Goal: Transaction & Acquisition: Purchase product/service

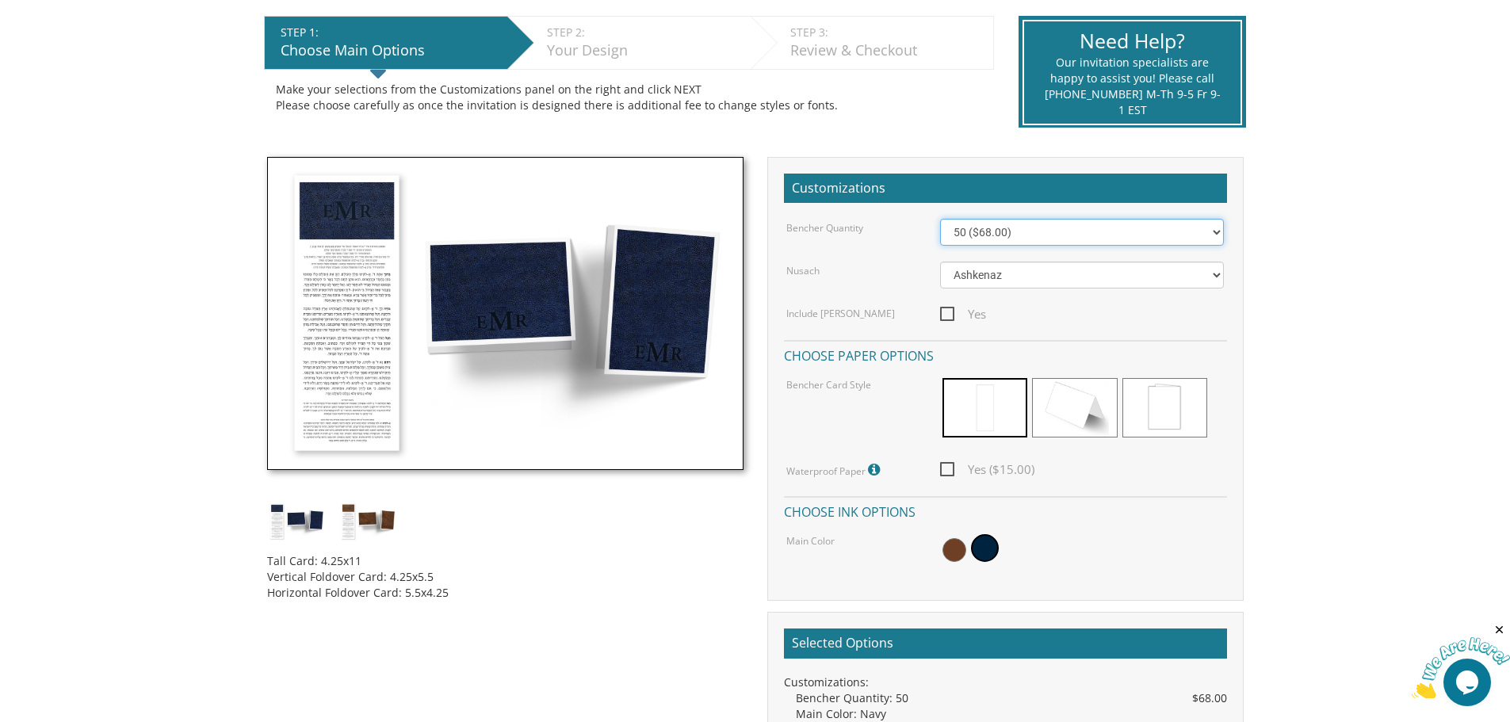
click at [975, 239] on select "50 ($68.00) 60 ($74.80) 70 ($81.60) 80 ($88.40) 90 ($95.20) 100 ($102.00) 125 (…" at bounding box center [1082, 232] width 284 height 27
select select "200"
click at [940, 219] on select "50 ($68.00) 60 ($74.80) 70 ($81.60) 80 ($88.40) 90 ($95.20) 100 ($102.00) 125 (…" at bounding box center [1082, 232] width 284 height 27
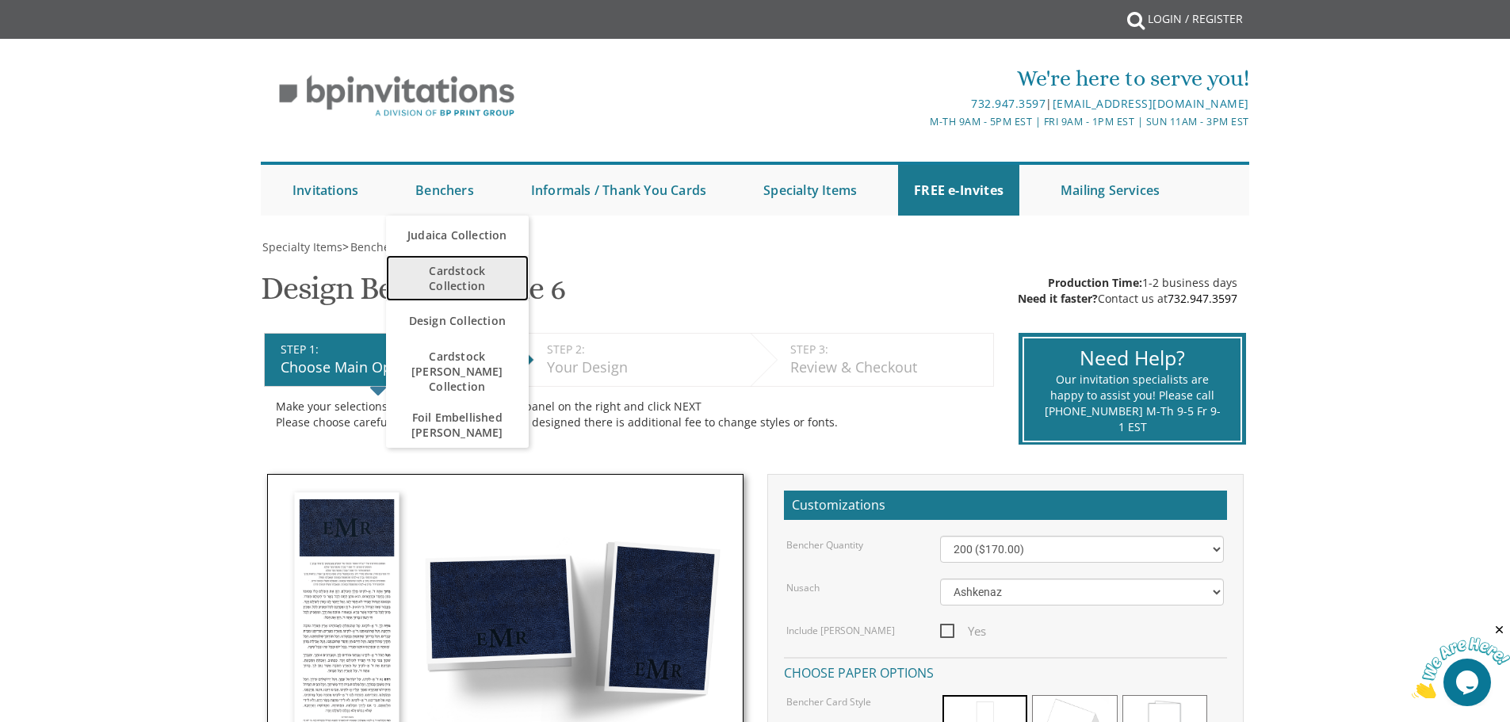
click at [451, 280] on span "Cardstock Collection" at bounding box center [457, 278] width 111 height 46
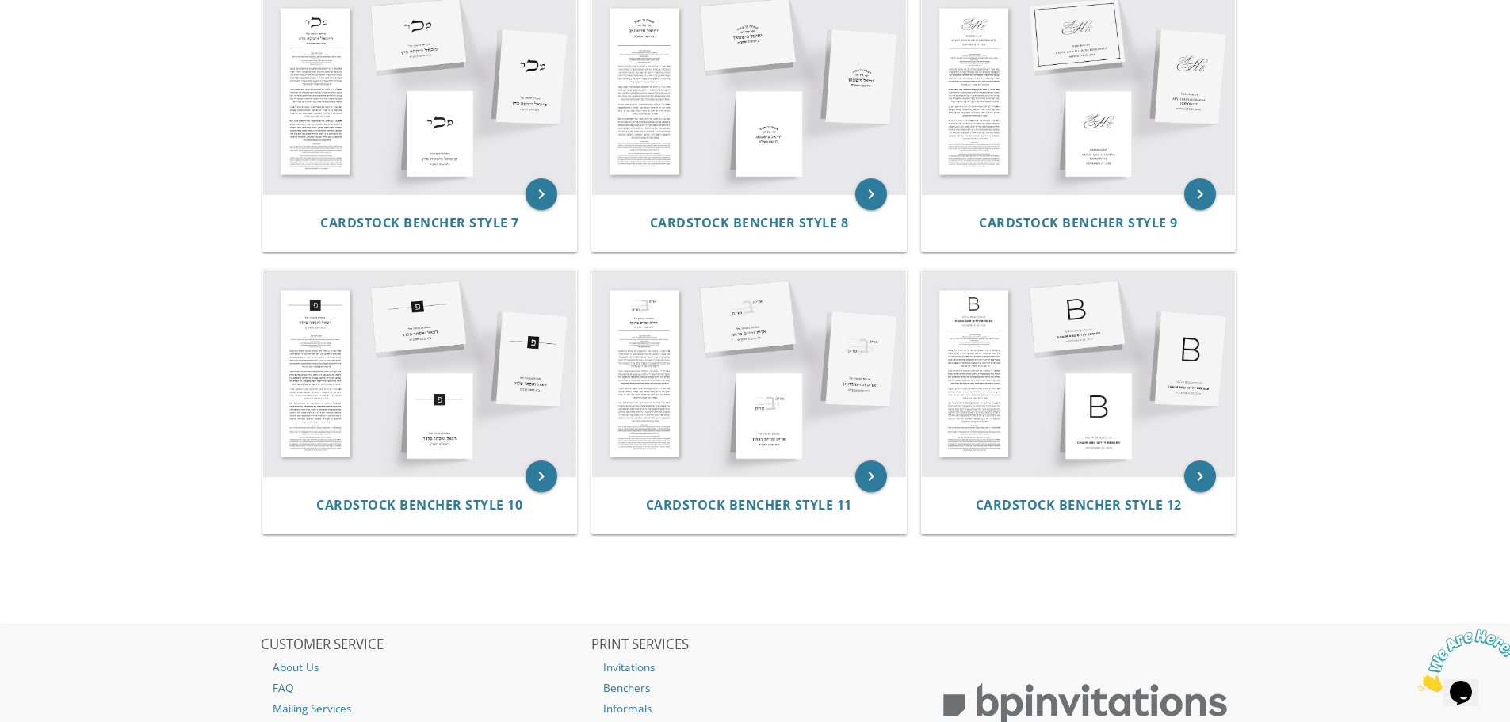
scroll to position [951, 0]
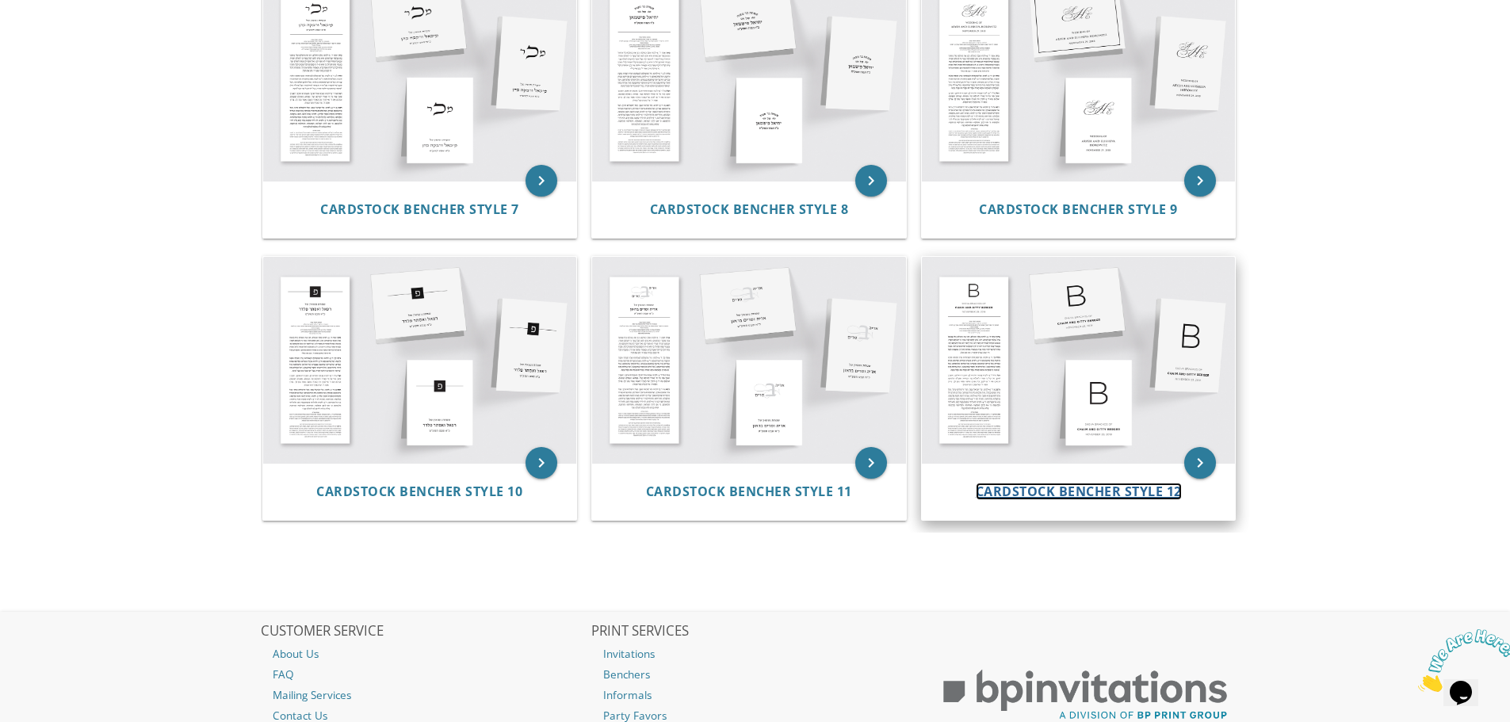
click at [1051, 493] on span "Cardstock Bencher Style 12" at bounding box center [1078, 491] width 206 height 17
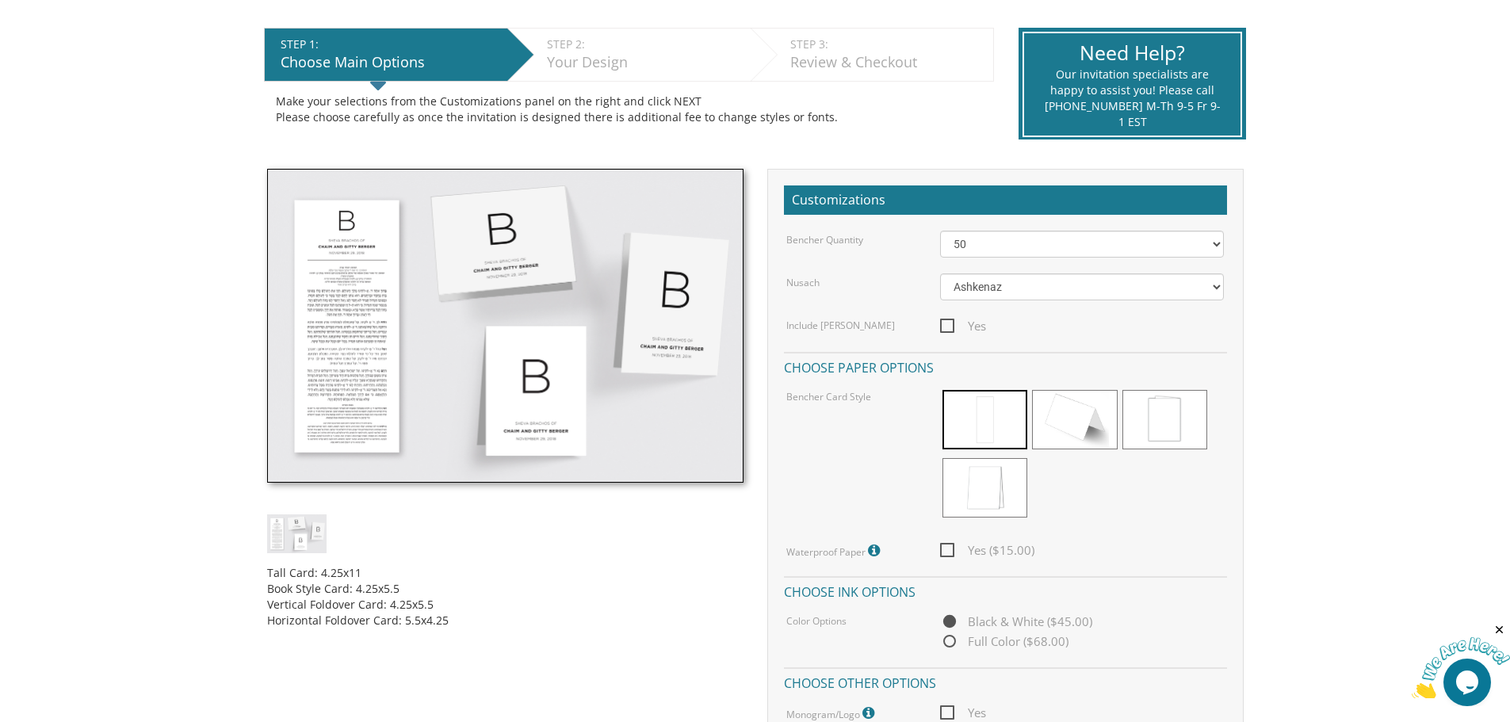
scroll to position [317, 0]
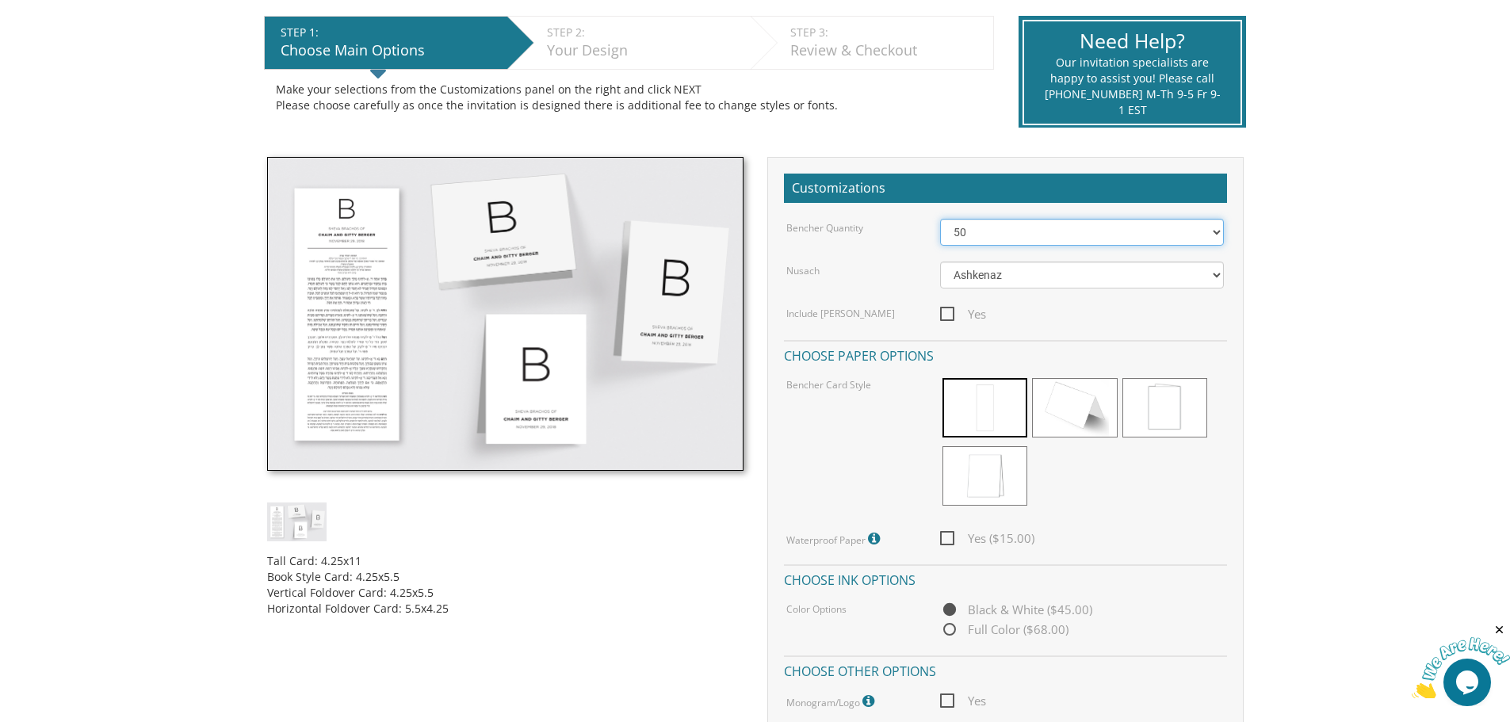
click at [1014, 235] on select "50 60 70 80 90 100 125 150 175 200 225 250 275 300 325 350 375 400 425 450 475 …" at bounding box center [1082, 232] width 284 height 27
select select "100"
click at [940, 219] on select "50 60 70 80 90 100 125 150 175 200 225 250 275 300 325 350 375 400 425 450 475 …" at bounding box center [1082, 232] width 284 height 27
click at [944, 313] on span "Yes" at bounding box center [963, 314] width 46 height 20
click at [944, 313] on input "Yes" at bounding box center [945, 312] width 10 height 10
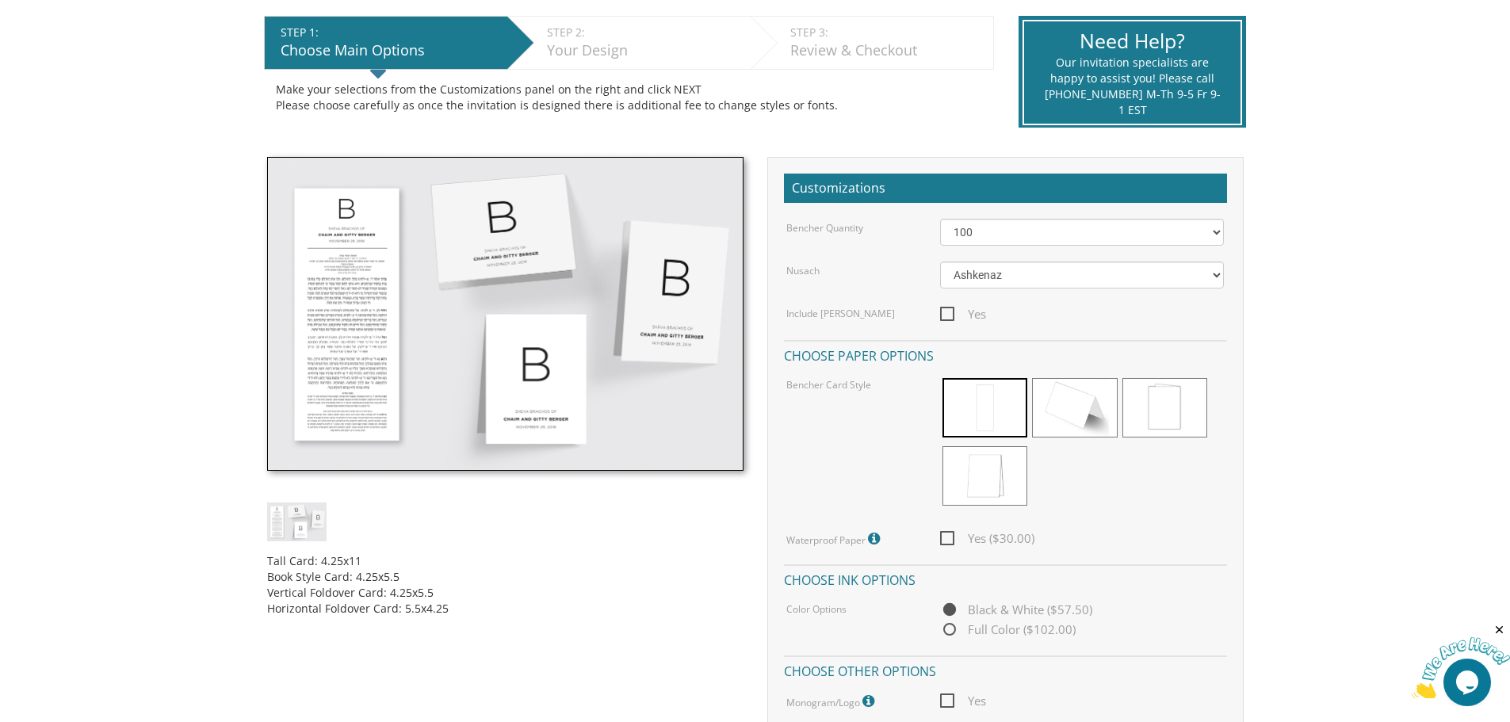
checkbox input "true"
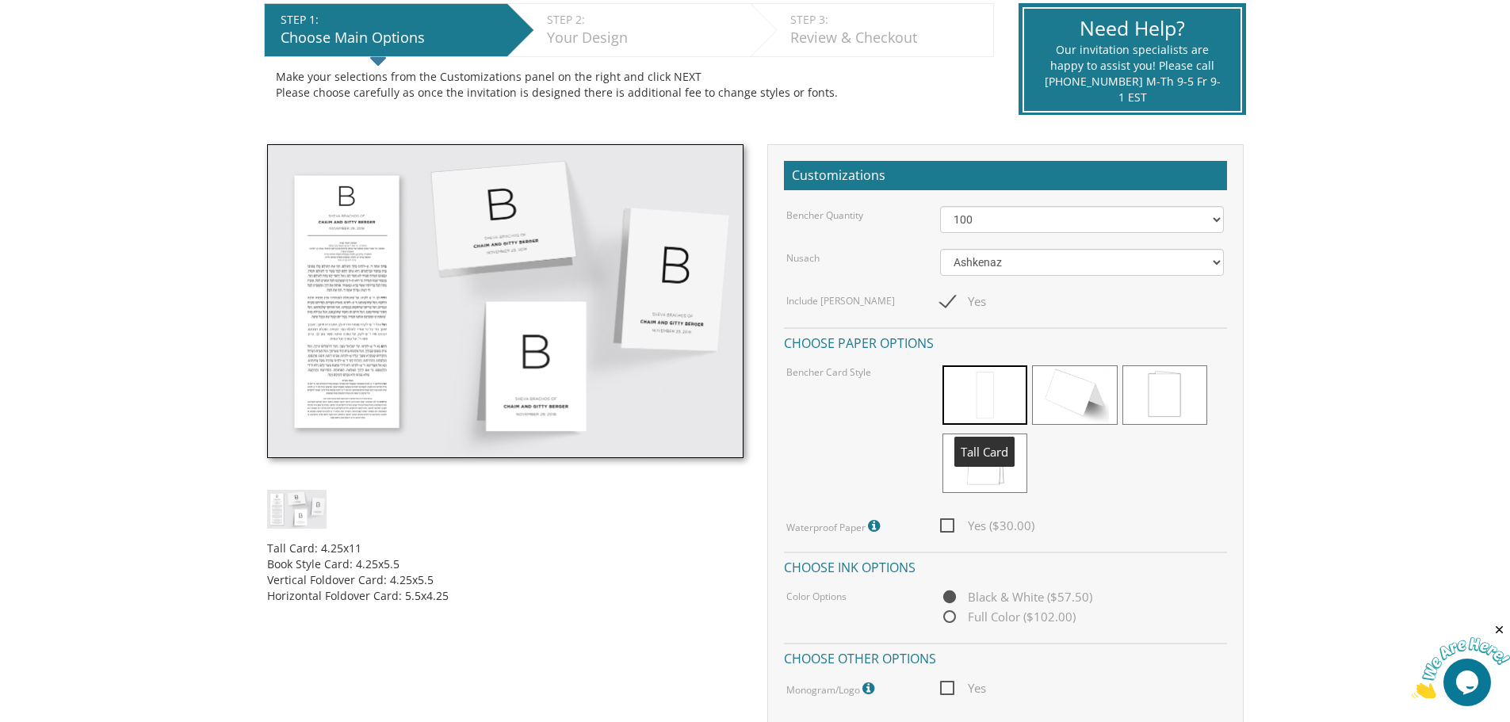
scroll to position [555, 0]
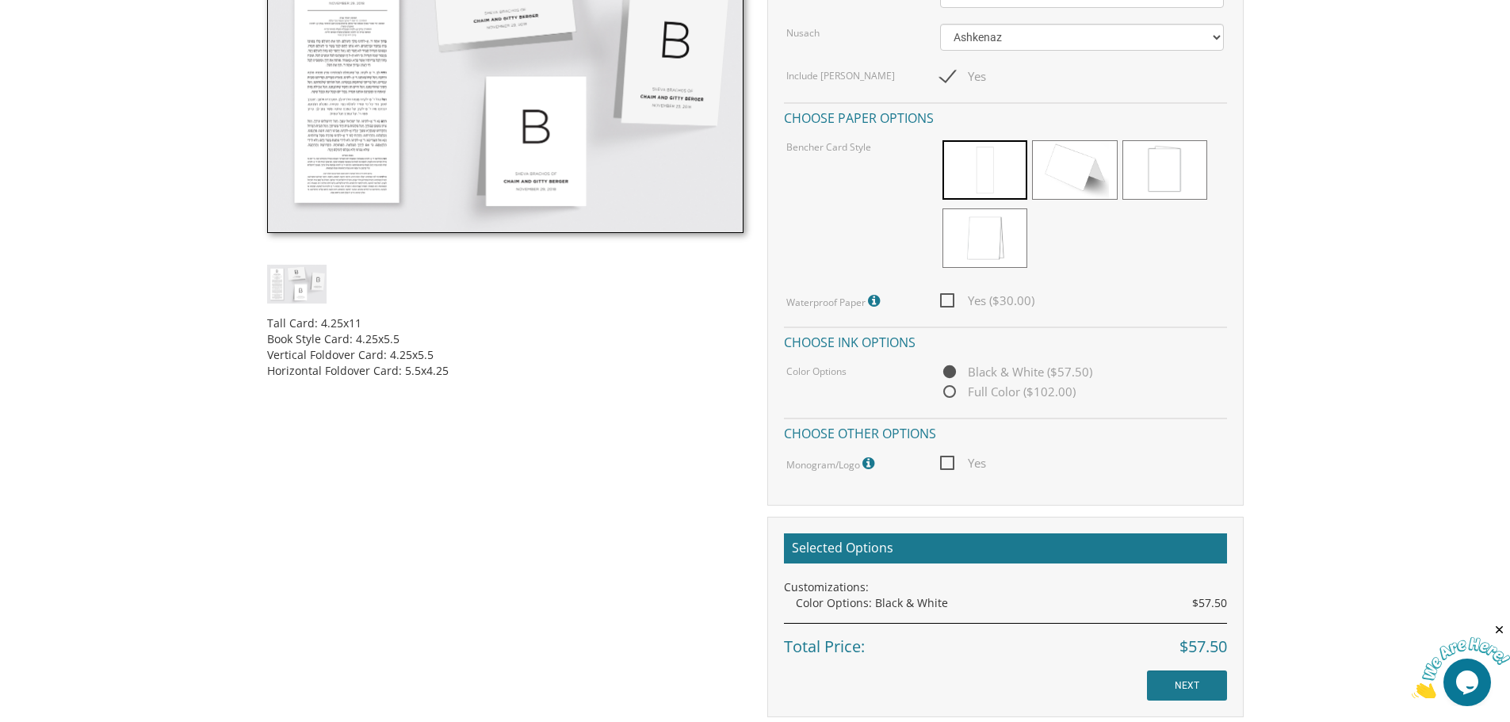
click at [948, 300] on span "Yes ($30.00)" at bounding box center [987, 301] width 94 height 20
click at [948, 300] on input "Yes ($30.00)" at bounding box center [945, 299] width 10 height 10
checkbox input "true"
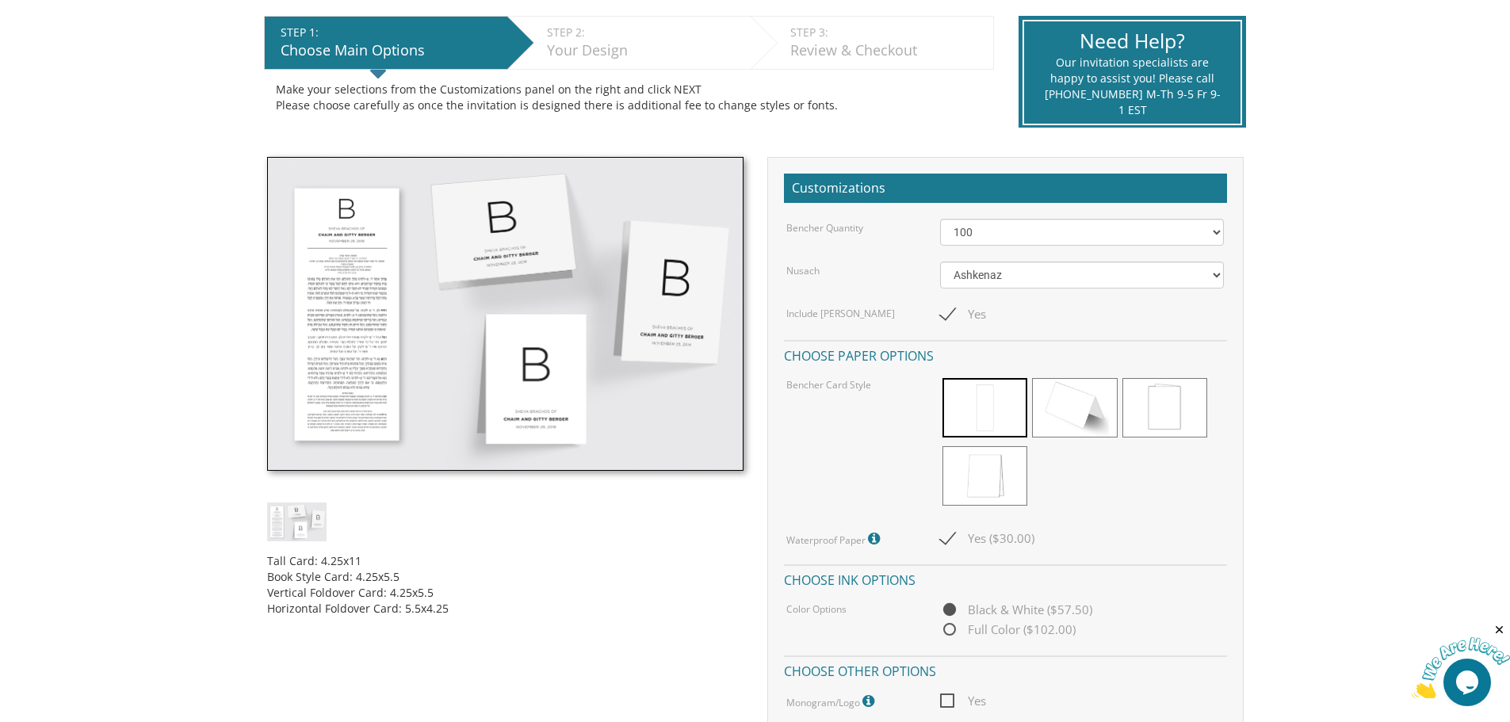
scroll to position [634, 0]
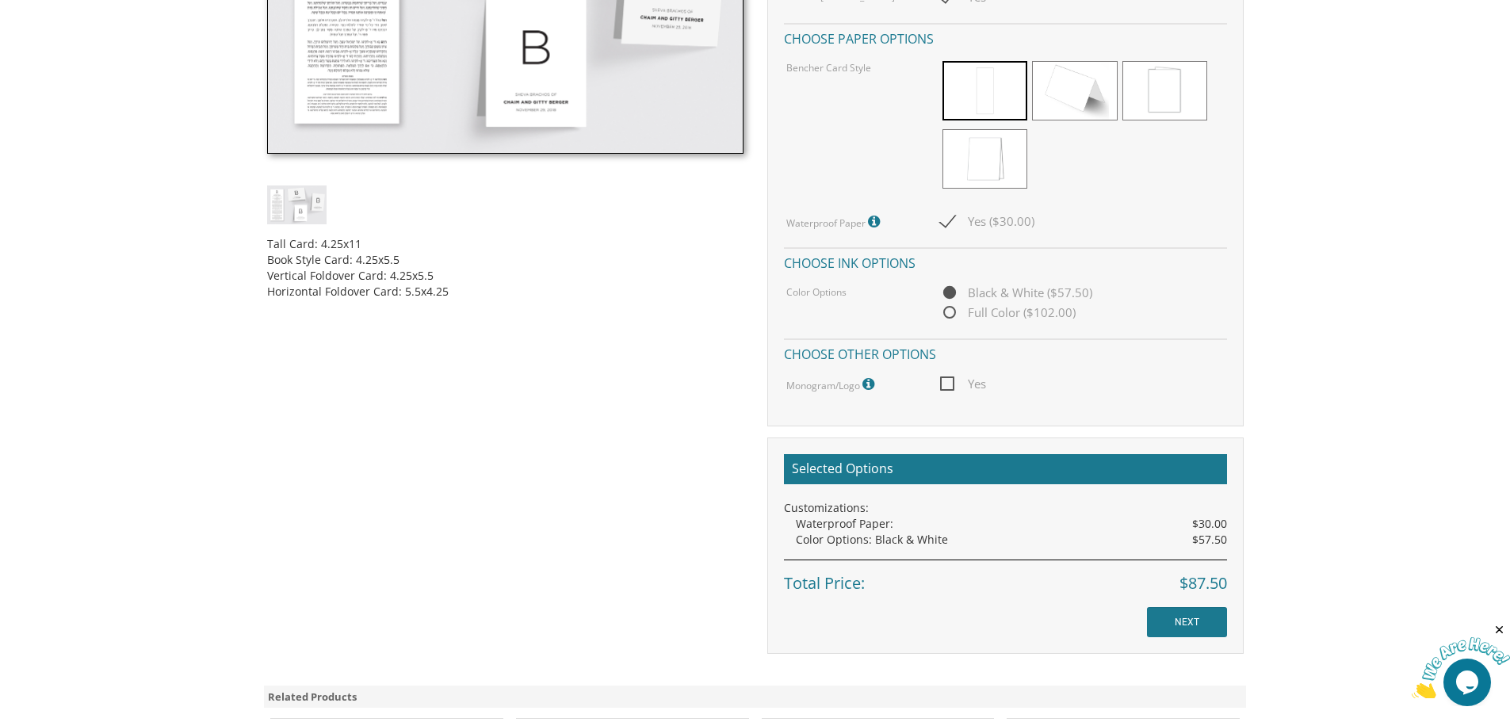
click at [943, 382] on span "Yes" at bounding box center [963, 384] width 46 height 20
click at [943, 382] on input "Yes" at bounding box center [945, 382] width 10 height 10
checkbox input "true"
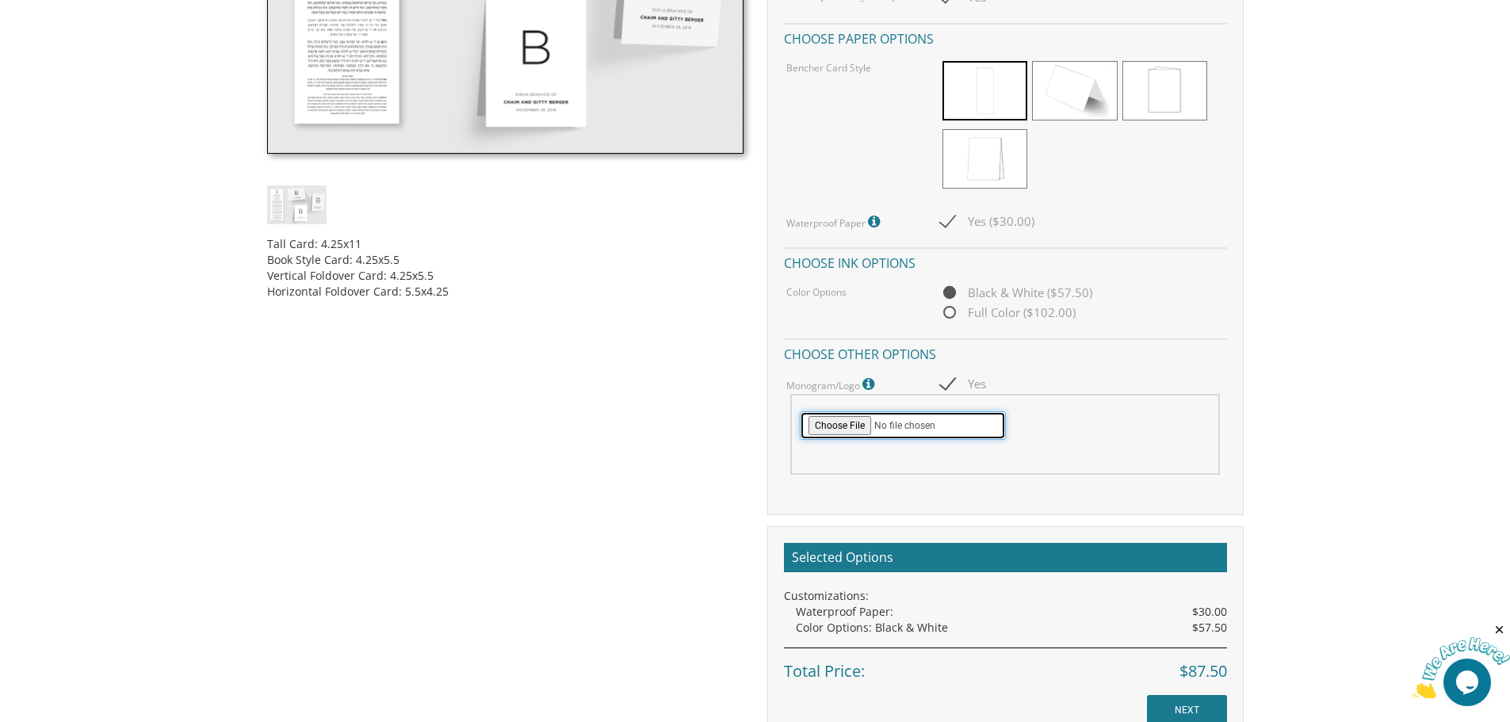
click at [853, 414] on input "file" at bounding box center [903, 425] width 206 height 29
type input "C:\fakepath\JN_Mono.png"
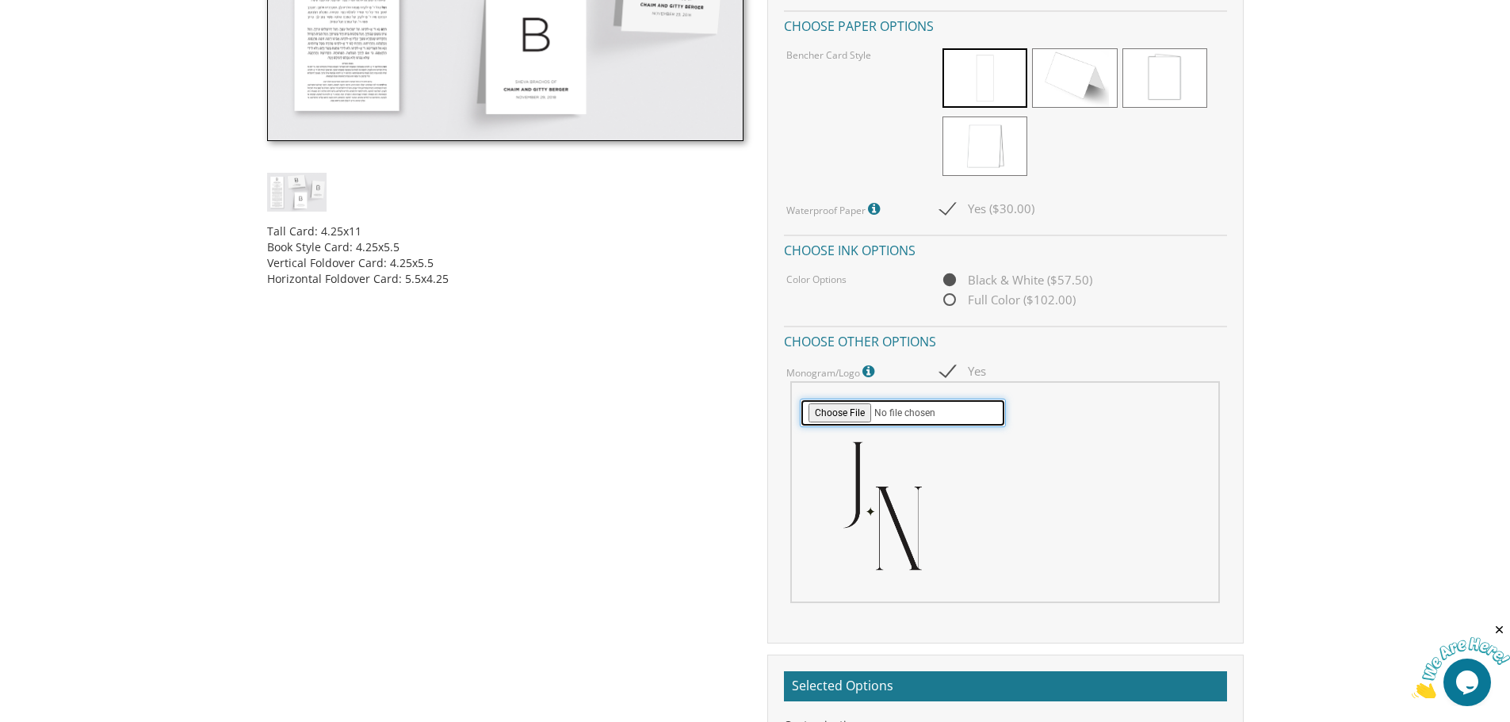
scroll to position [317, 0]
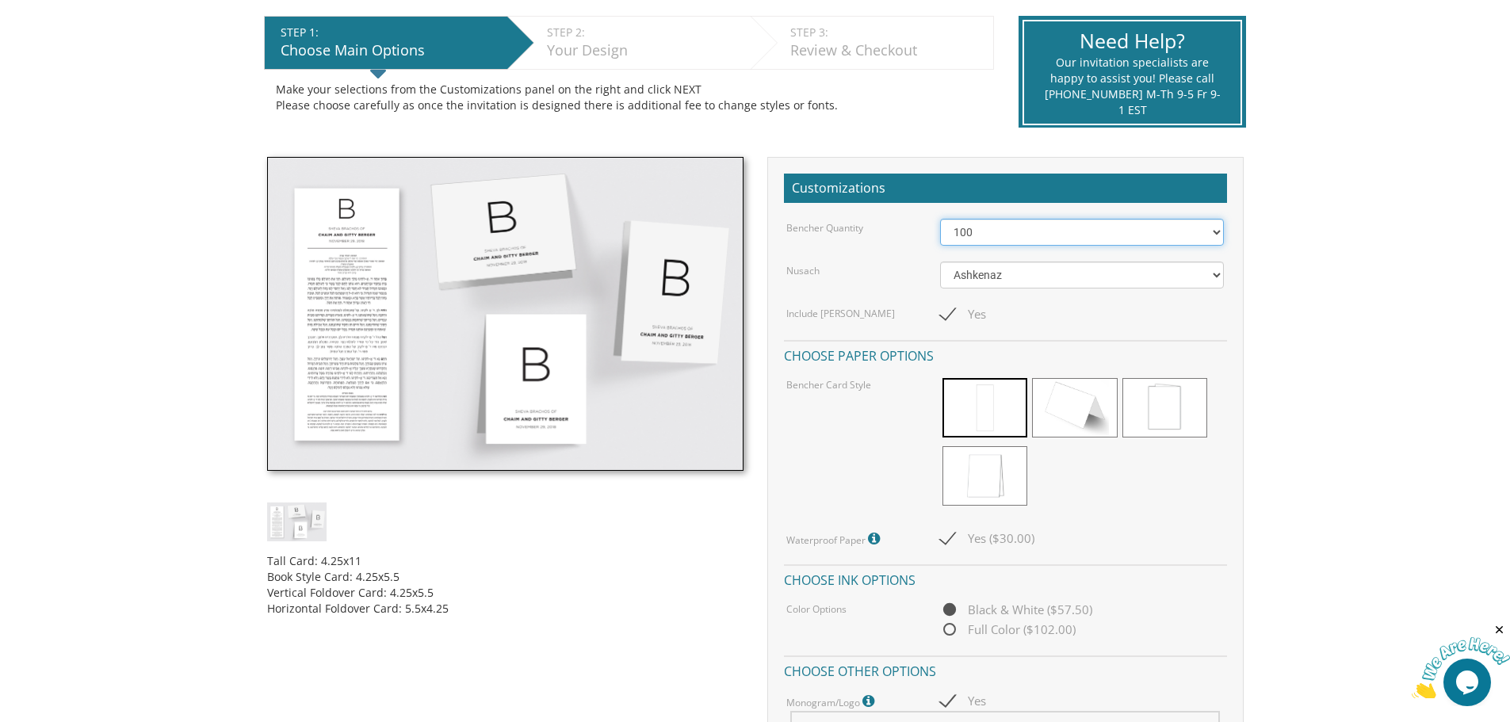
click at [984, 235] on select "50 60 70 80 90 100 125 150 175 200 225 250 275 300 325 350 375 400 425 450 475 …" at bounding box center [1082, 232] width 284 height 27
select select "200"
click at [940, 219] on select "50 60 70 80 90 100 125 150 175 200 225 250 275 300 325 350 375 400 425 450 475 …" at bounding box center [1082, 232] width 284 height 27
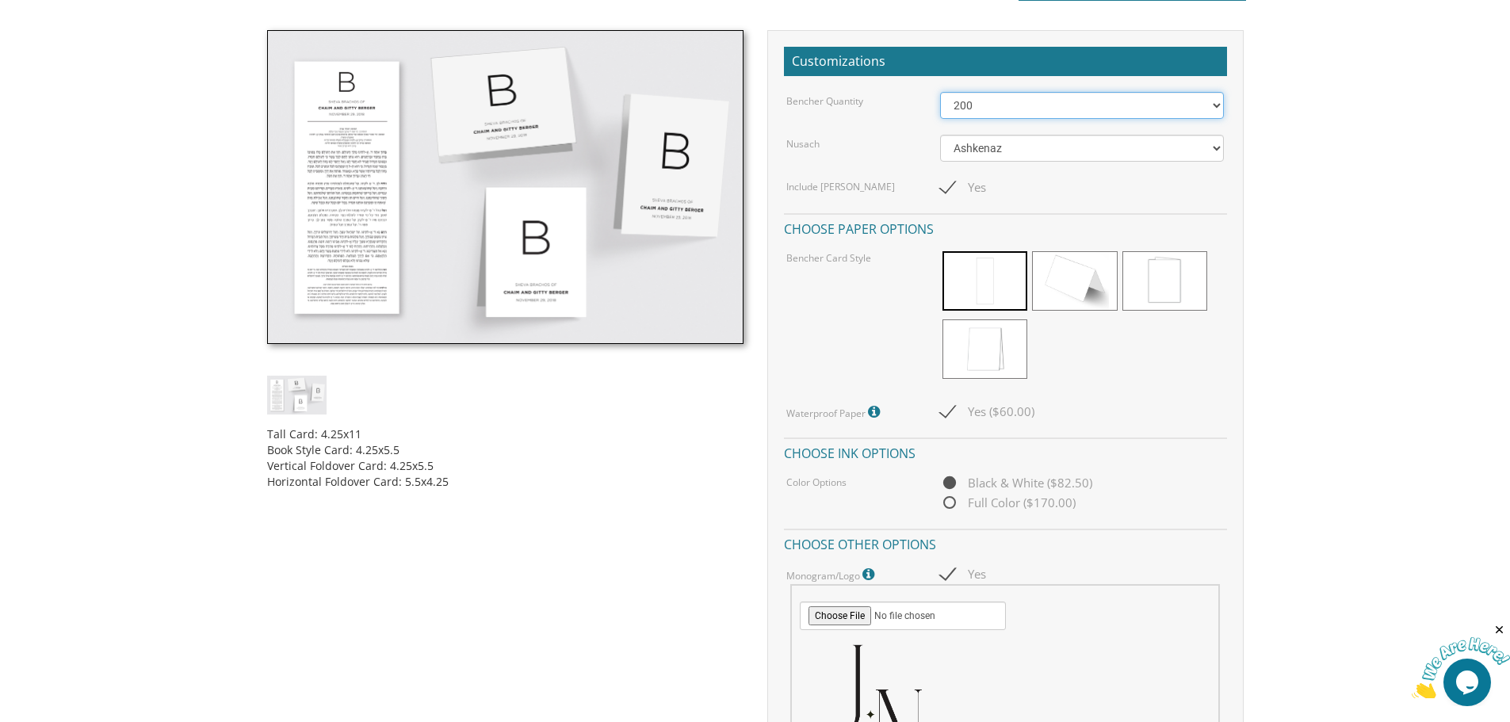
scroll to position [158, 0]
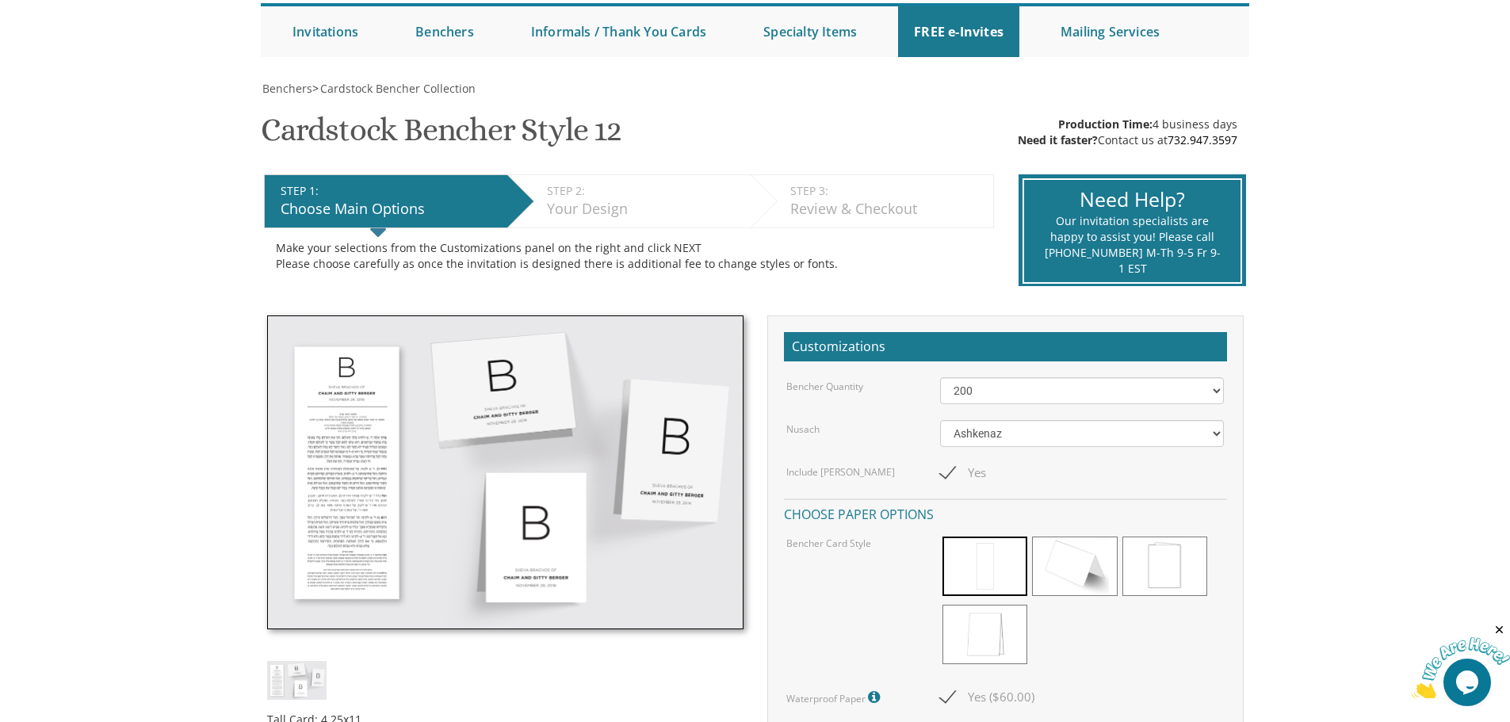
click at [1478, 681] on img at bounding box center [1460, 668] width 98 height 63
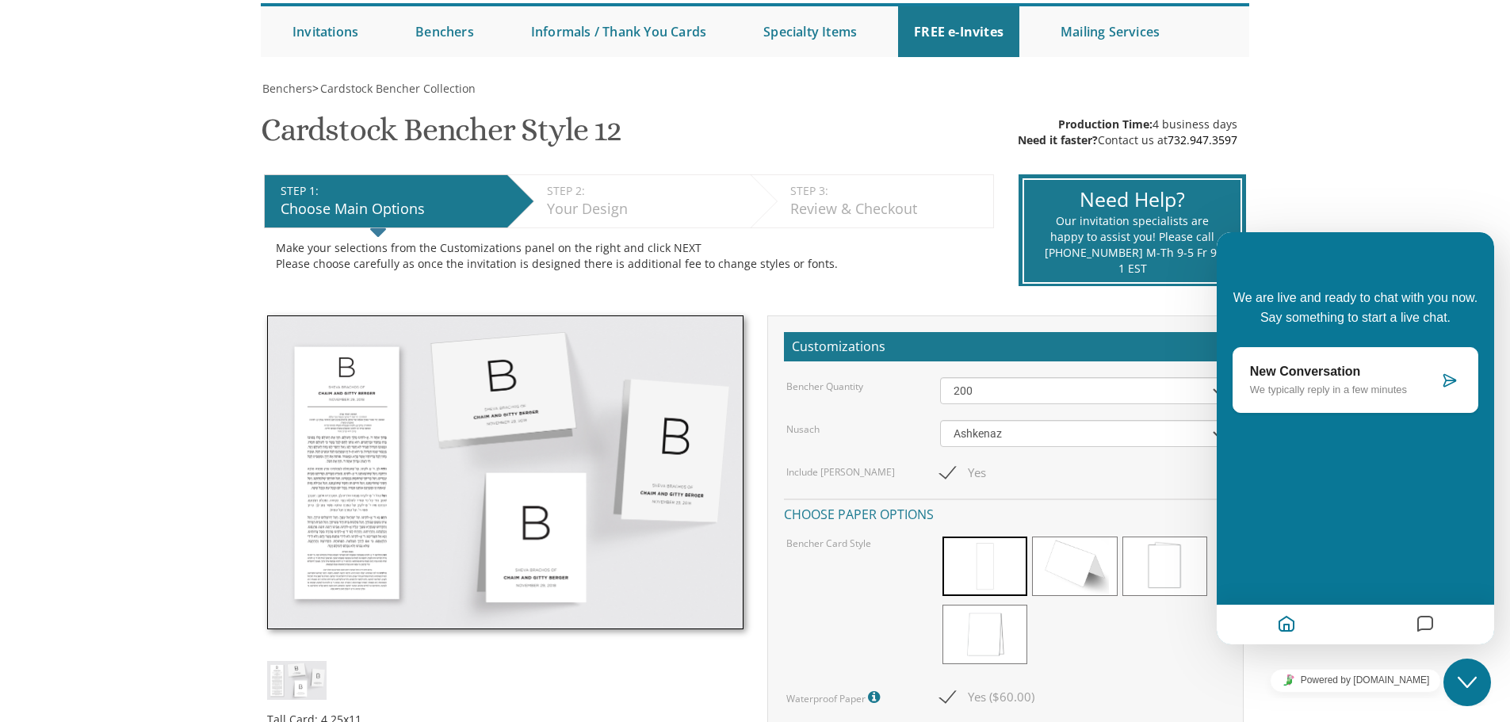
click at [1460, 677] on icon "Close Chat This icon closes the chat window." at bounding box center [1466, 682] width 19 height 19
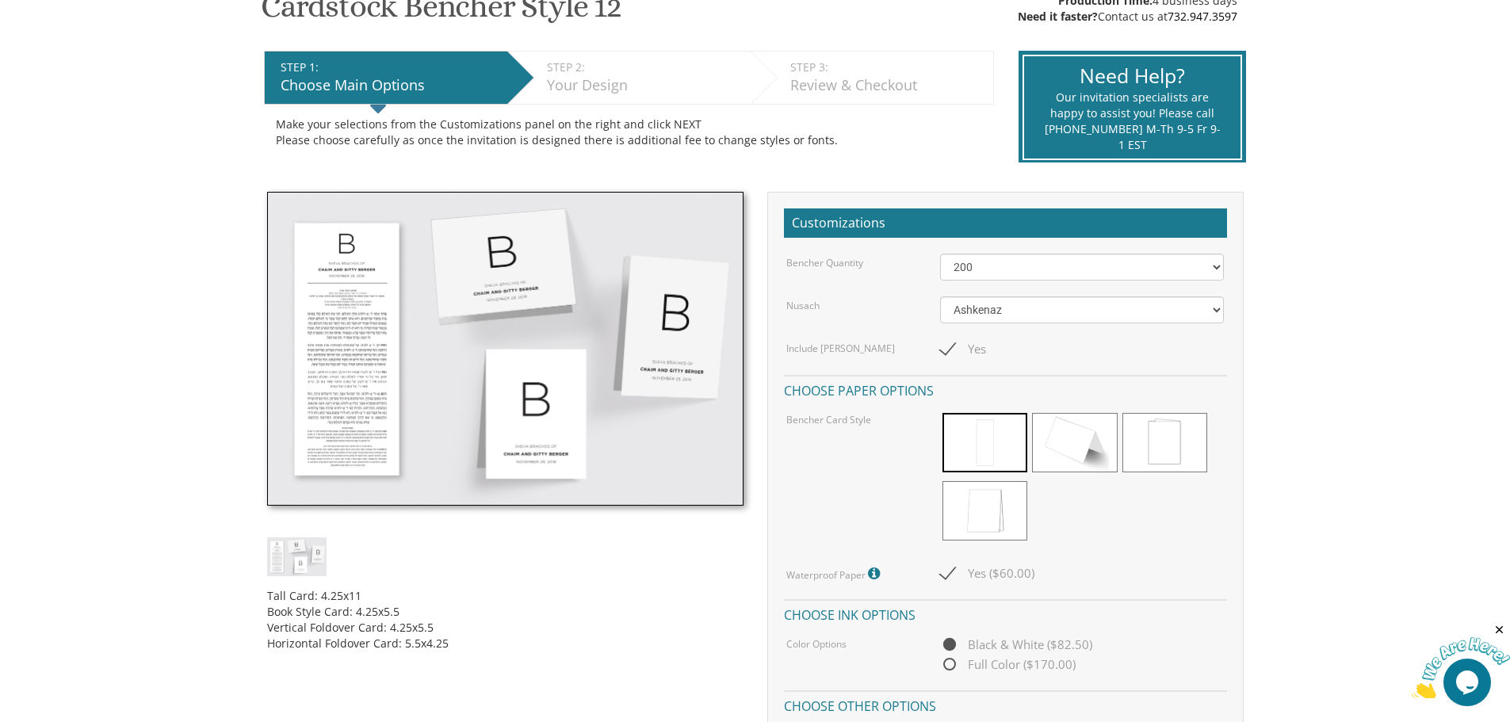
scroll to position [475, 0]
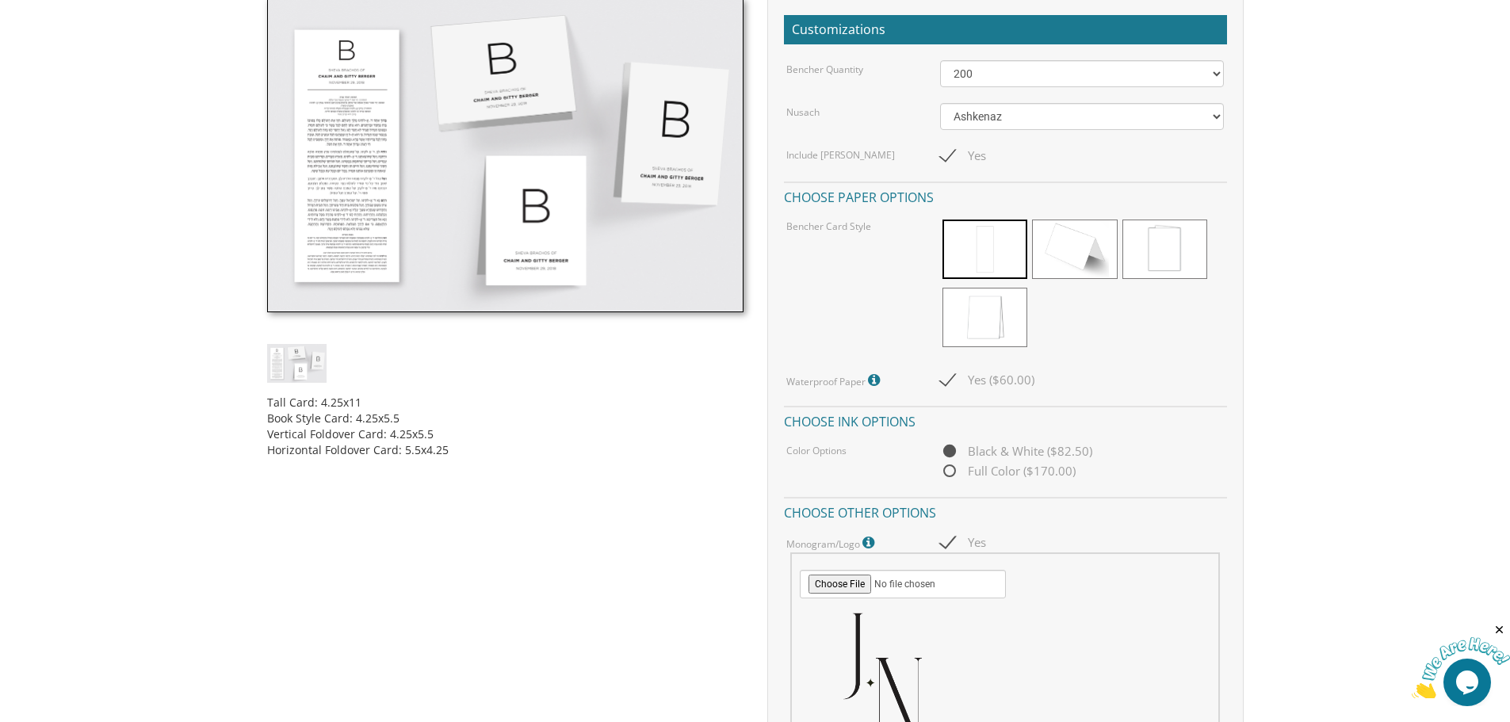
click at [330, 164] on img at bounding box center [505, 155] width 476 height 314
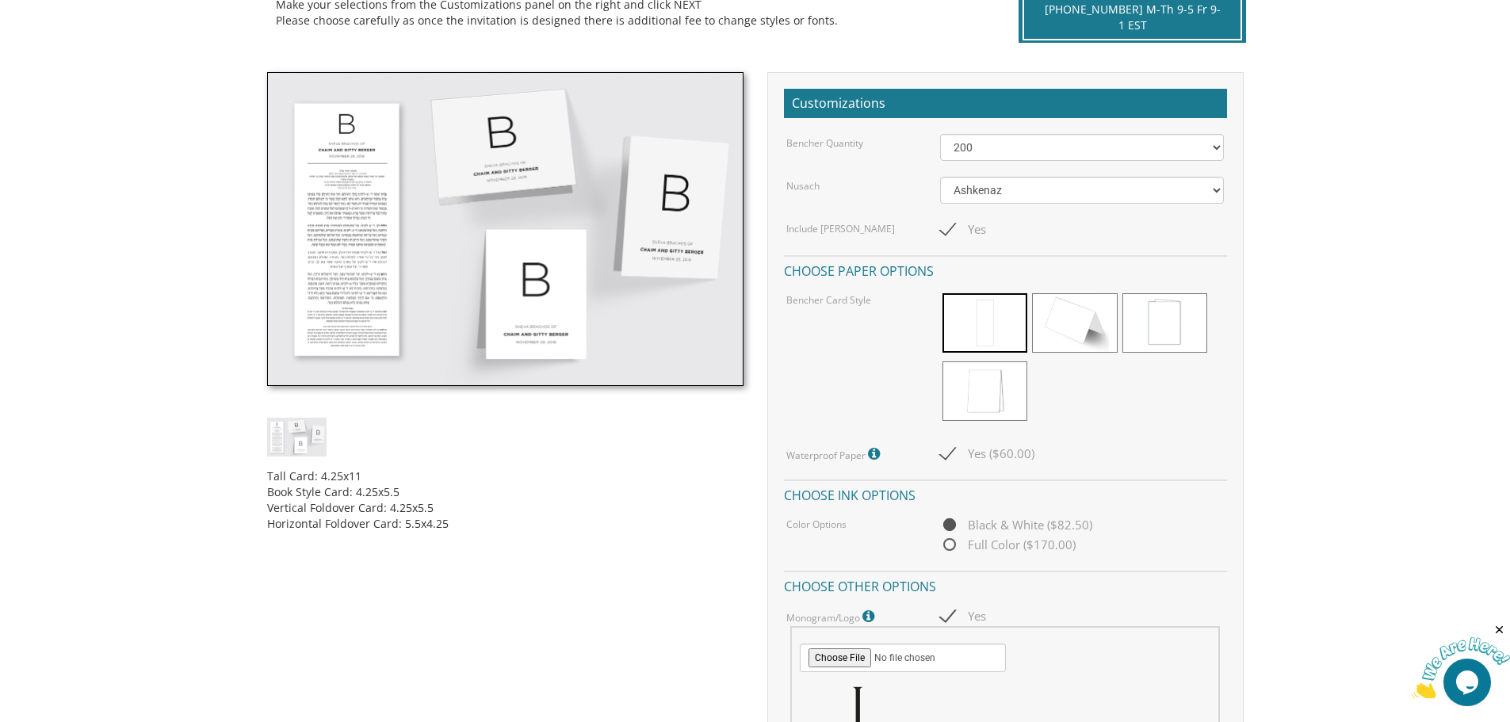
scroll to position [396, 0]
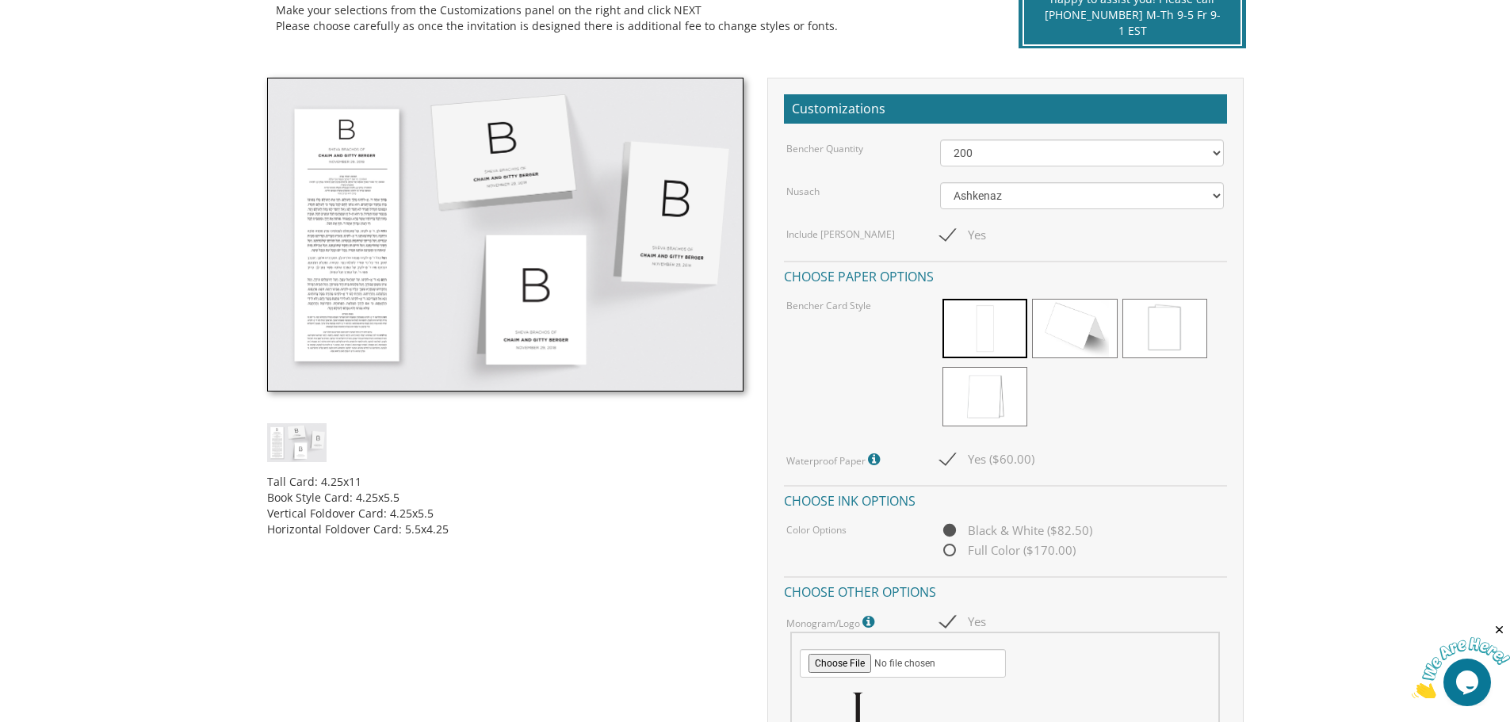
click at [307, 443] on img at bounding box center [296, 442] width 59 height 39
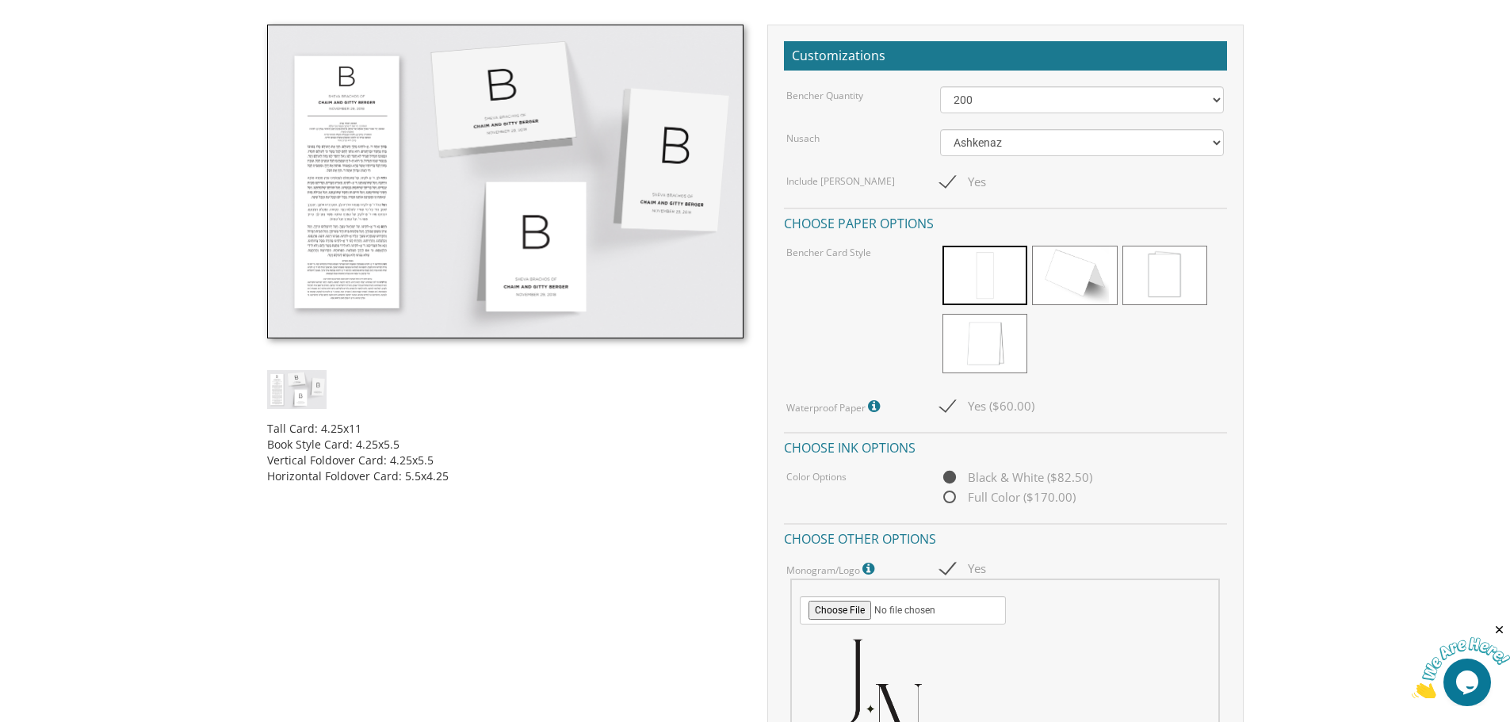
scroll to position [475, 0]
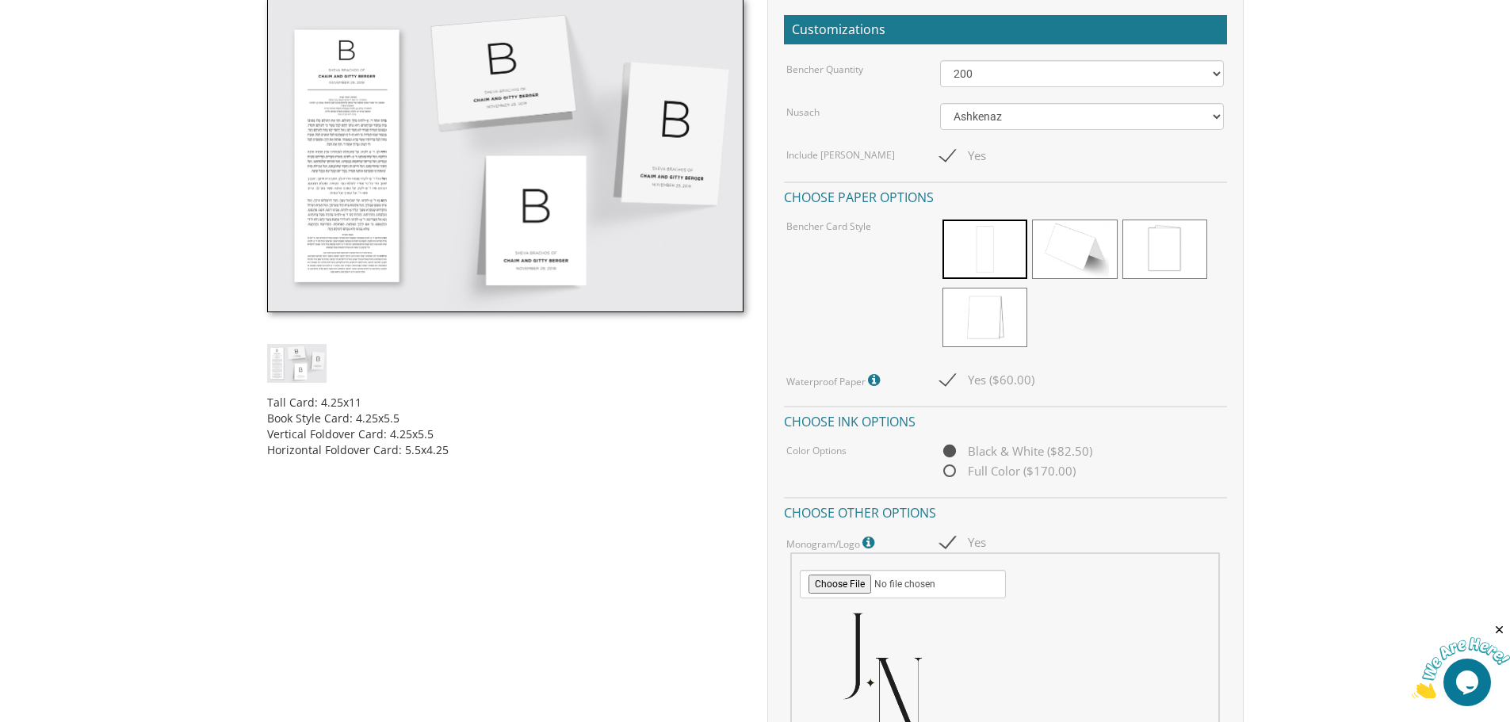
click at [961, 380] on span "Yes ($60.00)" at bounding box center [987, 380] width 94 height 20
click at [950, 380] on input "Yes ($60.00)" at bounding box center [945, 378] width 10 height 10
click at [961, 380] on span "Yes ($60.00)" at bounding box center [987, 380] width 94 height 20
click at [950, 380] on input "Yes ($60.00)" at bounding box center [945, 378] width 10 height 10
checkbox input "true"
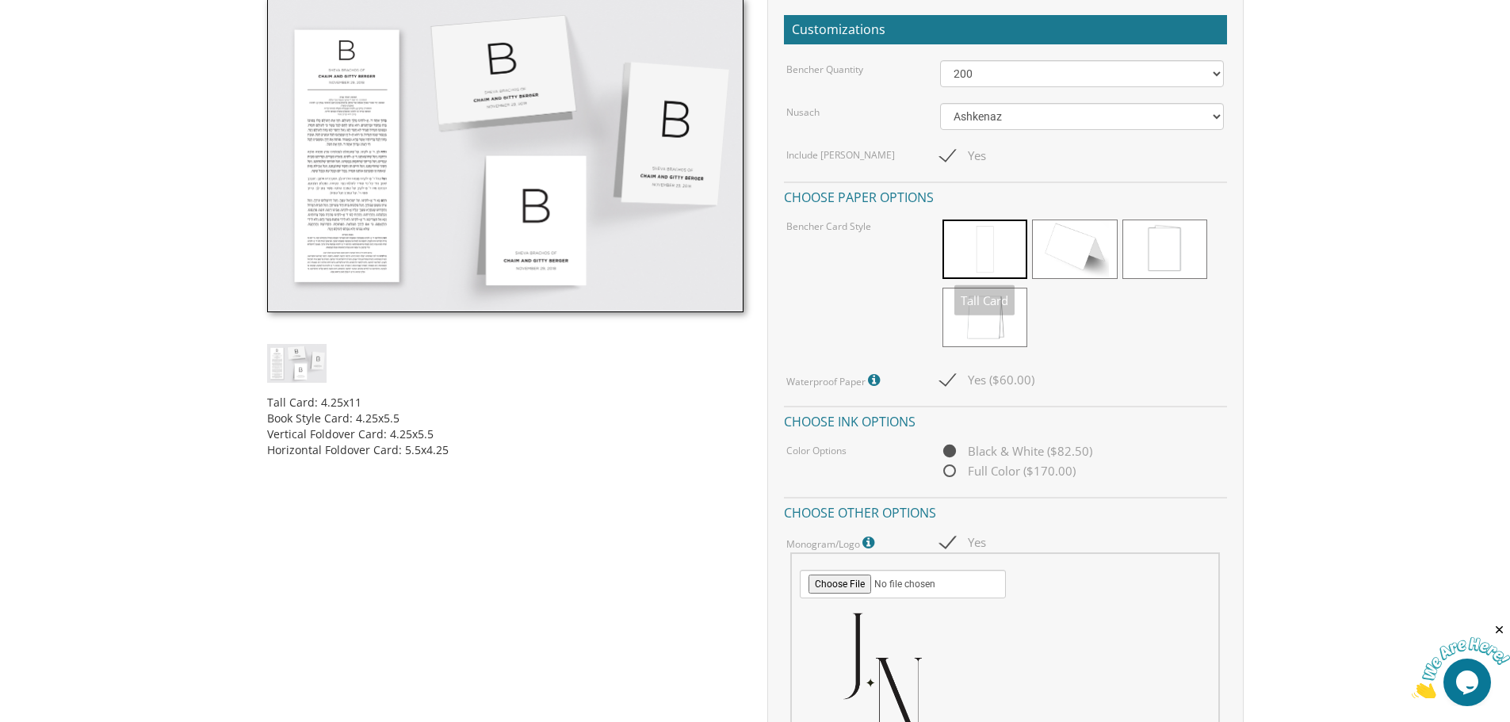
click at [951, 162] on span "Yes" at bounding box center [963, 156] width 46 height 20
click at [950, 159] on input "Yes" at bounding box center [945, 154] width 10 height 10
click at [951, 162] on span "Yes" at bounding box center [963, 156] width 46 height 20
click at [950, 159] on input "Yes" at bounding box center [945, 154] width 10 height 10
checkbox input "true"
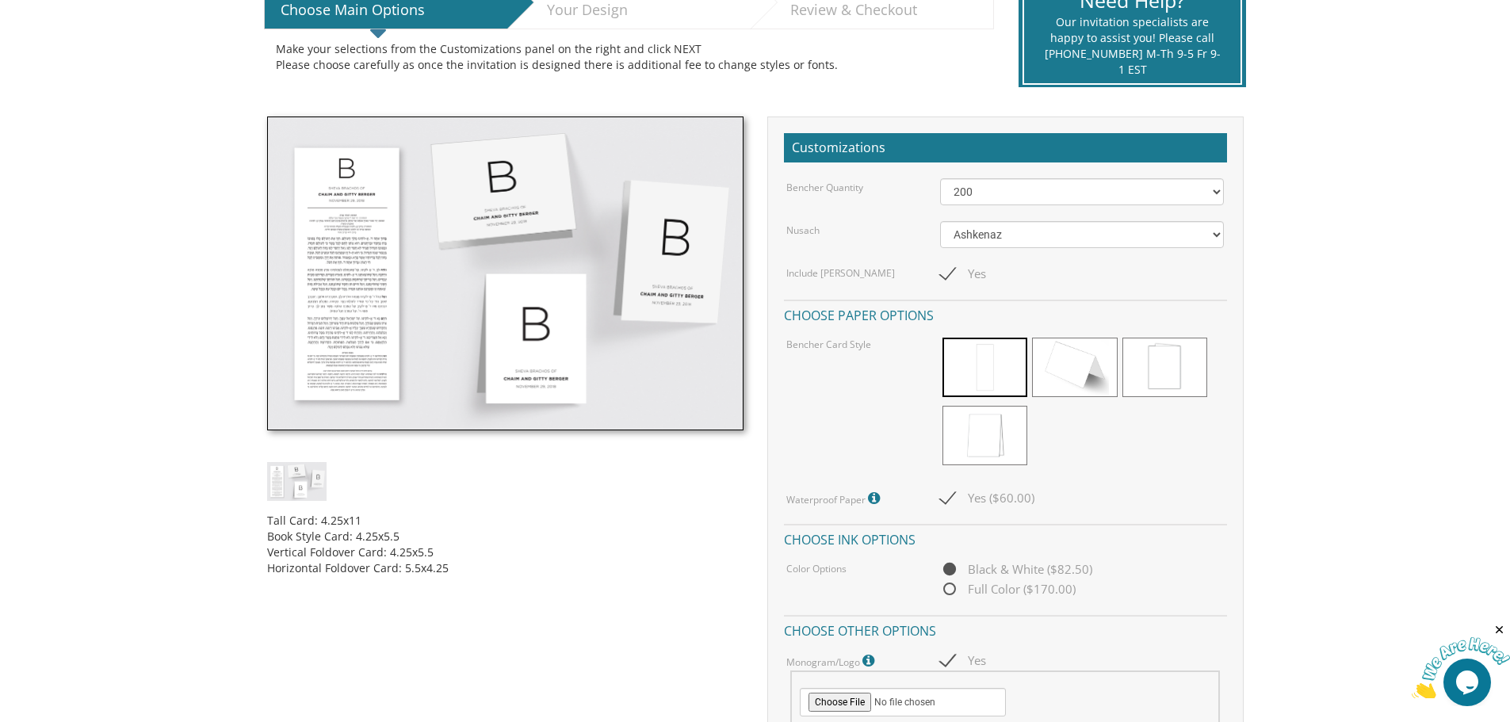
scroll to position [0, 0]
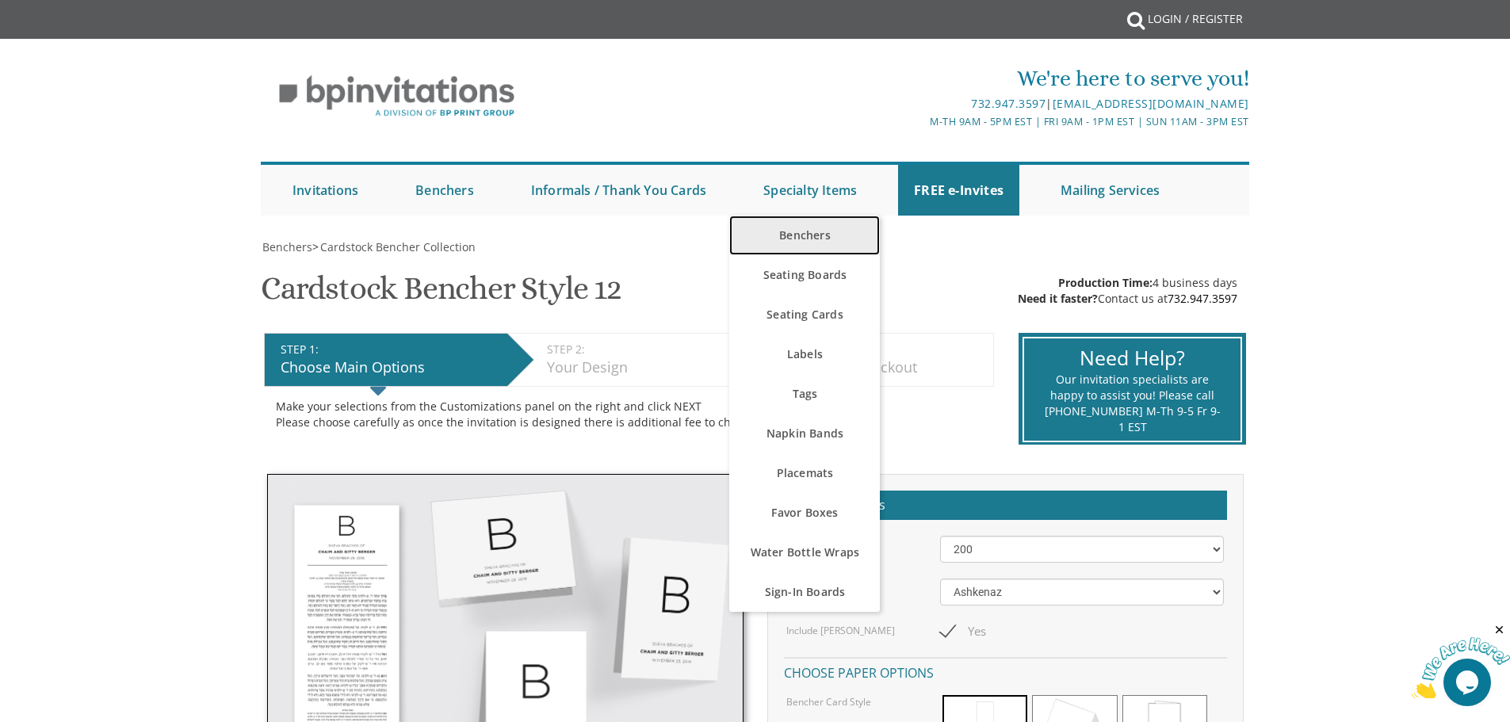
click at [806, 235] on link "Benchers" at bounding box center [804, 236] width 151 height 40
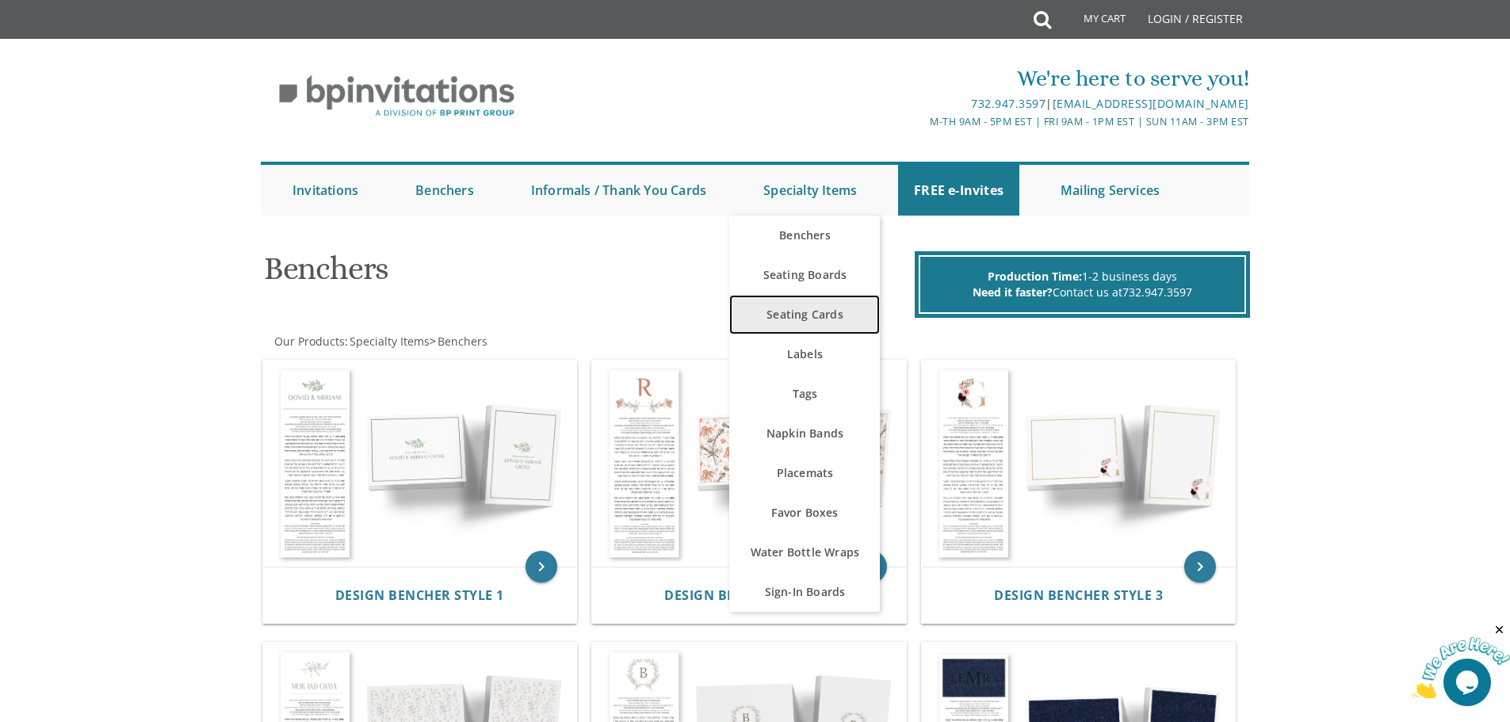
click at [812, 318] on link "Seating Cards" at bounding box center [804, 315] width 151 height 40
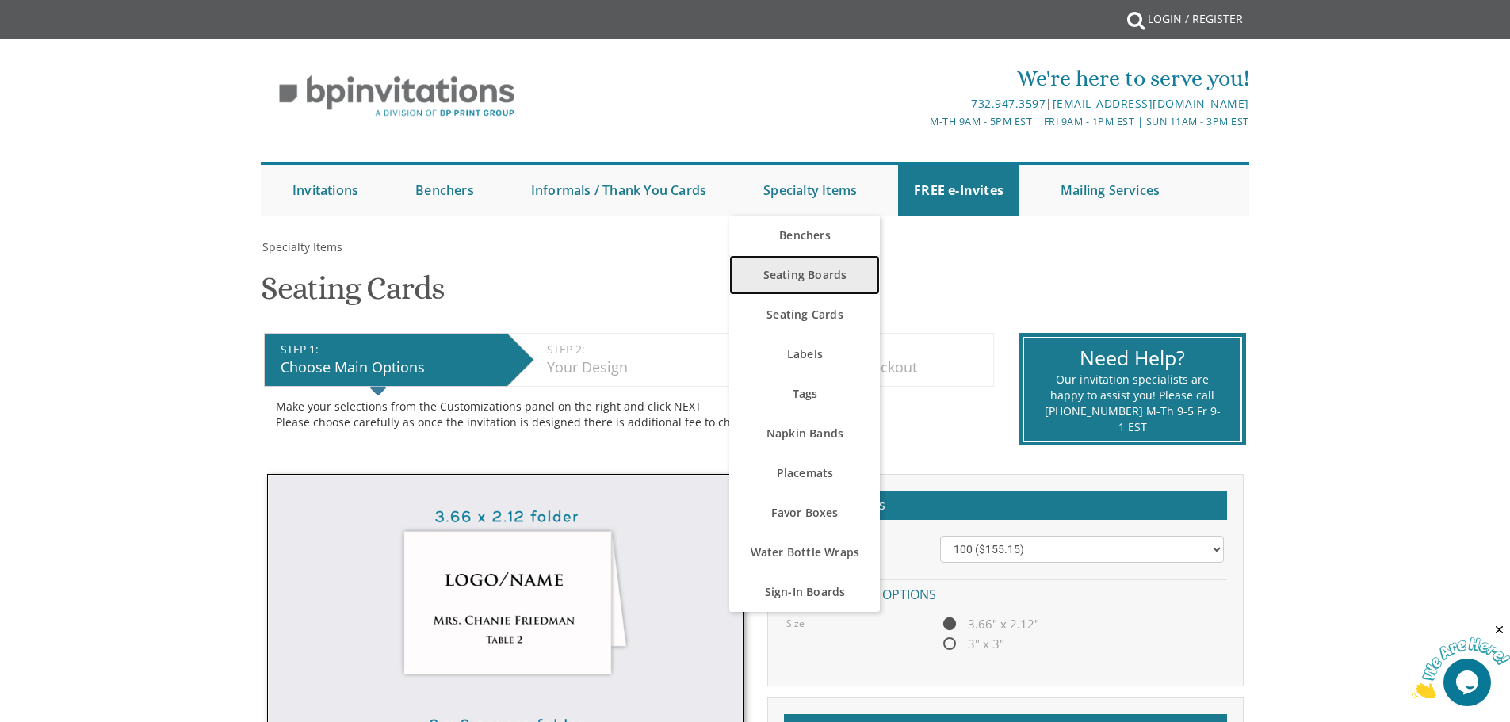
click at [809, 277] on link "Seating Boards" at bounding box center [804, 275] width 151 height 40
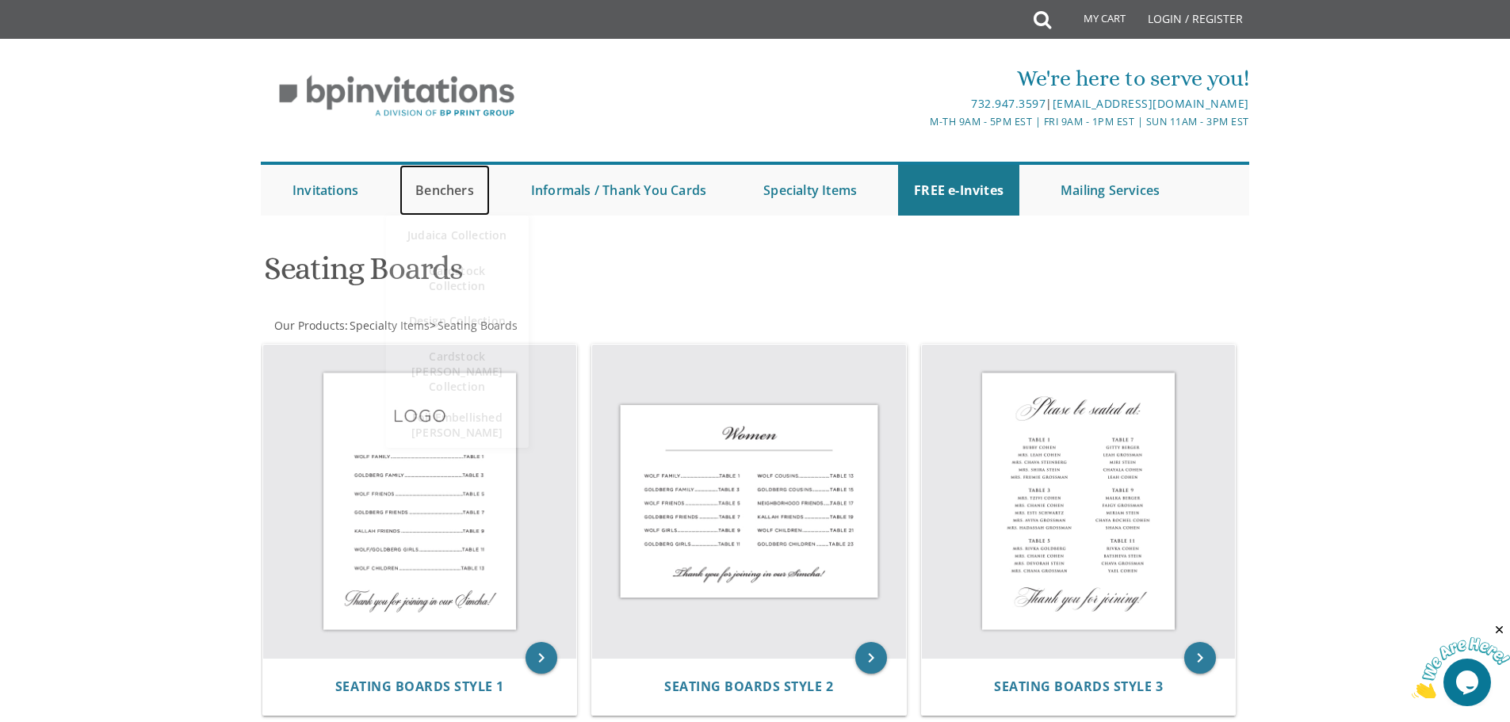
click at [451, 185] on link "Benchers" at bounding box center [444, 190] width 90 height 51
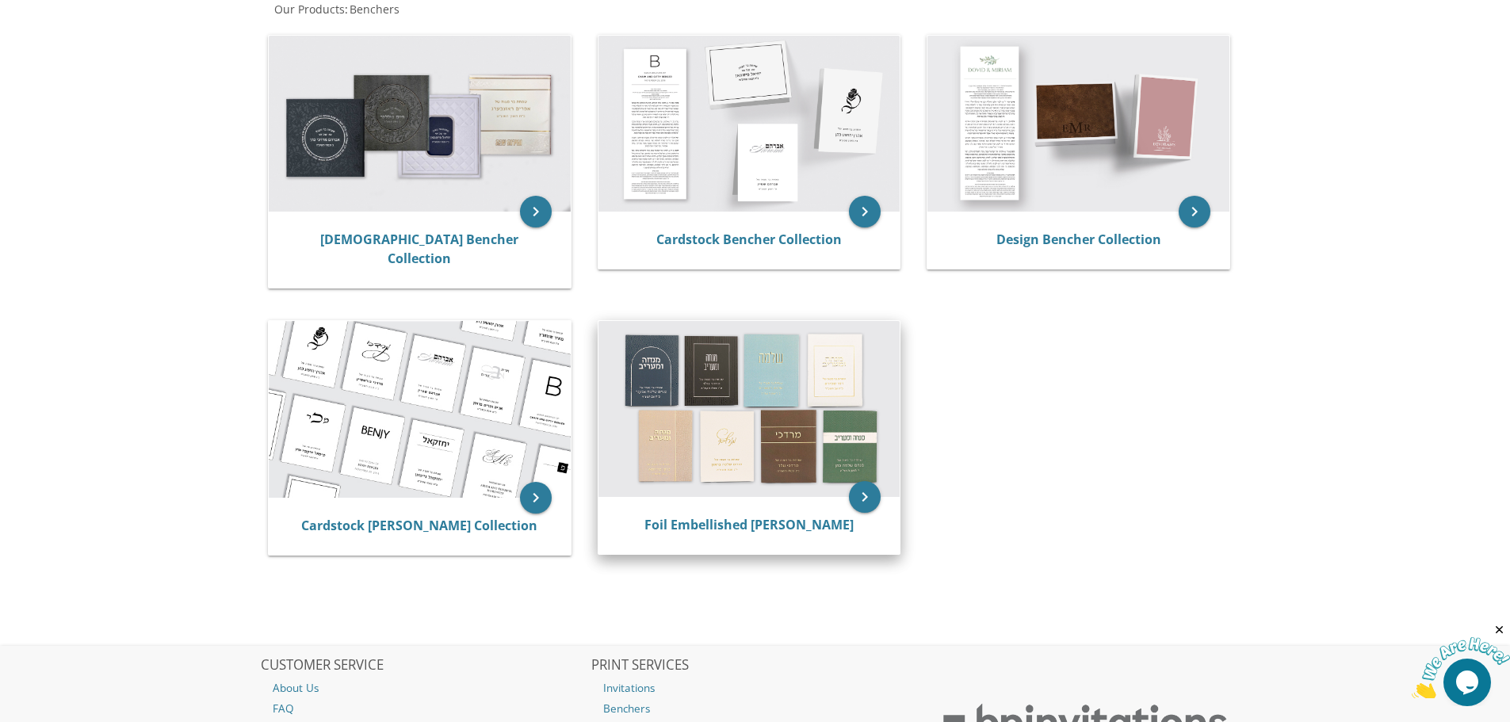
scroll to position [317, 0]
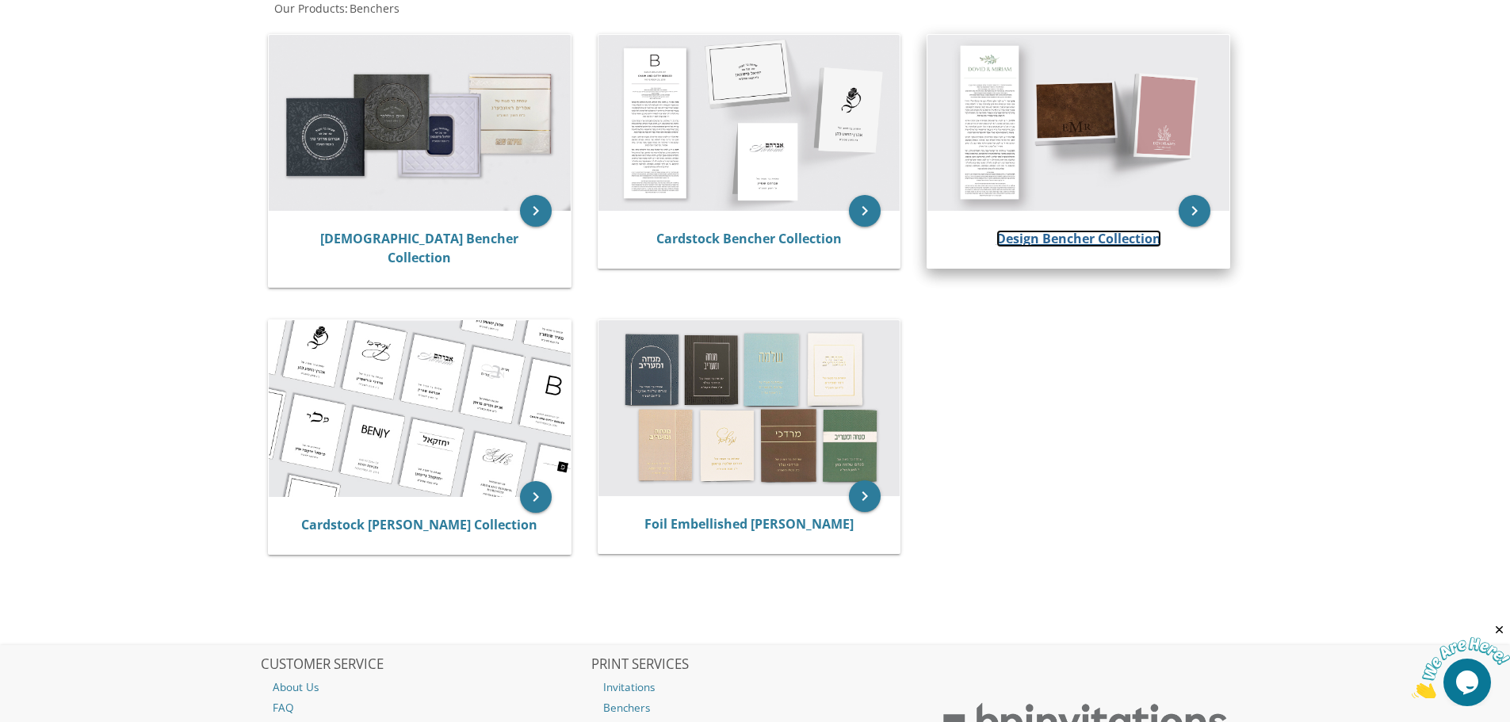
click at [1086, 245] on link "Design Bencher Collection" at bounding box center [1078, 238] width 165 height 17
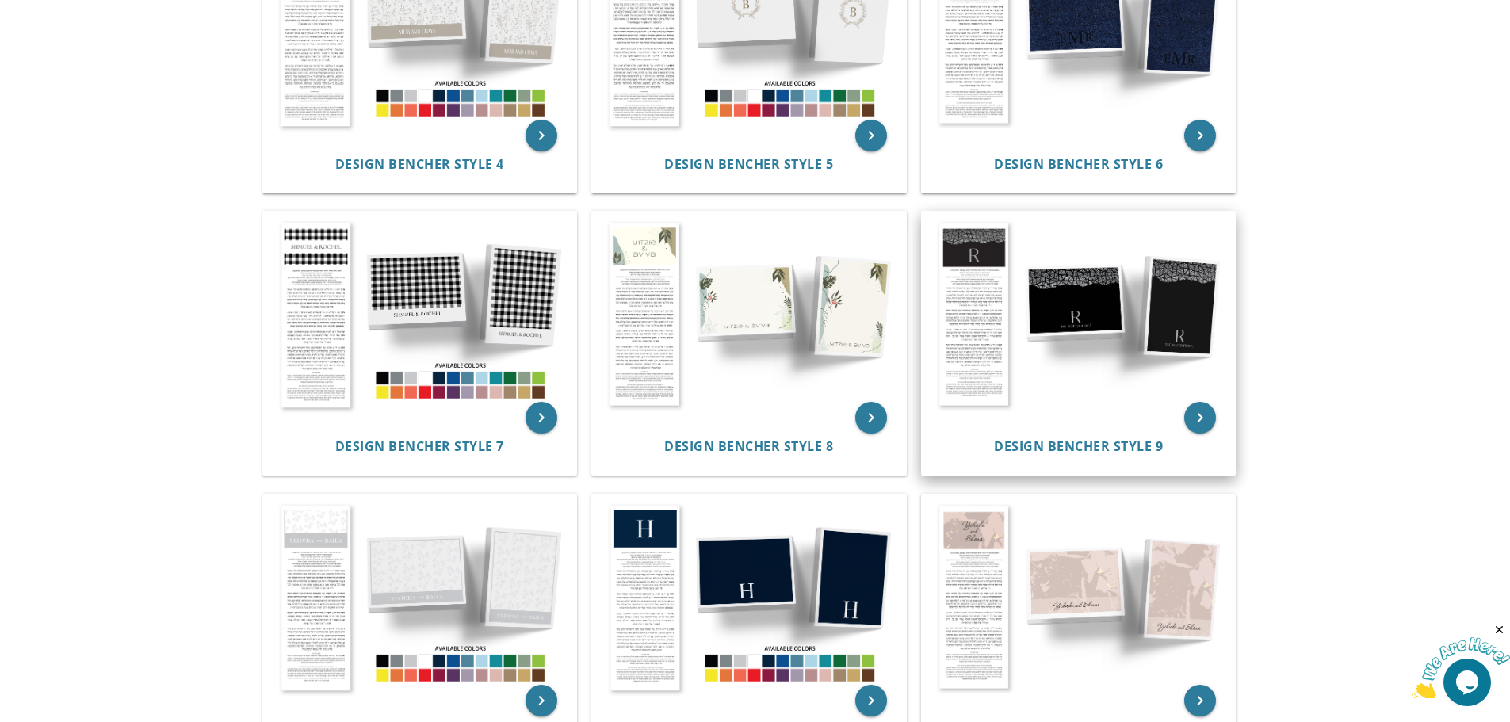
scroll to position [872, 0]
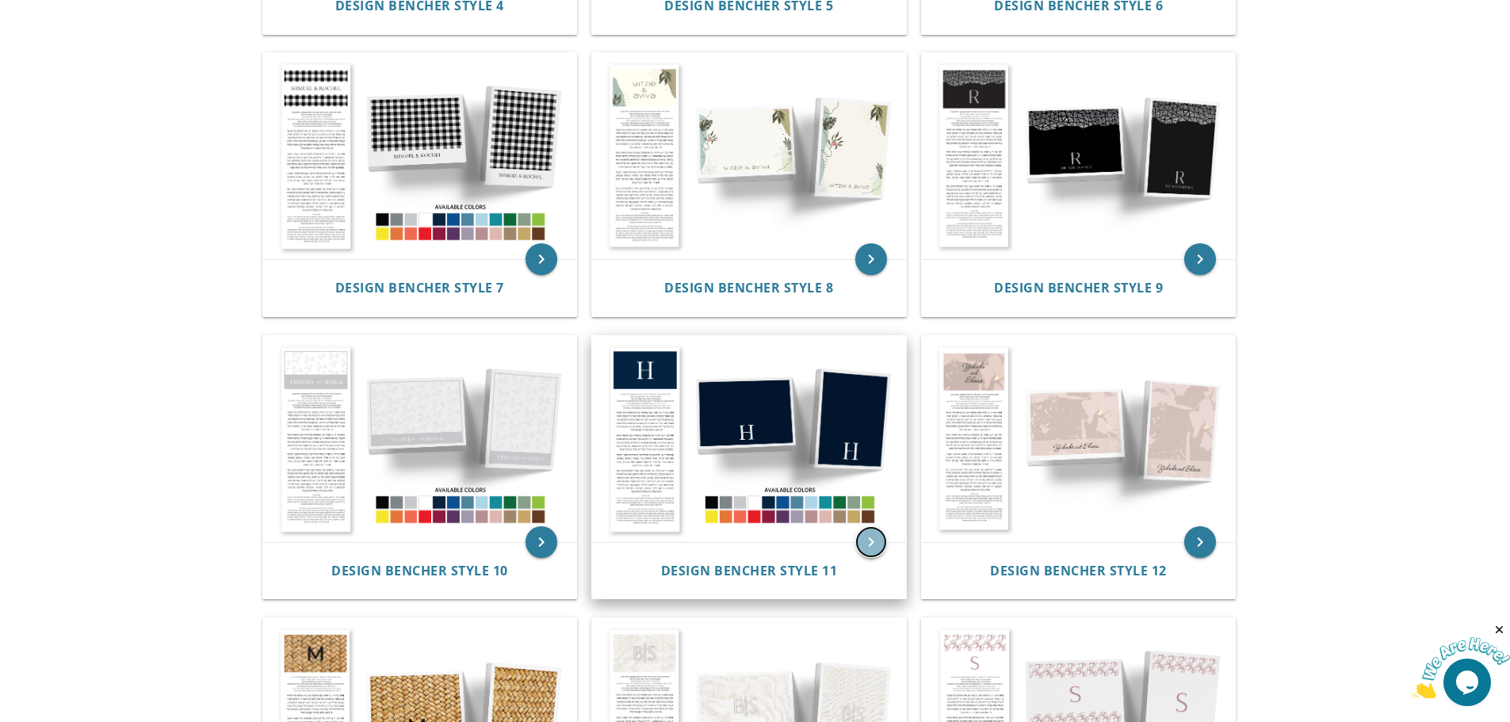
click at [868, 537] on icon "keyboard_arrow_right" at bounding box center [871, 542] width 32 height 32
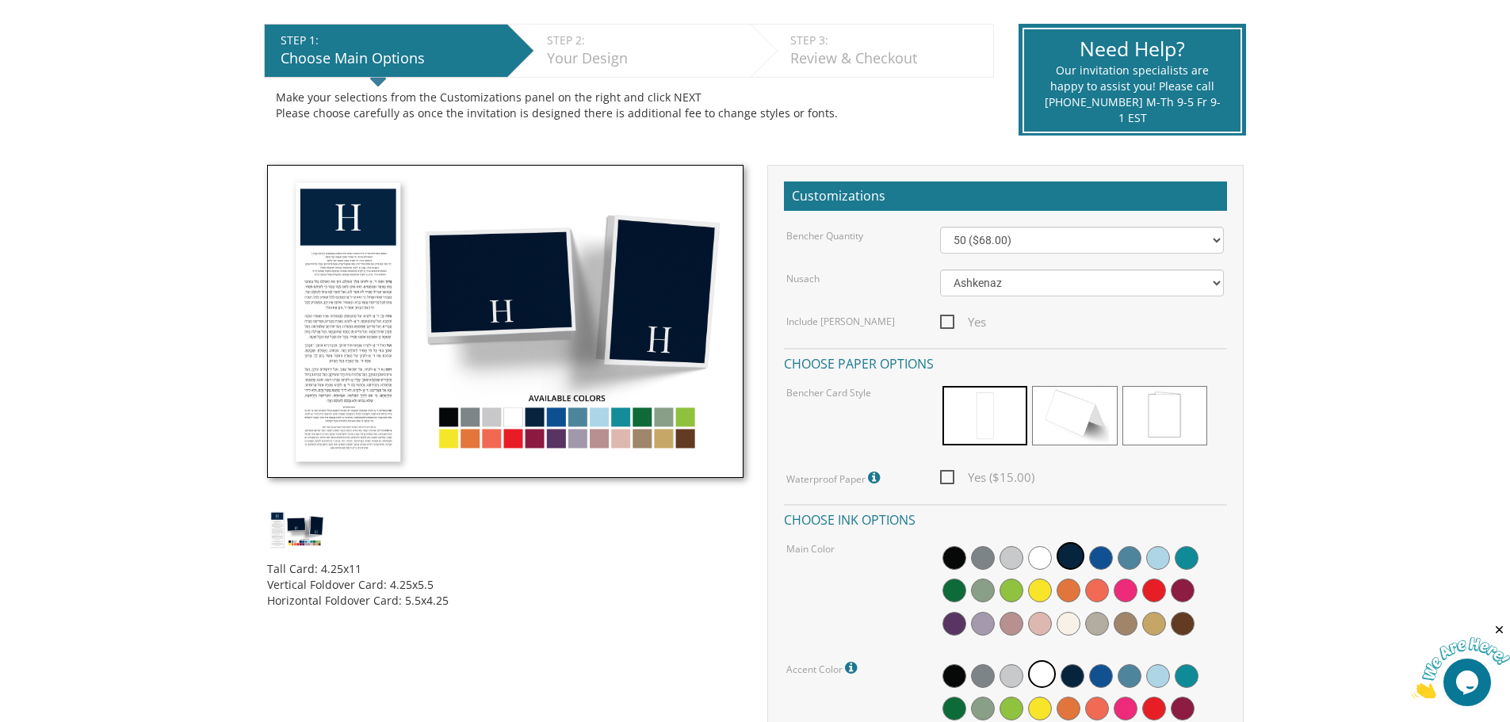
scroll to position [396, 0]
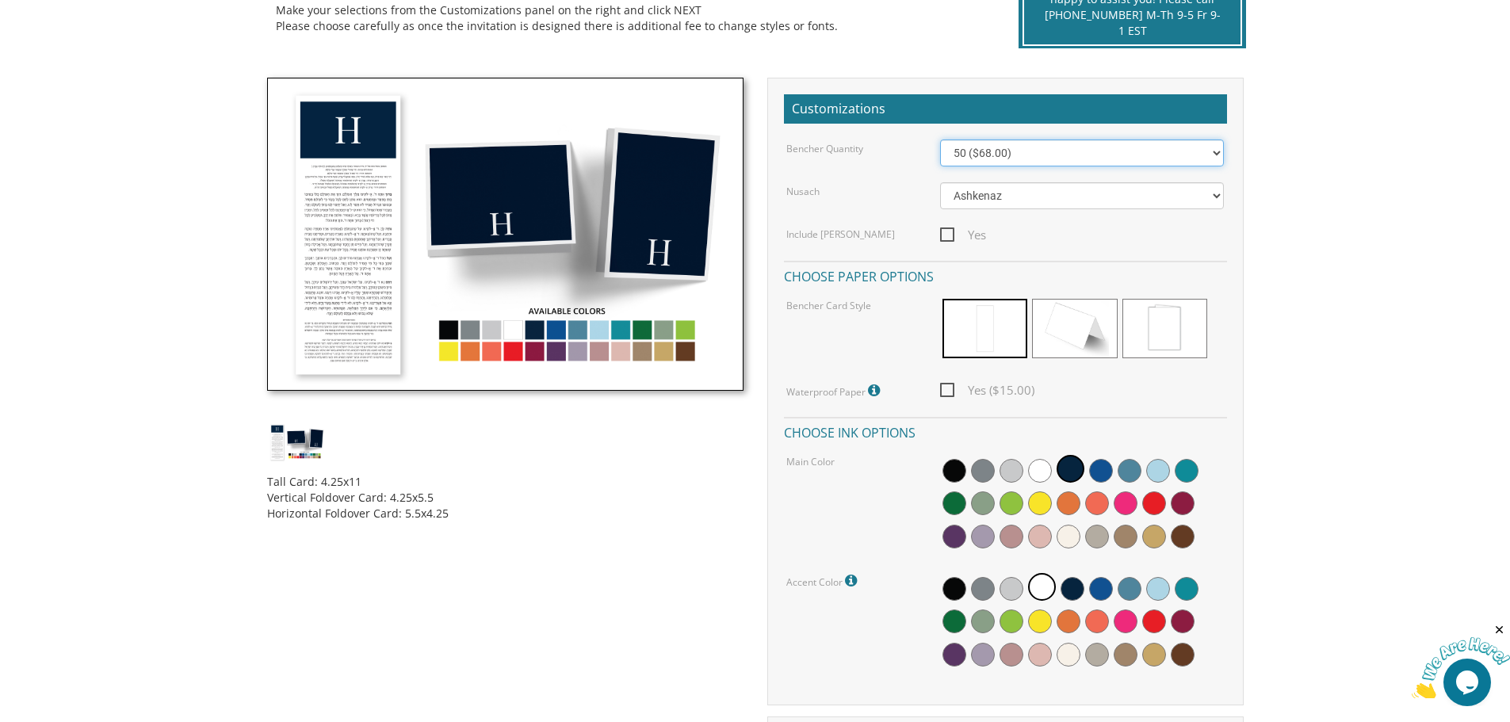
click at [988, 150] on select "50 ($68.00) 60 ($74.80) 70 ($81.60) 80 ($88.40) 90 ($95.20) 100 ($102.00) 125 (…" at bounding box center [1082, 152] width 284 height 27
select select "200"
click at [940, 139] on select "50 ($68.00) 60 ($74.80) 70 ($81.60) 80 ($88.40) 90 ($95.20) 100 ($102.00) 125 (…" at bounding box center [1082, 152] width 284 height 27
click at [946, 231] on span "Yes" at bounding box center [963, 235] width 46 height 20
click at [946, 231] on input "Yes" at bounding box center [945, 233] width 10 height 10
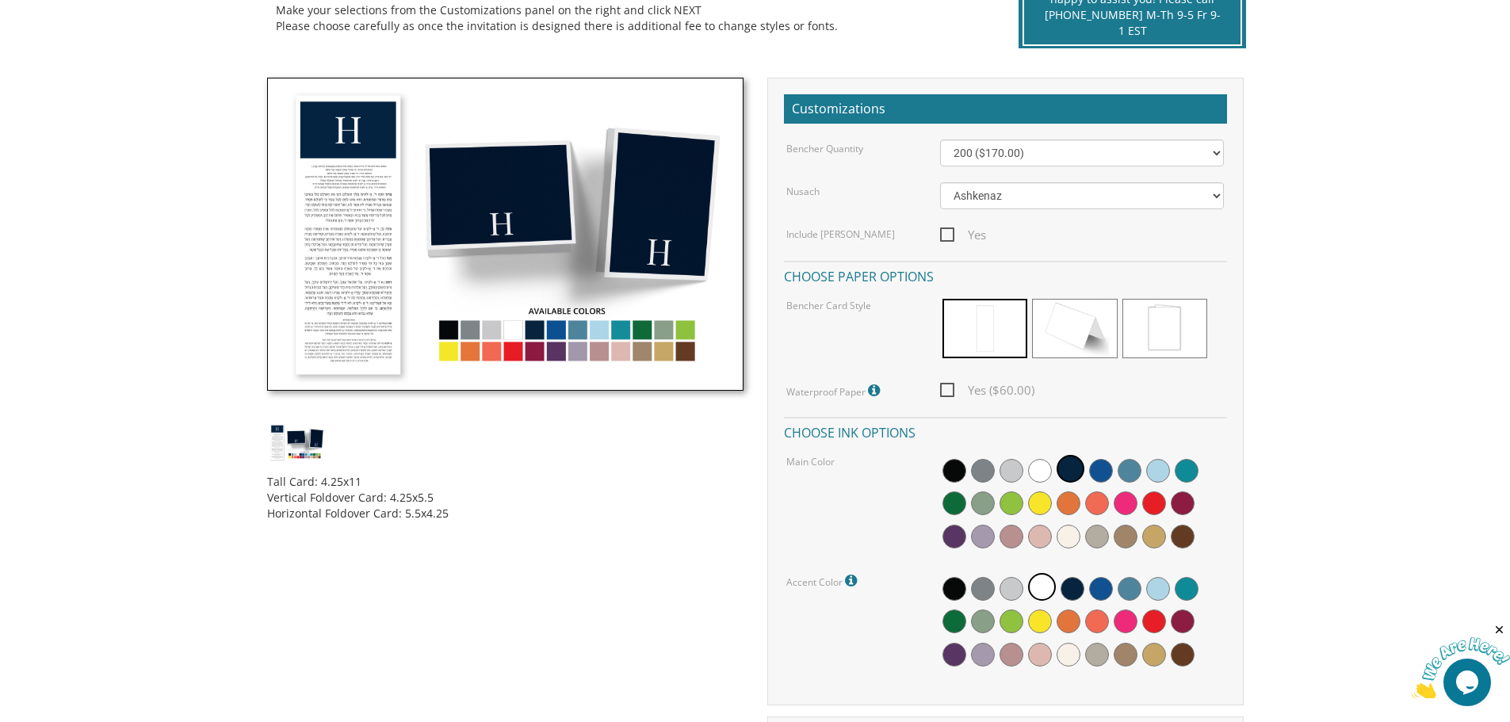
checkbox input "true"
click at [945, 390] on span "Yes ($60.00)" at bounding box center [987, 390] width 94 height 20
click at [945, 390] on input "Yes ($60.00)" at bounding box center [945, 389] width 10 height 10
checkbox input "true"
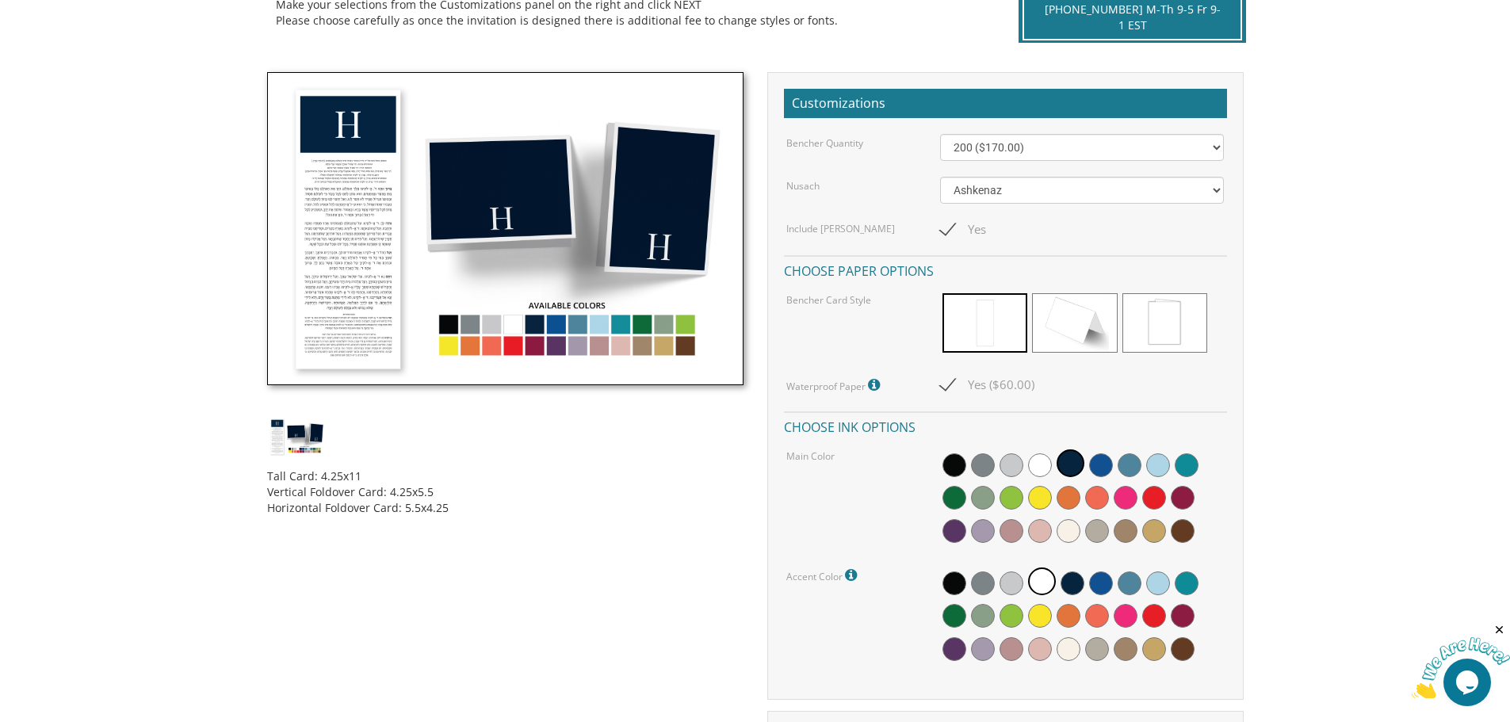
scroll to position [475, 0]
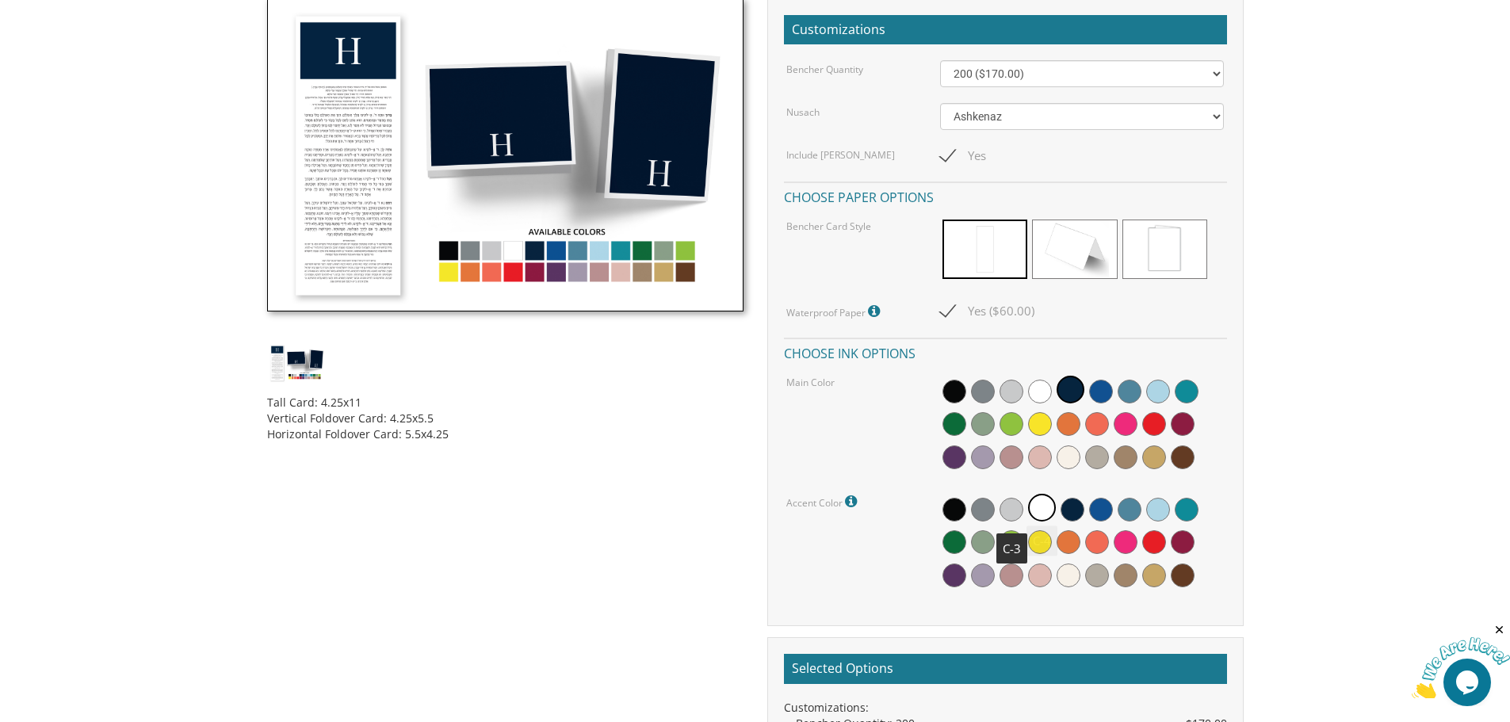
click at [1010, 509] on span at bounding box center [1011, 510] width 24 height 24
click at [1040, 510] on span at bounding box center [1044, 510] width 24 height 24
click at [955, 393] on span at bounding box center [954, 392] width 24 height 24
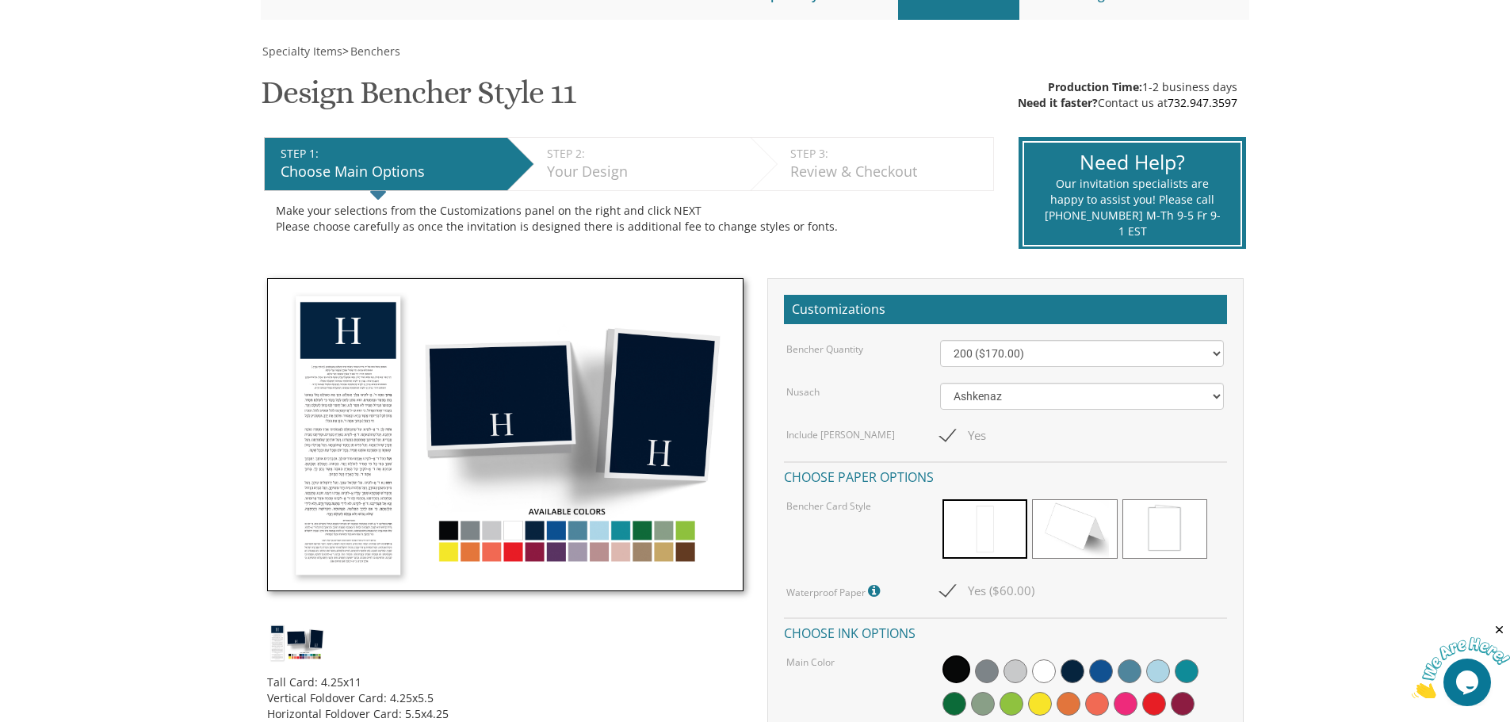
scroll to position [396, 0]
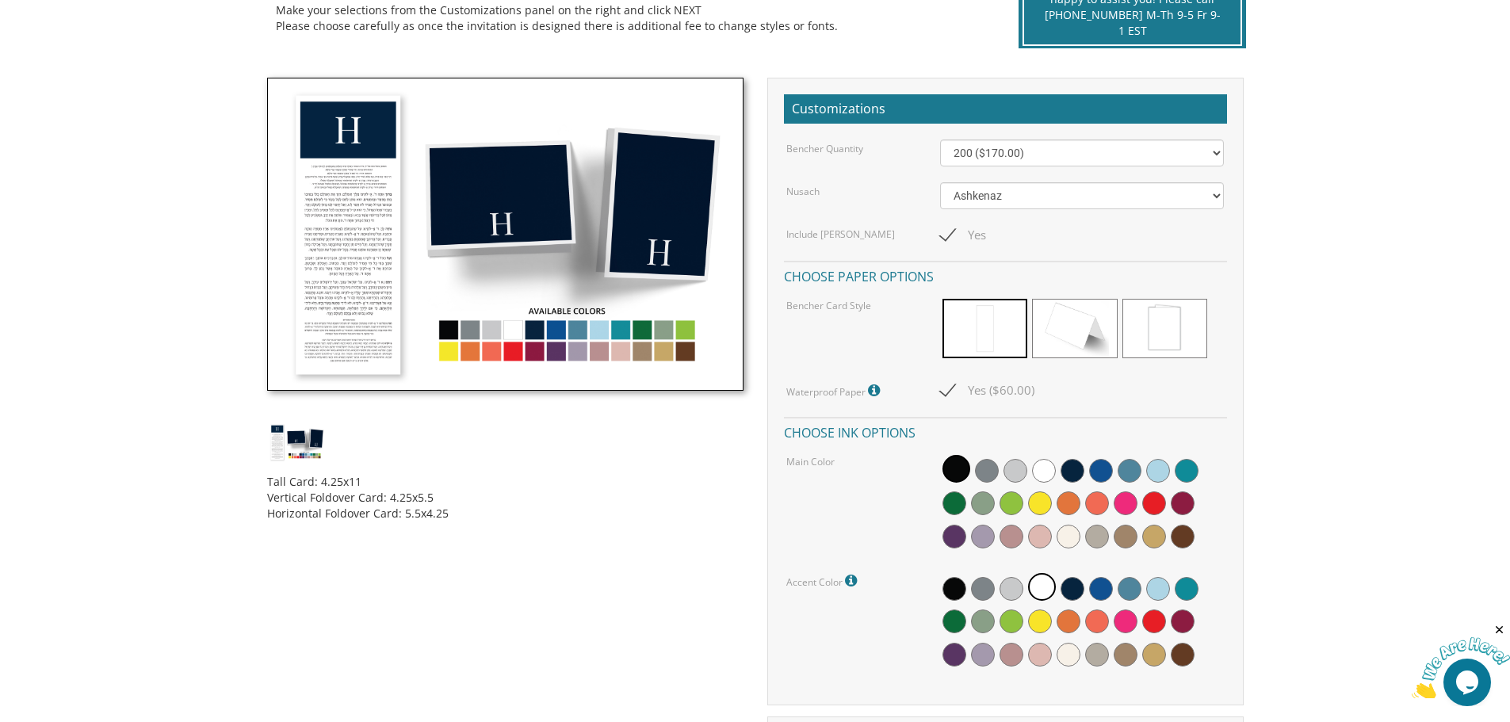
click at [374, 267] on img at bounding box center [505, 235] width 476 height 314
drag, startPoint x: 1460, startPoint y: 678, endPoint x: 1429, endPoint y: 631, distance: 56.0
click at [1460, 678] on img at bounding box center [1460, 668] width 98 height 63
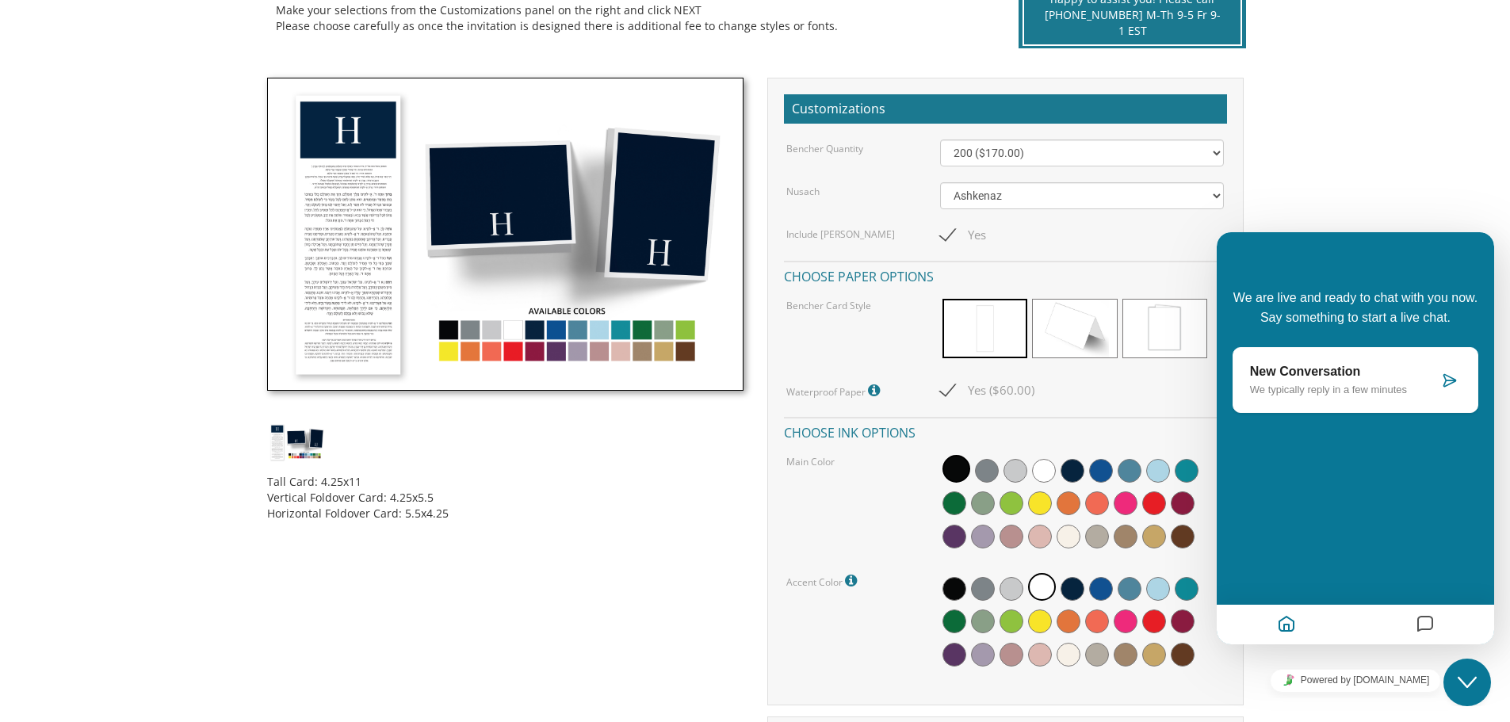
scroll to position [238, 0]
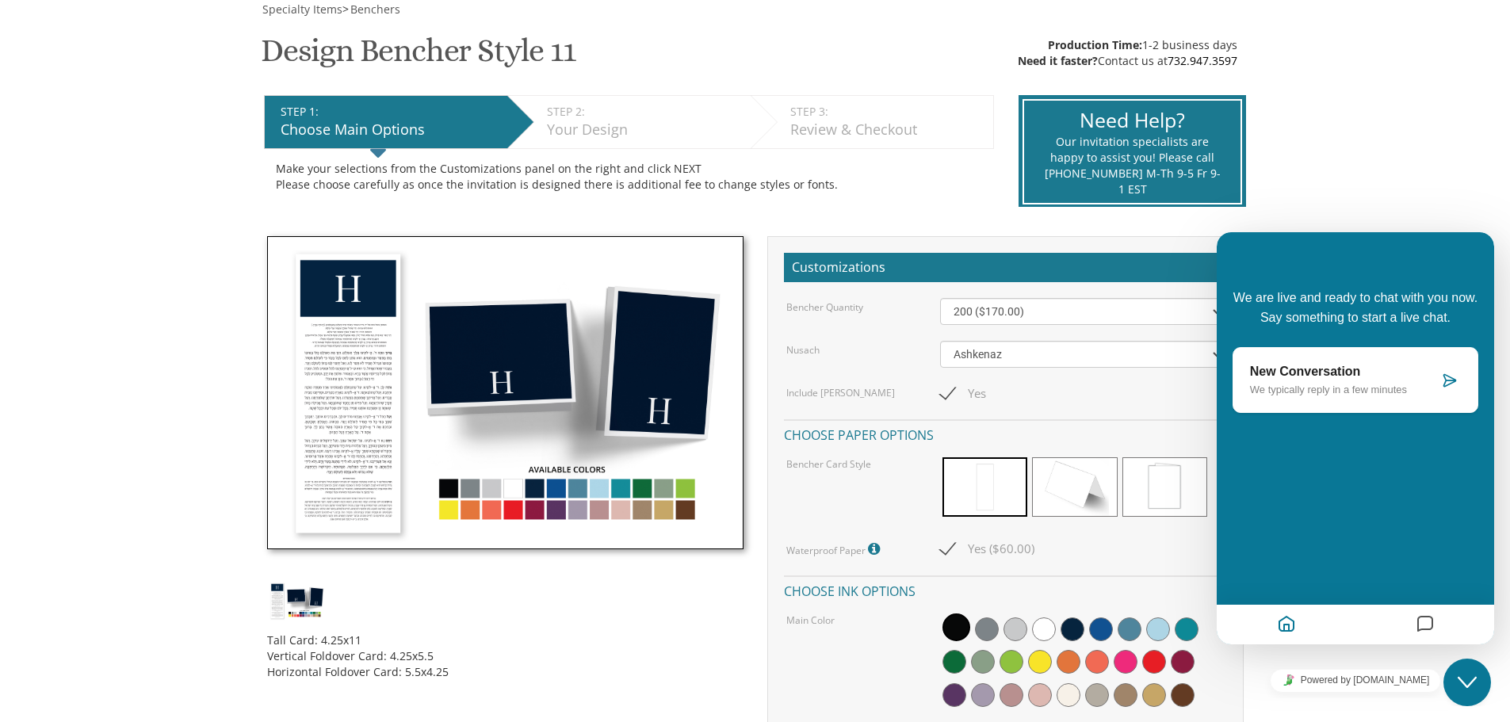
click at [1368, 390] on p "We typically reply in a few minutes" at bounding box center [1344, 390] width 189 height 12
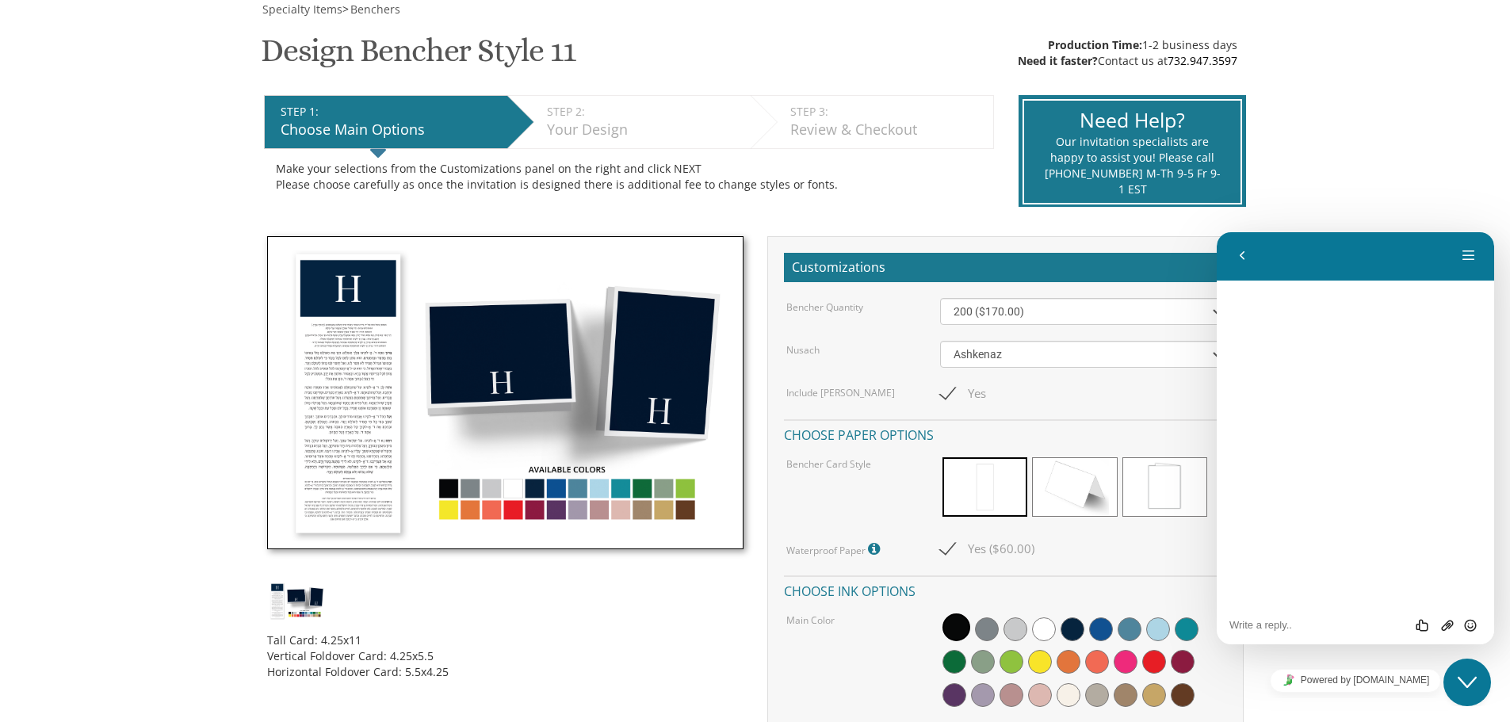
click at [1273, 618] on div "Rate this chat Upload File Insert emoji" at bounding box center [1355, 624] width 252 height 14
click at [1266, 631] on textarea at bounding box center [1355, 625] width 252 height 13
click at [1304, 627] on textarea "hi, can you send an imagine sample of a bencher tall card that includes sheva b…" at bounding box center [1355, 614] width 252 height 36
type textarea "hi, can you send an imagine sample of a bencher tall card that includes sheva b…"
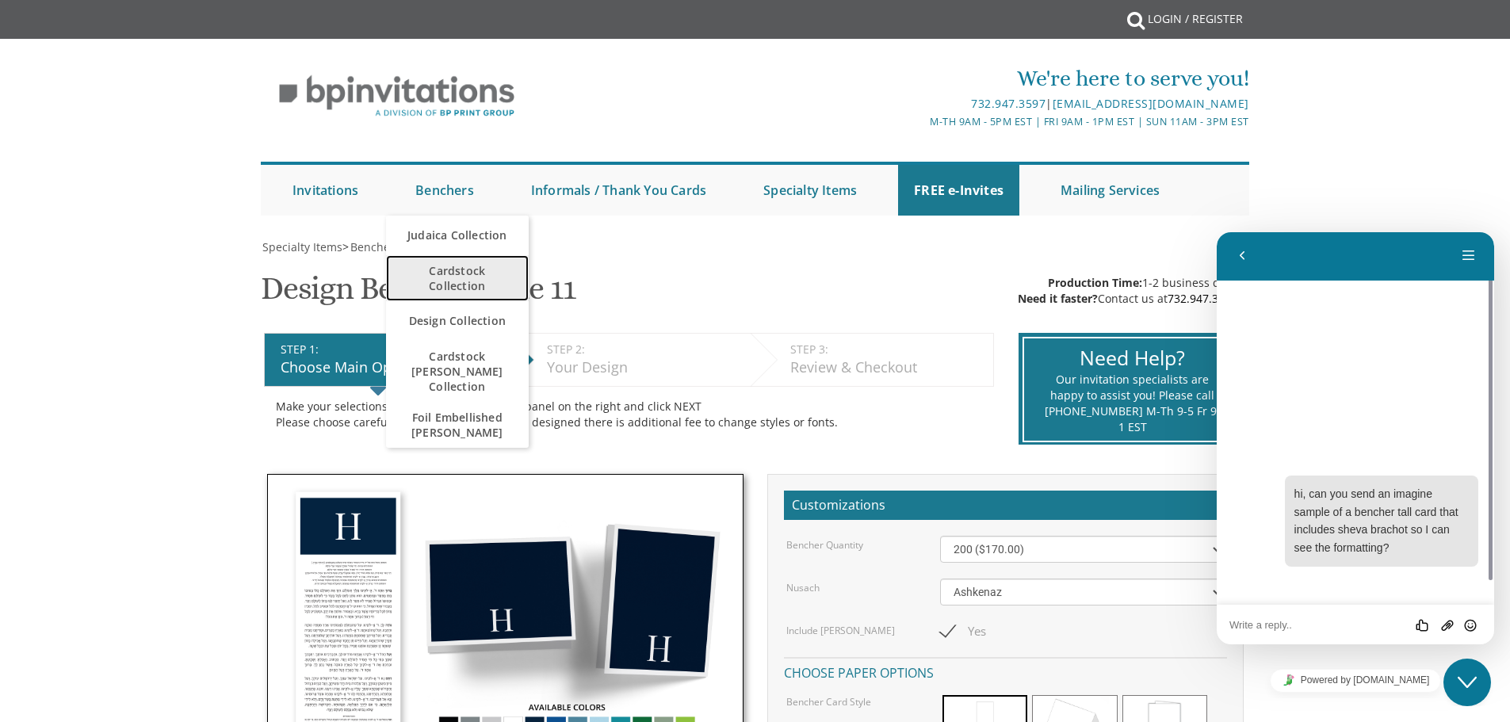
click at [456, 277] on span "Cardstock Collection" at bounding box center [457, 278] width 111 height 46
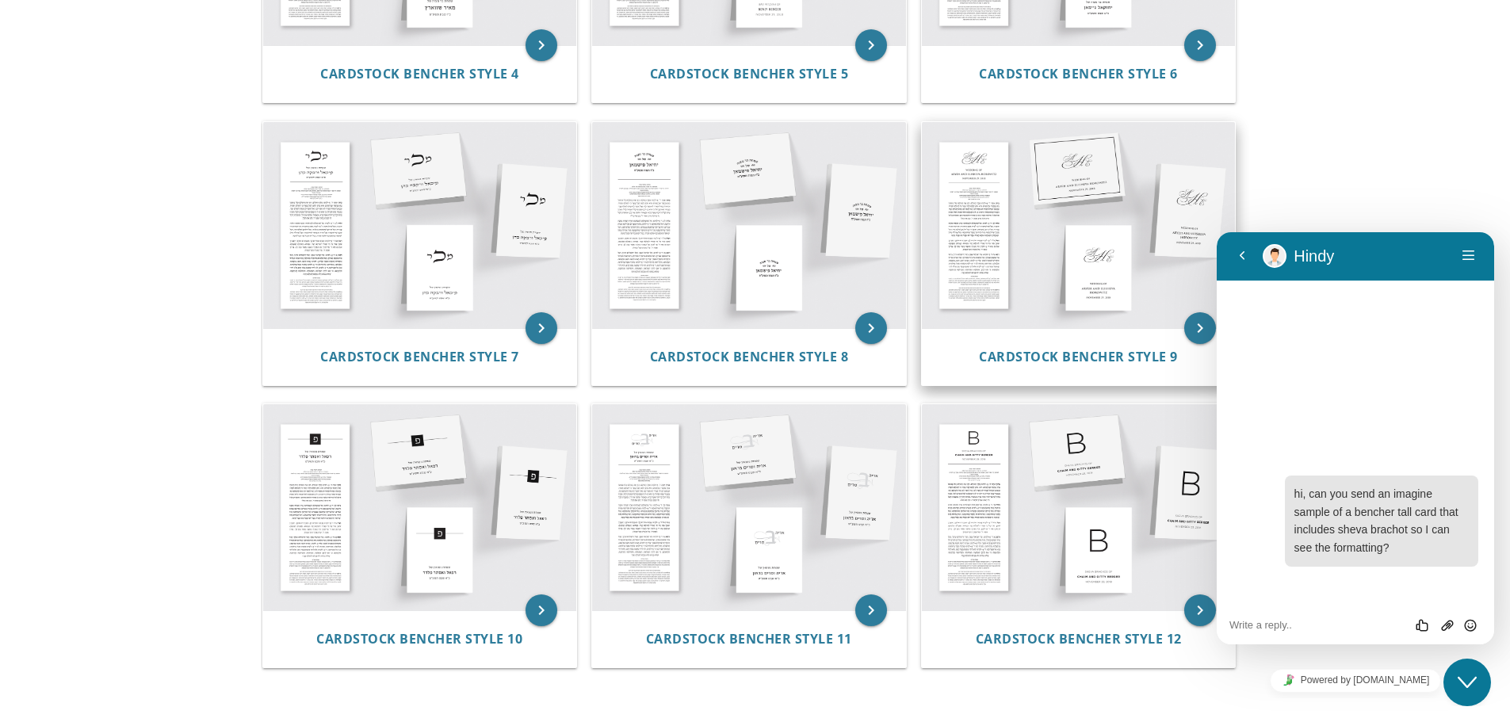
scroll to position [872, 0]
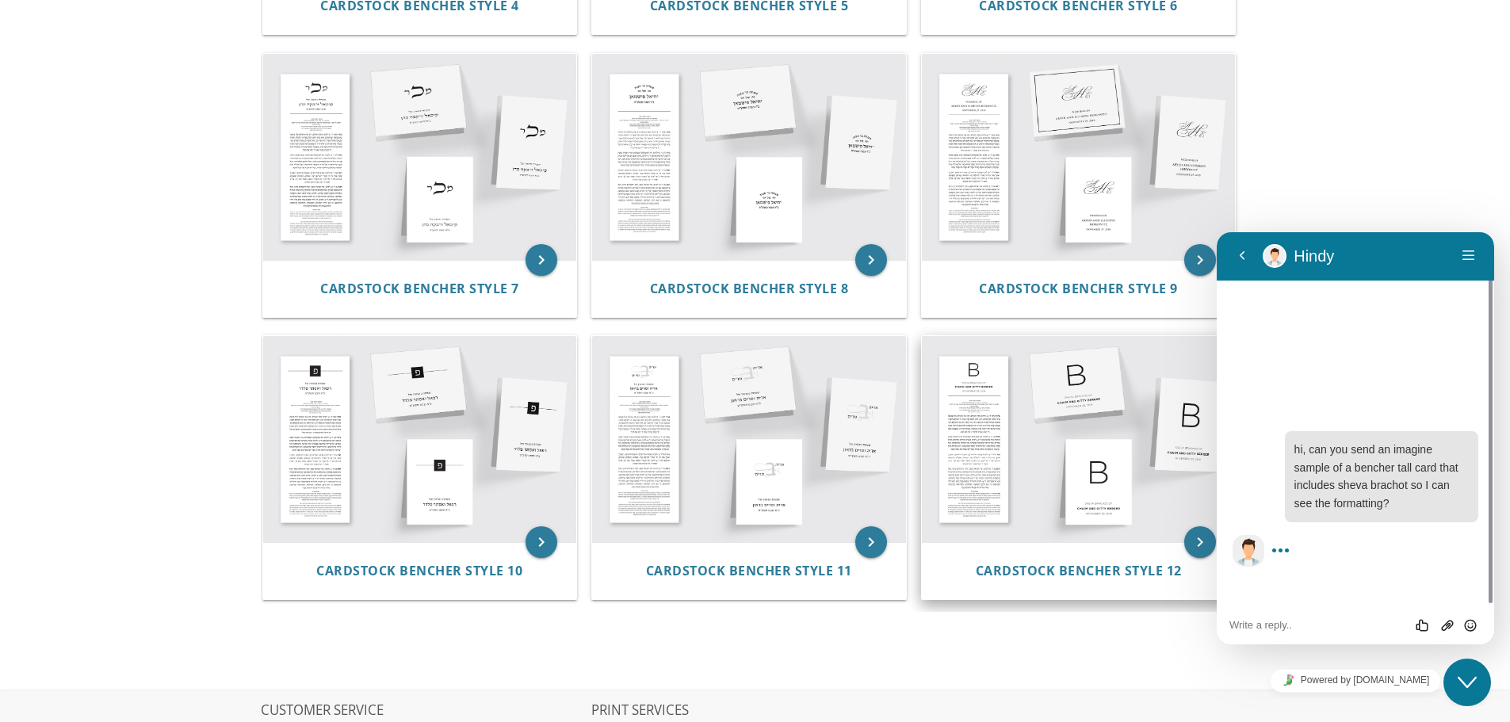
click at [1025, 452] on img at bounding box center [1079, 439] width 314 height 206
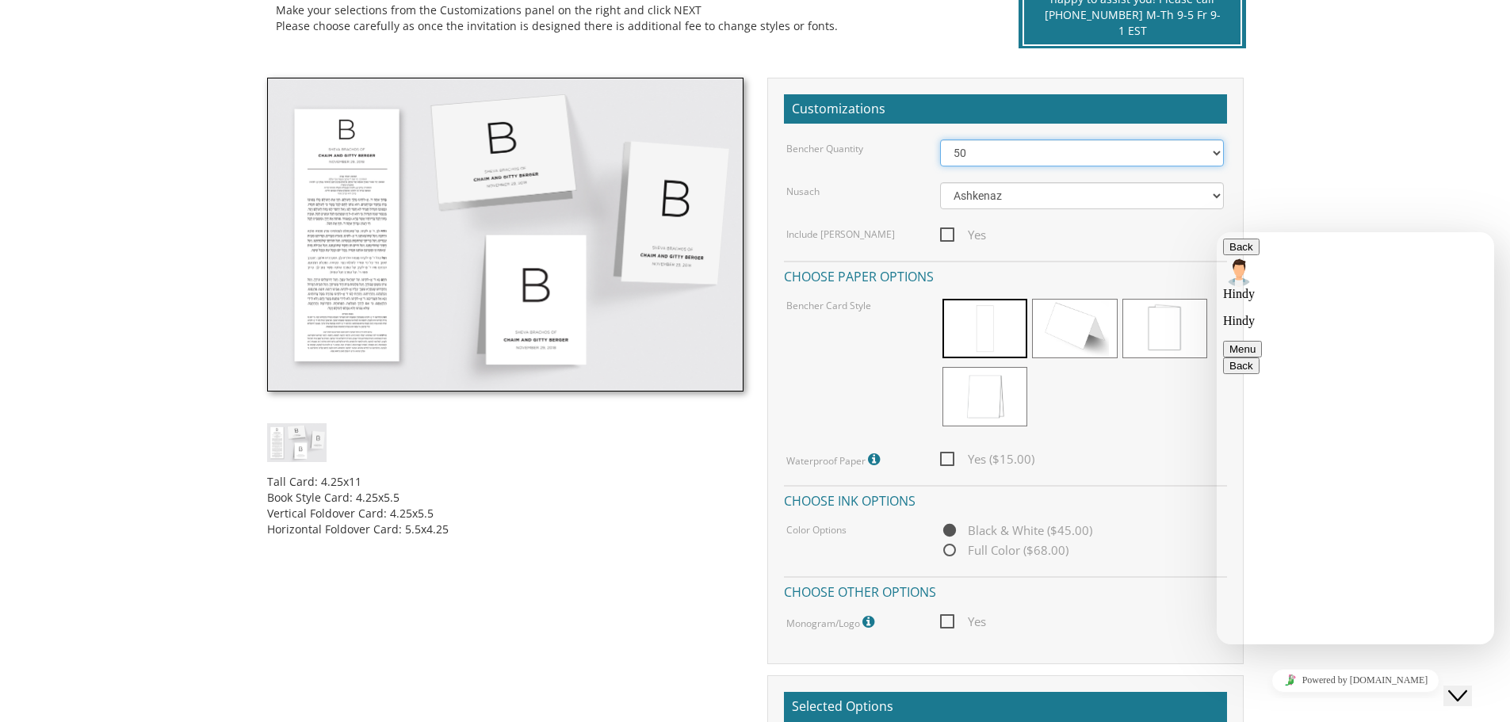
click at [969, 157] on select "50 60 70 80 90 100 125 150 175 200 225 250 275 300 325 350 375 400 425 450 475 …" at bounding box center [1082, 152] width 284 height 27
select select "200"
click at [940, 139] on select "50 60 70 80 90 100 125 150 175 200 225 250 275 300 325 350 375 400 425 450 475 …" at bounding box center [1082, 152] width 284 height 27
click at [952, 232] on span "Yes" at bounding box center [963, 235] width 46 height 20
click at [950, 232] on input "Yes" at bounding box center [945, 233] width 10 height 10
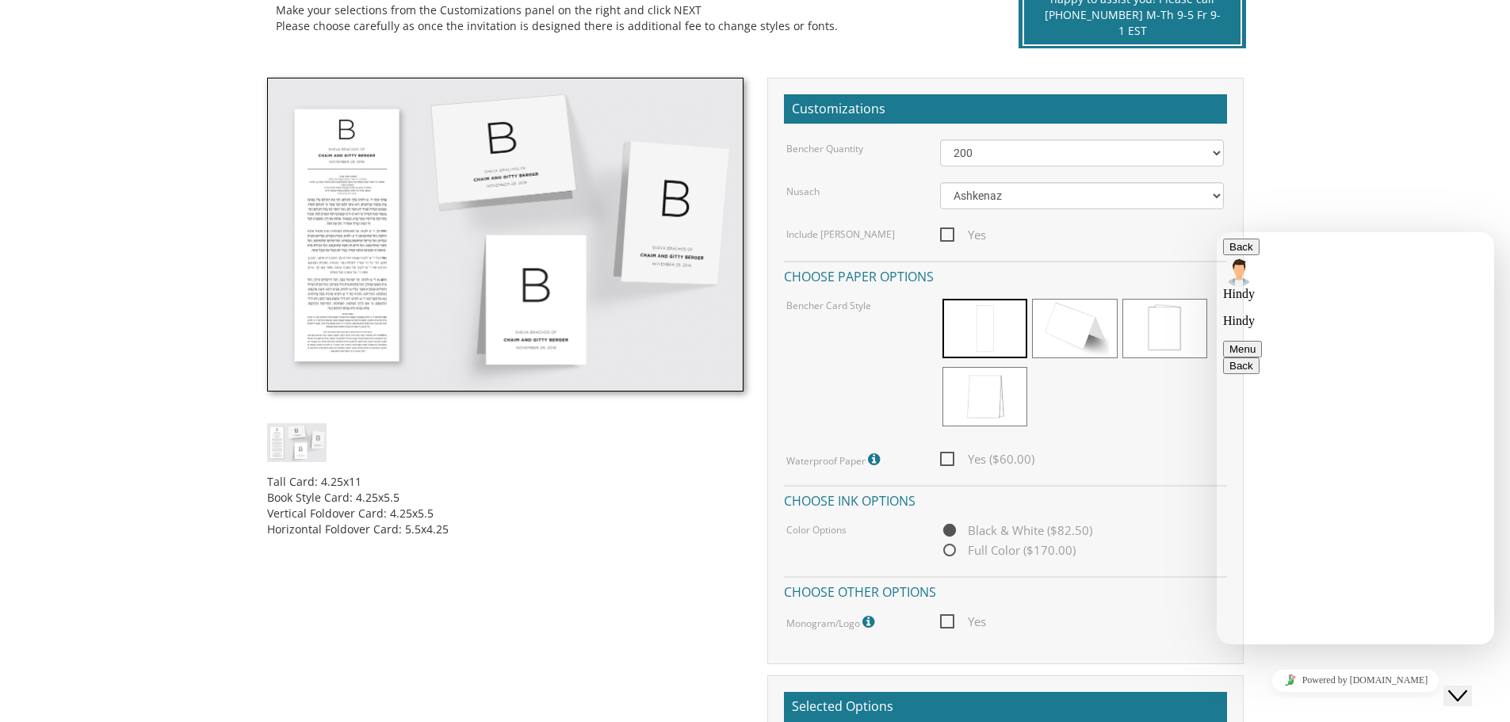
checkbox input "true"
click at [1012, 197] on select "Ashkenaz Edut Mizrach" at bounding box center [1082, 195] width 284 height 27
click at [951, 465] on span "Yes ($60.00)" at bounding box center [987, 459] width 94 height 20
click at [950, 463] on input "Yes ($60.00)" at bounding box center [945, 457] width 10 height 10
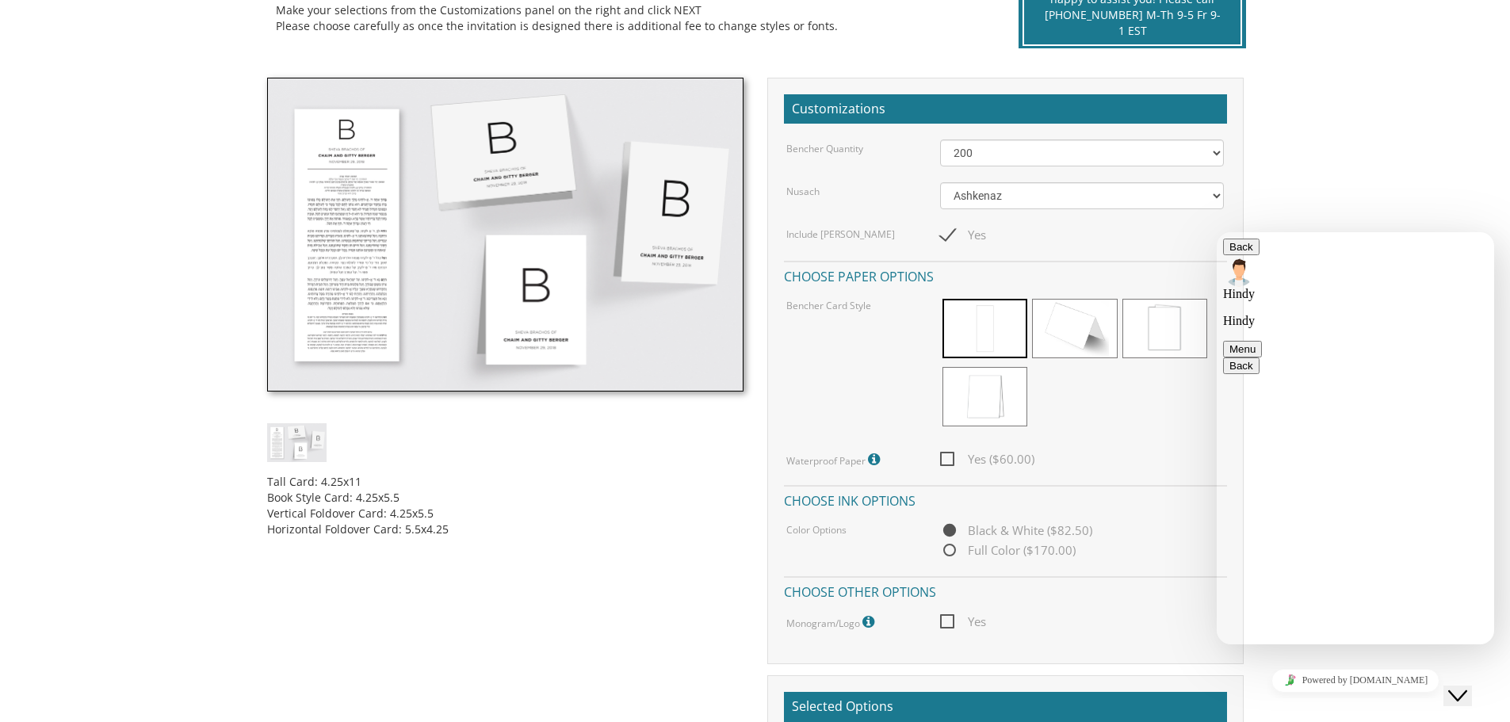
checkbox input "true"
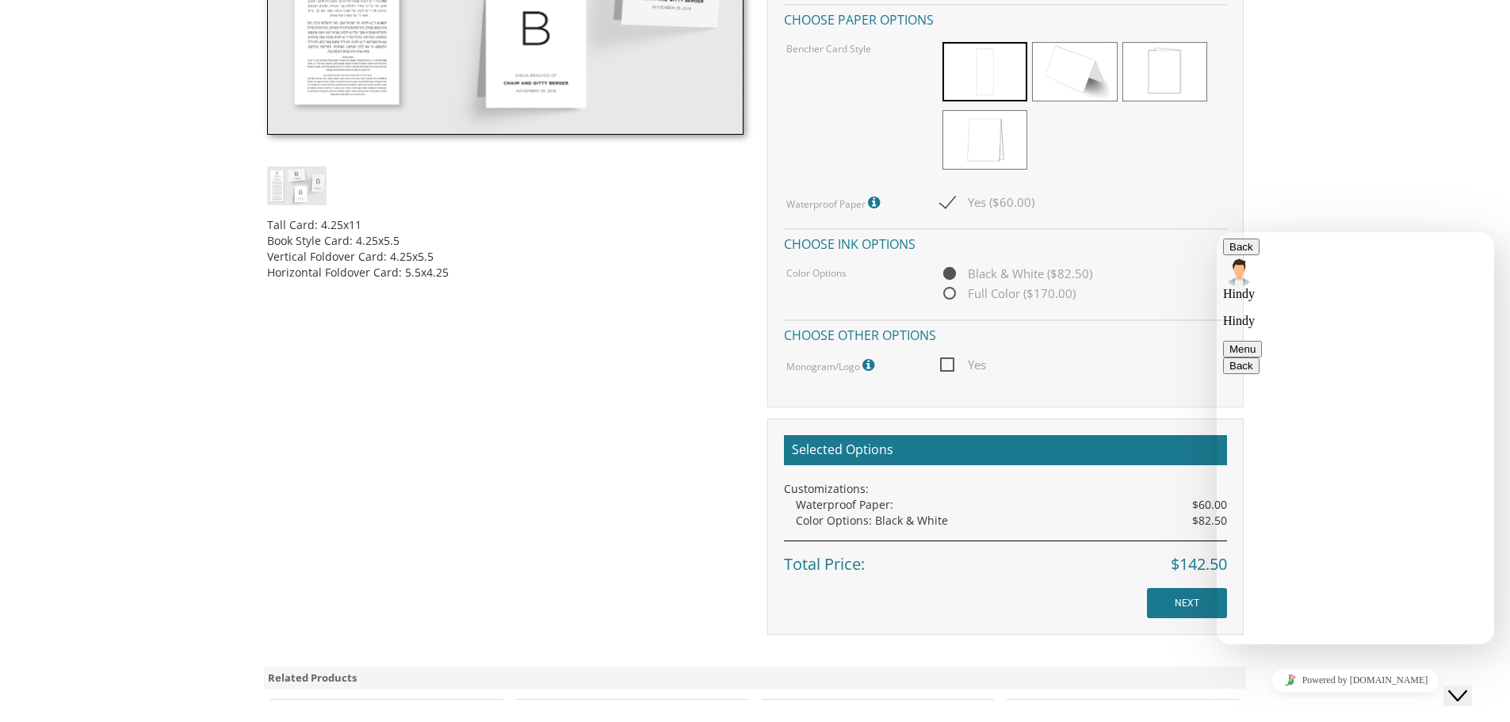
scroll to position [634, 0]
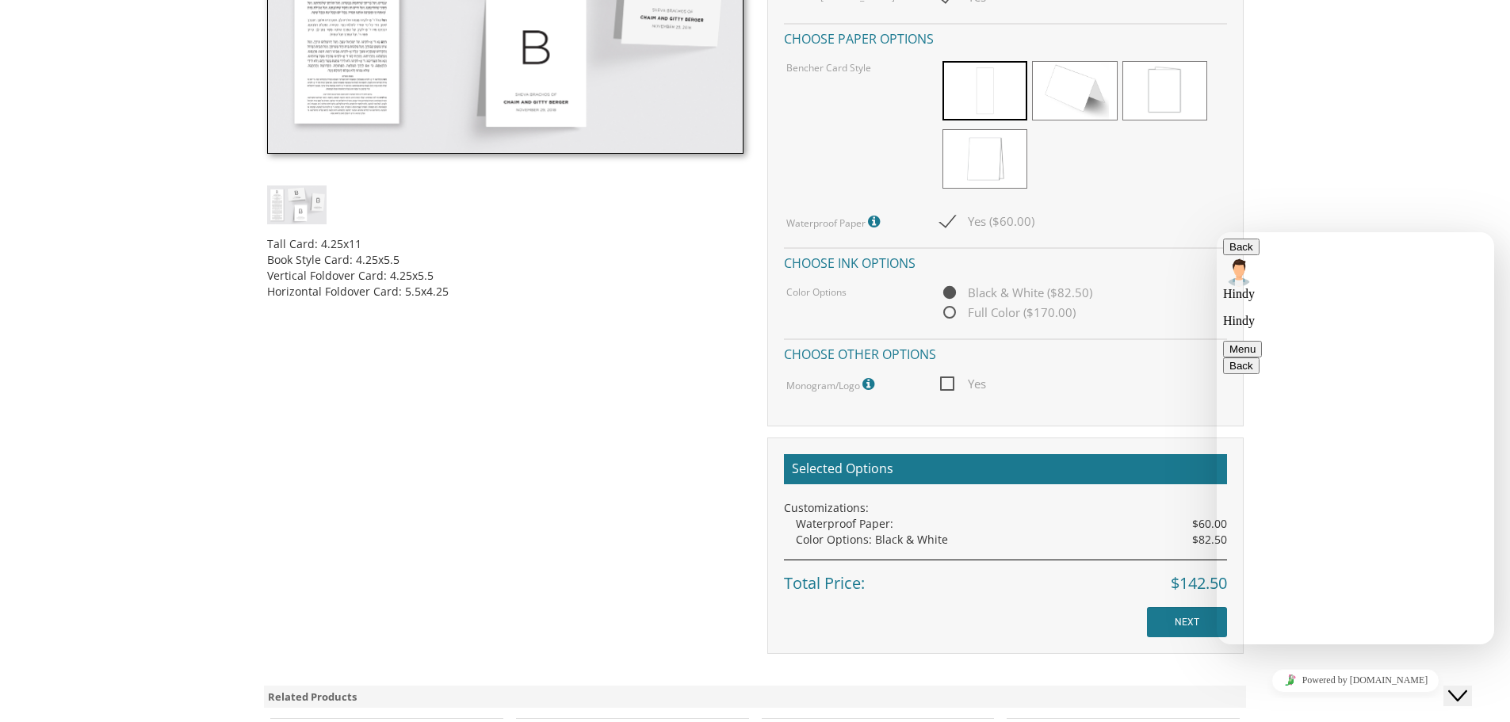
click at [948, 385] on span "Yes" at bounding box center [963, 384] width 46 height 20
click at [948, 385] on input "Yes" at bounding box center [945, 382] width 10 height 10
checkbox input "true"
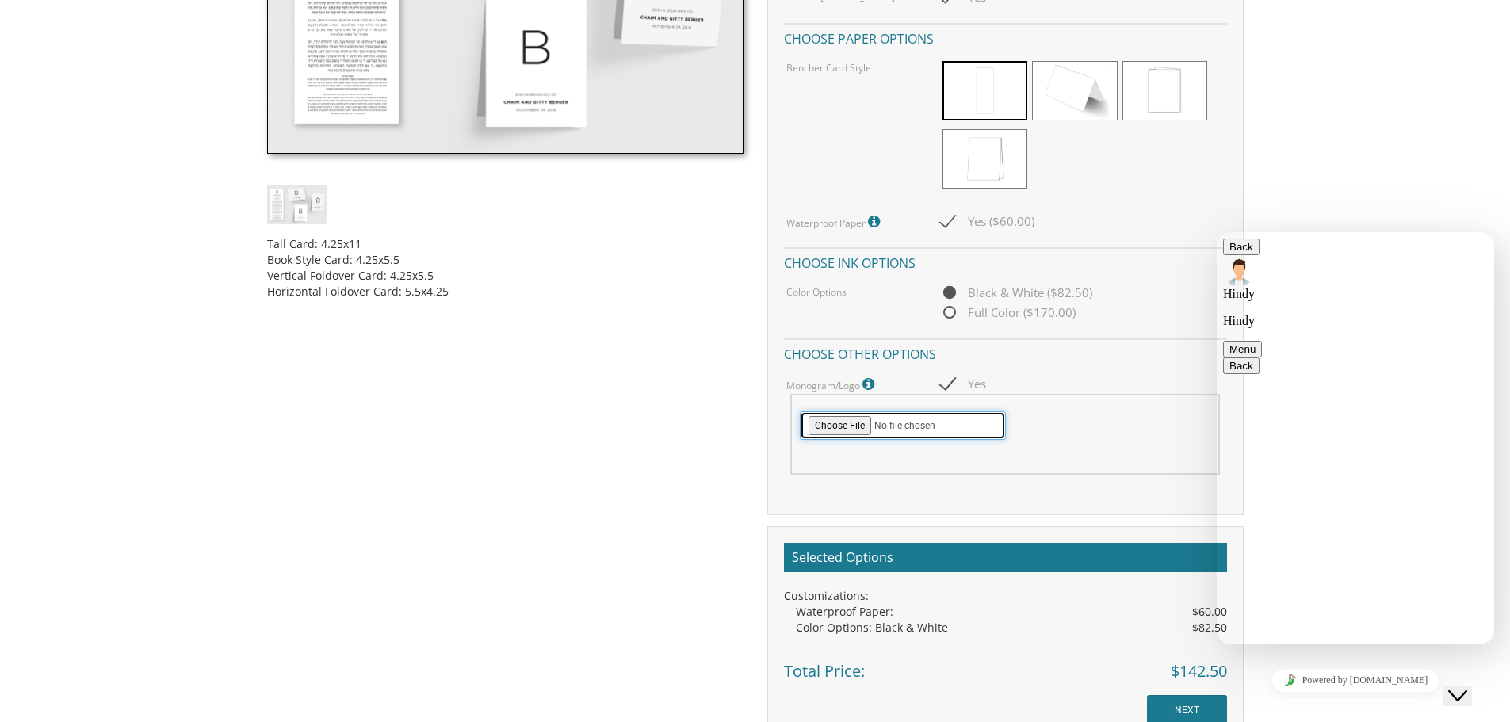
click at [861, 428] on input "file" at bounding box center [903, 425] width 206 height 29
type input "C:\fakepath\JN_Mono.png"
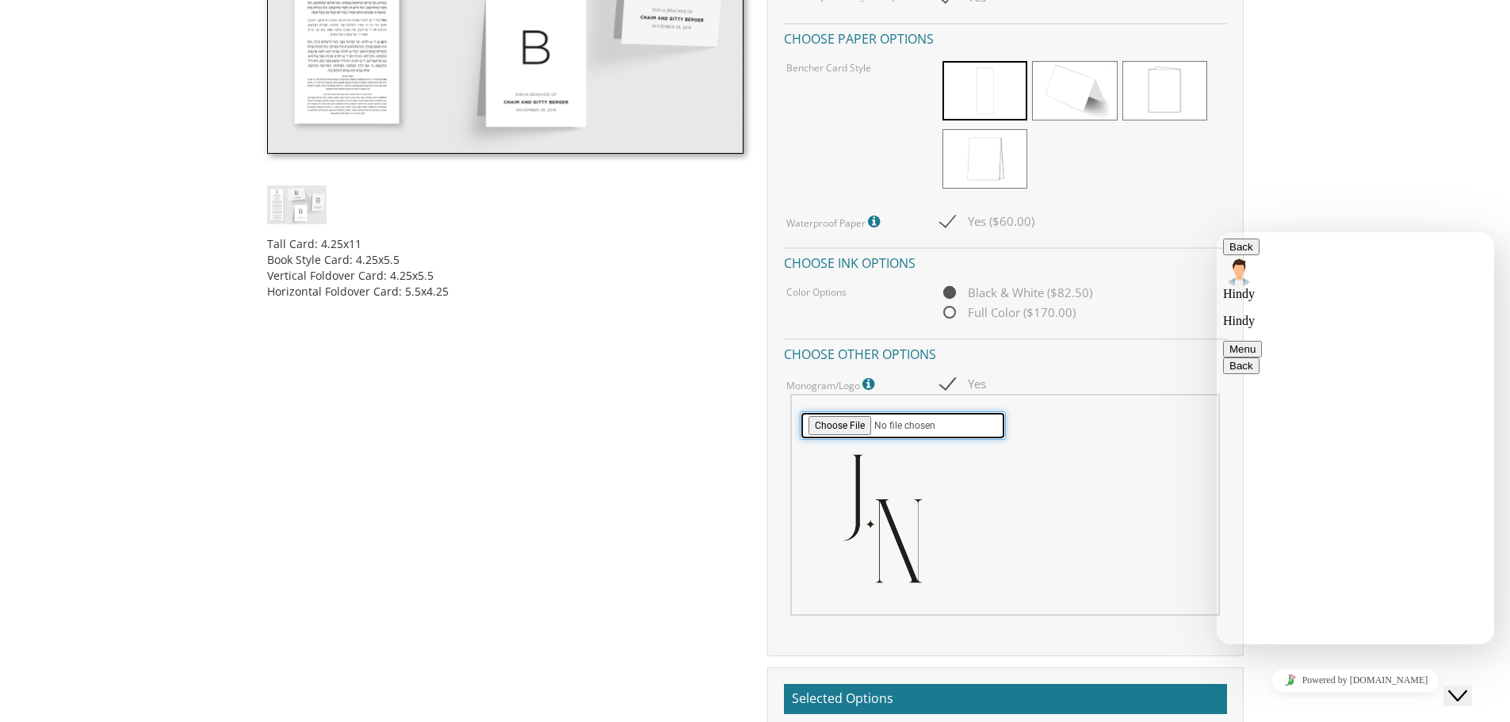
scroll to position [951, 0]
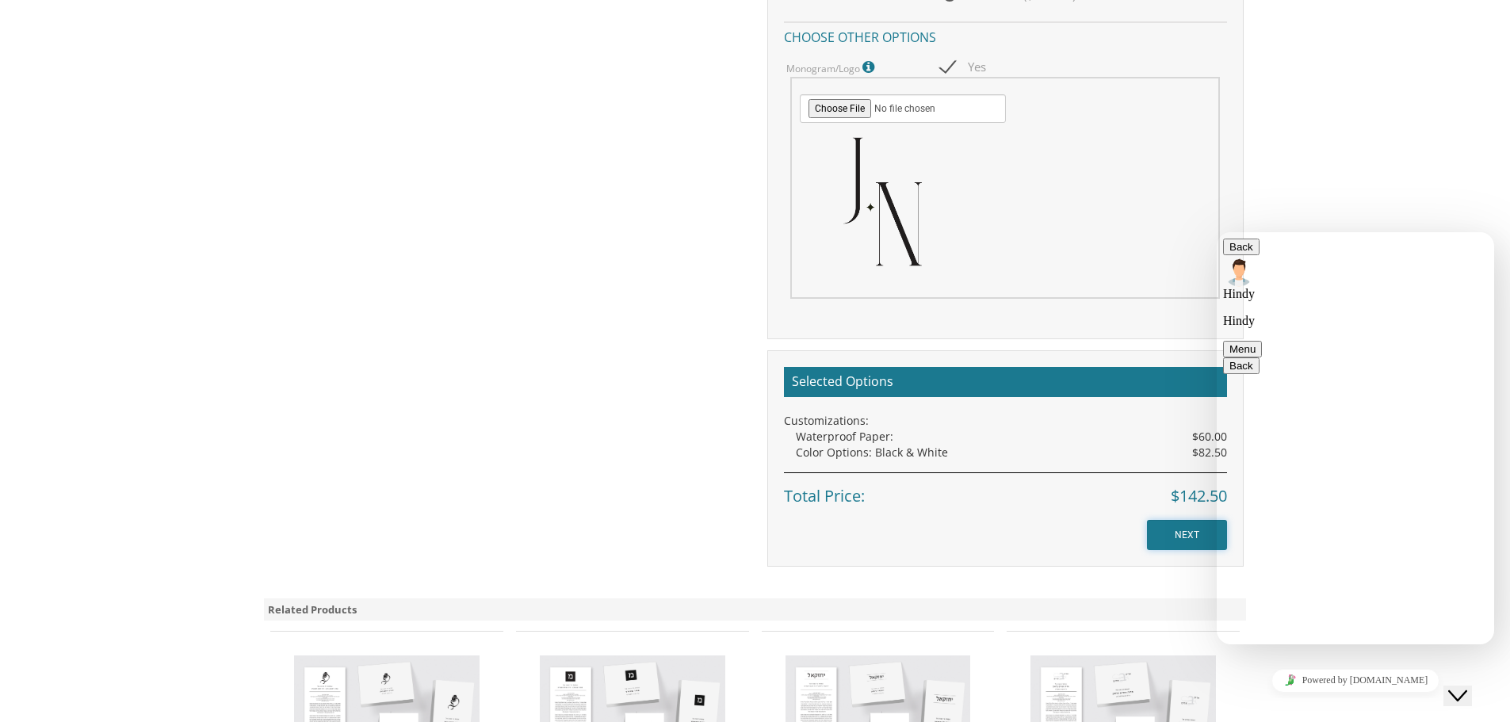
click at [1164, 534] on input "NEXT" at bounding box center [1187, 535] width 80 height 30
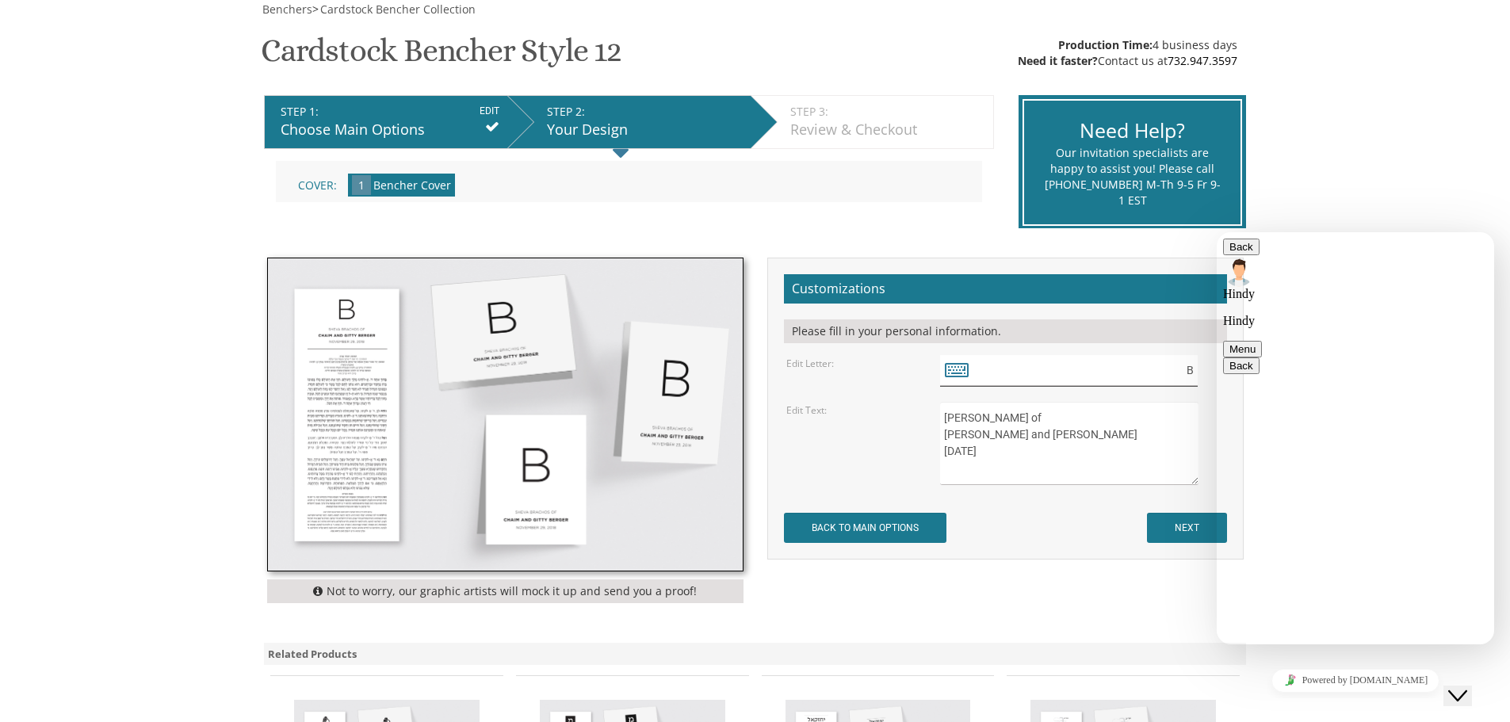
click at [1032, 372] on input "B" at bounding box center [1069, 370] width 258 height 31
click at [973, 370] on input "B" at bounding box center [1069, 370] width 258 height 31
drag, startPoint x: 1052, startPoint y: 457, endPoint x: 935, endPoint y: 419, distance: 123.3
click at [935, 419] on div "Sheva Brachos of Chaim and Gitty Berger November 28, 2018" at bounding box center [1081, 443] width 307 height 83
type textarea "Wedding of Julia and Nathan Goldman"
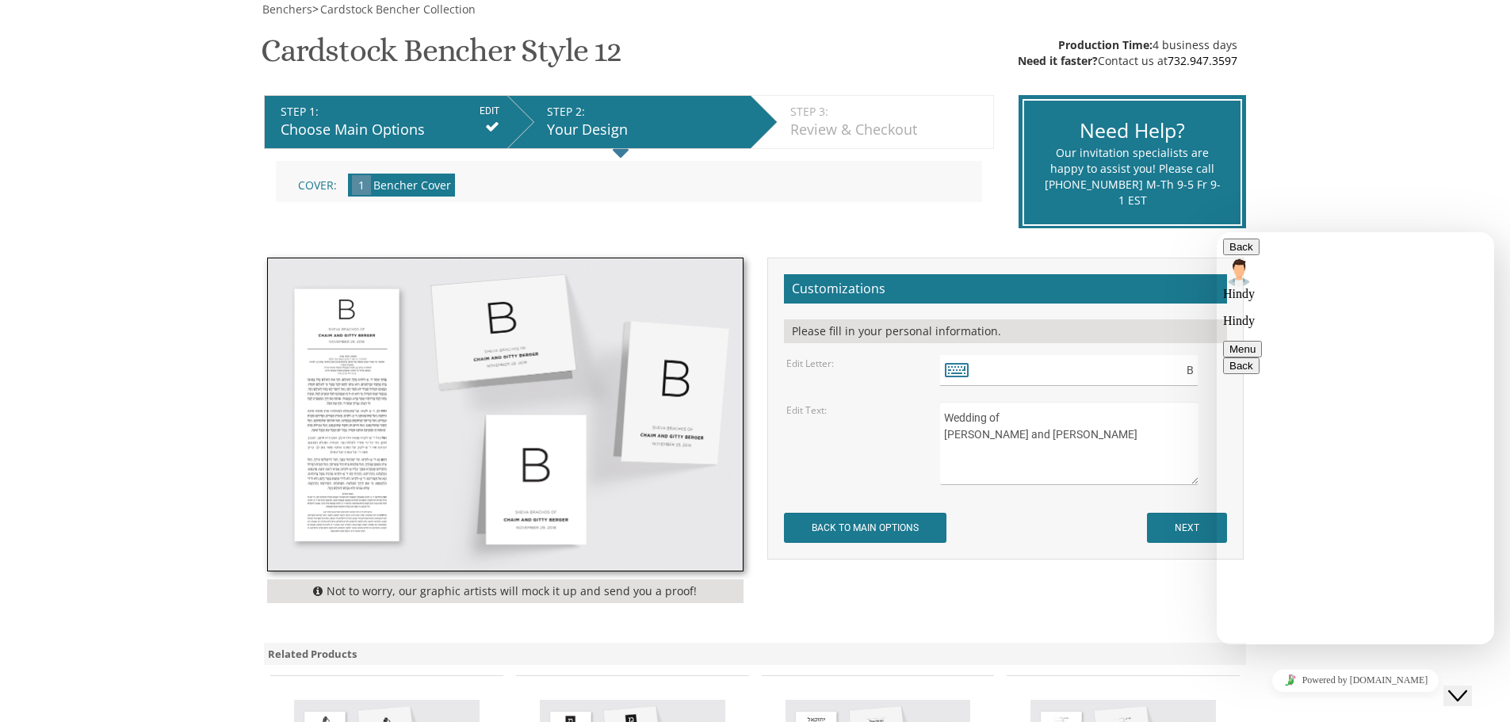
click at [981, 452] on textarea "Sheva Brachos of Chaim and Gitty Berger November 28, 2018" at bounding box center [1069, 443] width 258 height 83
click at [985, 365] on input "B" at bounding box center [1069, 370] width 258 height 31
click at [956, 366] on icon at bounding box center [957, 369] width 24 height 22
type textarea "B"
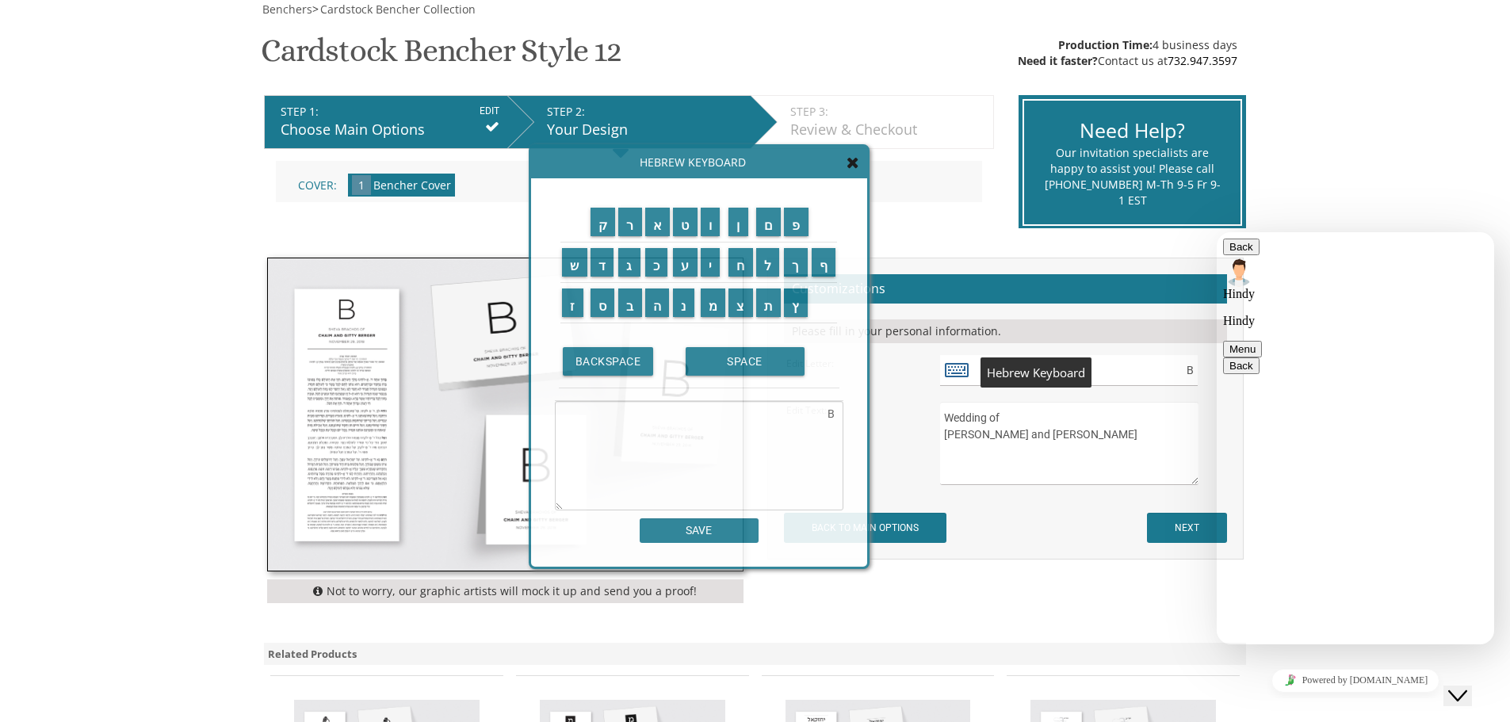
click at [956, 366] on icon at bounding box center [957, 369] width 24 height 22
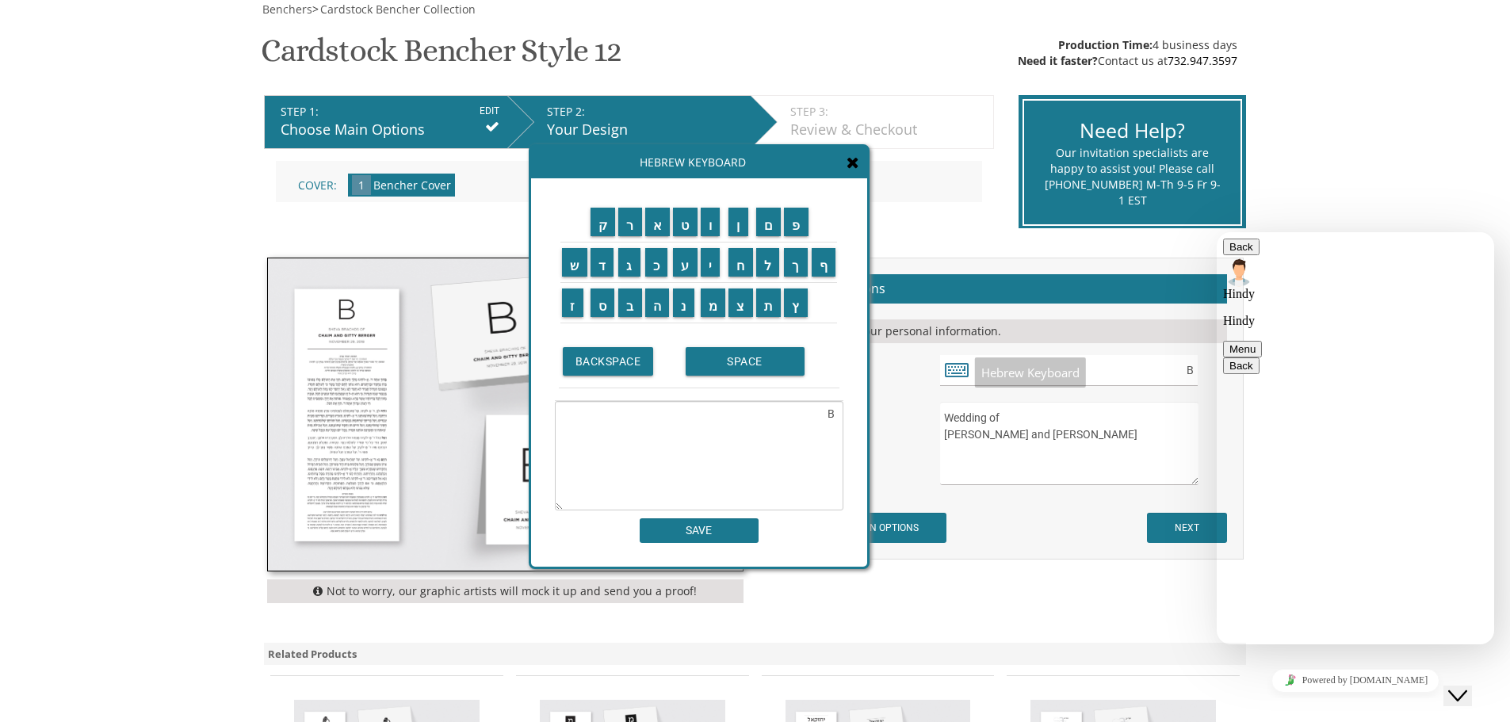
click at [999, 452] on textarea "Sheva Brachos of Chaim and Gitty Berger November 28, 2018" at bounding box center [1069, 443] width 258 height 83
click at [859, 162] on div "Hebrew Keyboard" at bounding box center [699, 163] width 336 height 32
click at [859, 165] on div "Hebrew Keyboard" at bounding box center [699, 163] width 336 height 32
click at [848, 166] on icon at bounding box center [852, 163] width 13 height 16
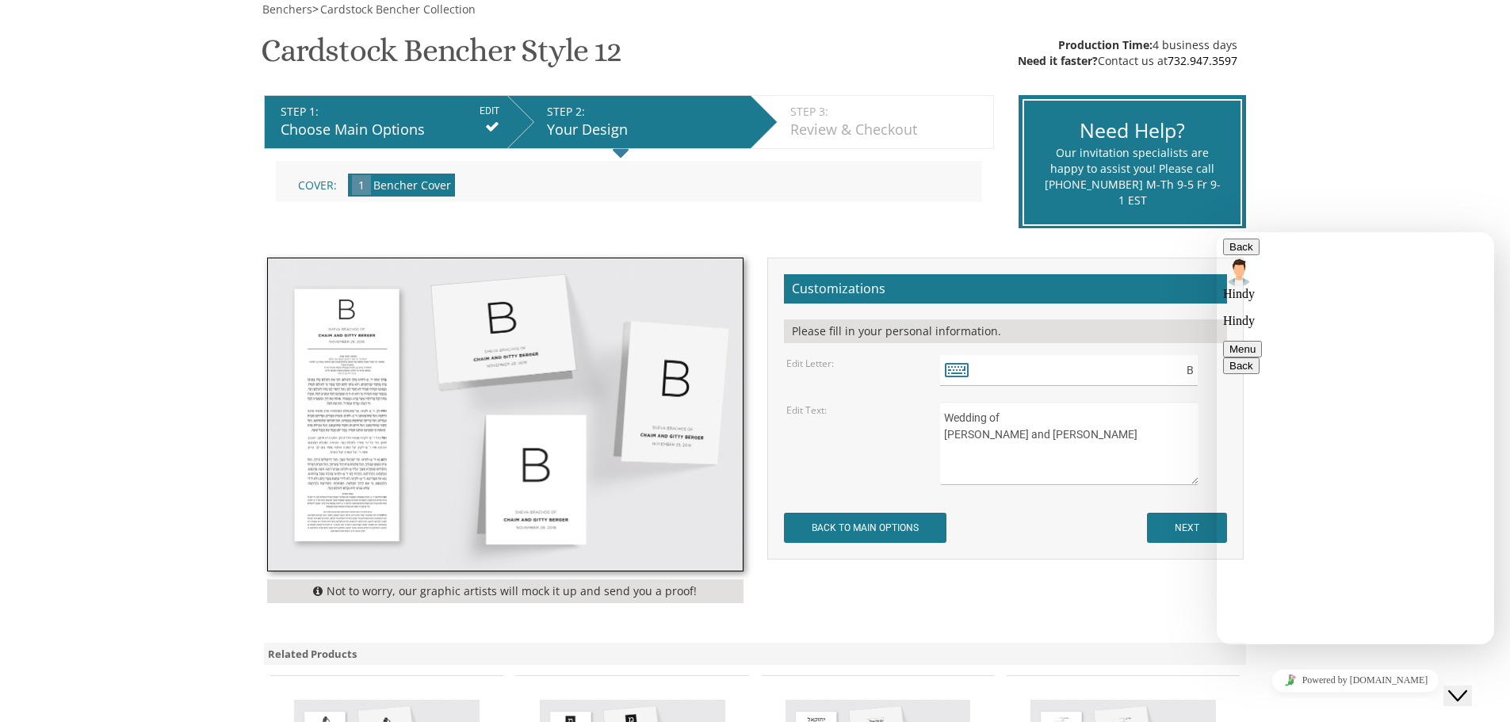
type textarea "is it front anf back?"
type textarea "if including sheva brachot"
type textarea "so its birkat hamazon and then sheva brachot beneath?"
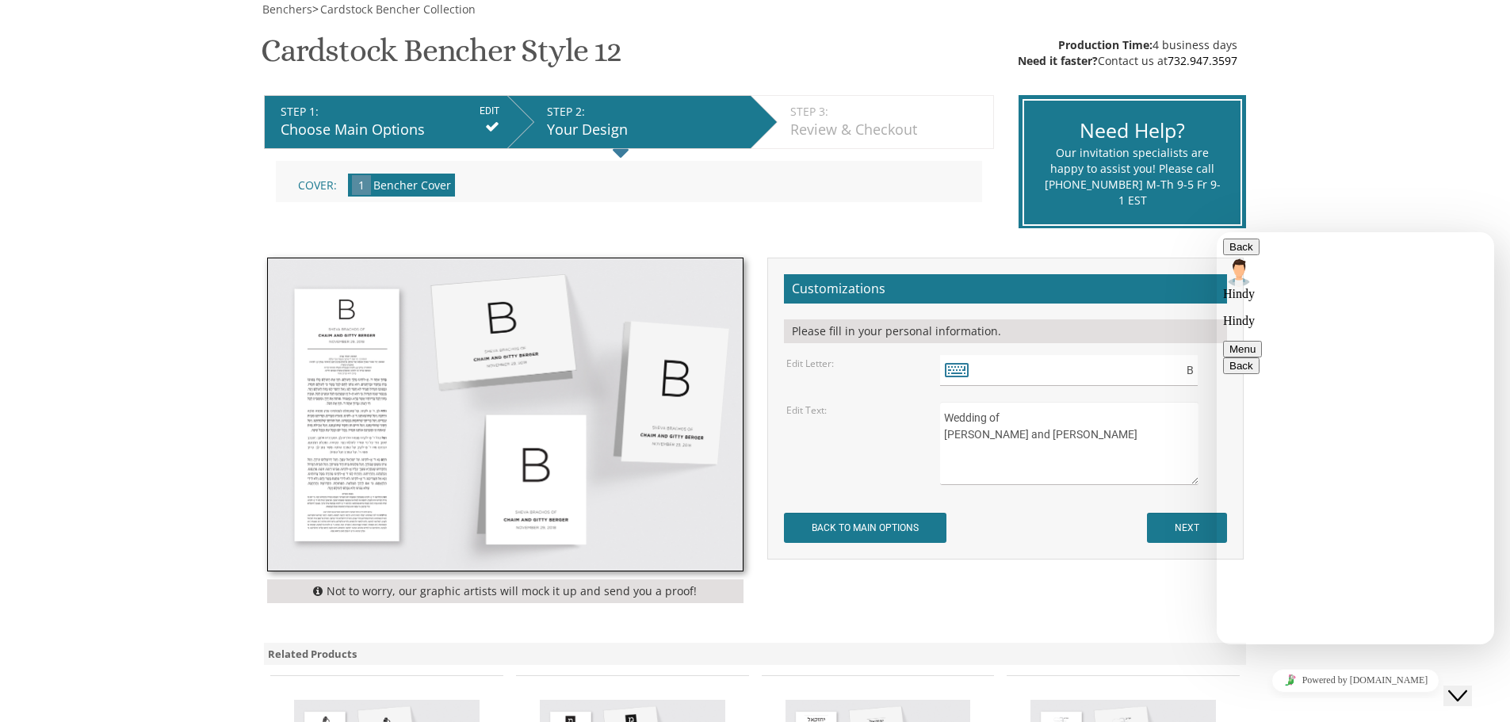
scroll to position [266, 0]
click at [1044, 451] on textarea "Sheva Brachos of Chaim and Gitty Berger November 28, 2018" at bounding box center [1069, 443] width 258 height 83
type textarea "Wedding of Julia and Nathan Goldman October 19, 2025"
click at [1063, 529] on form "Customizations Please fill in your personal information. Edit Letter: B Edit Te…" at bounding box center [1005, 408] width 443 height 269
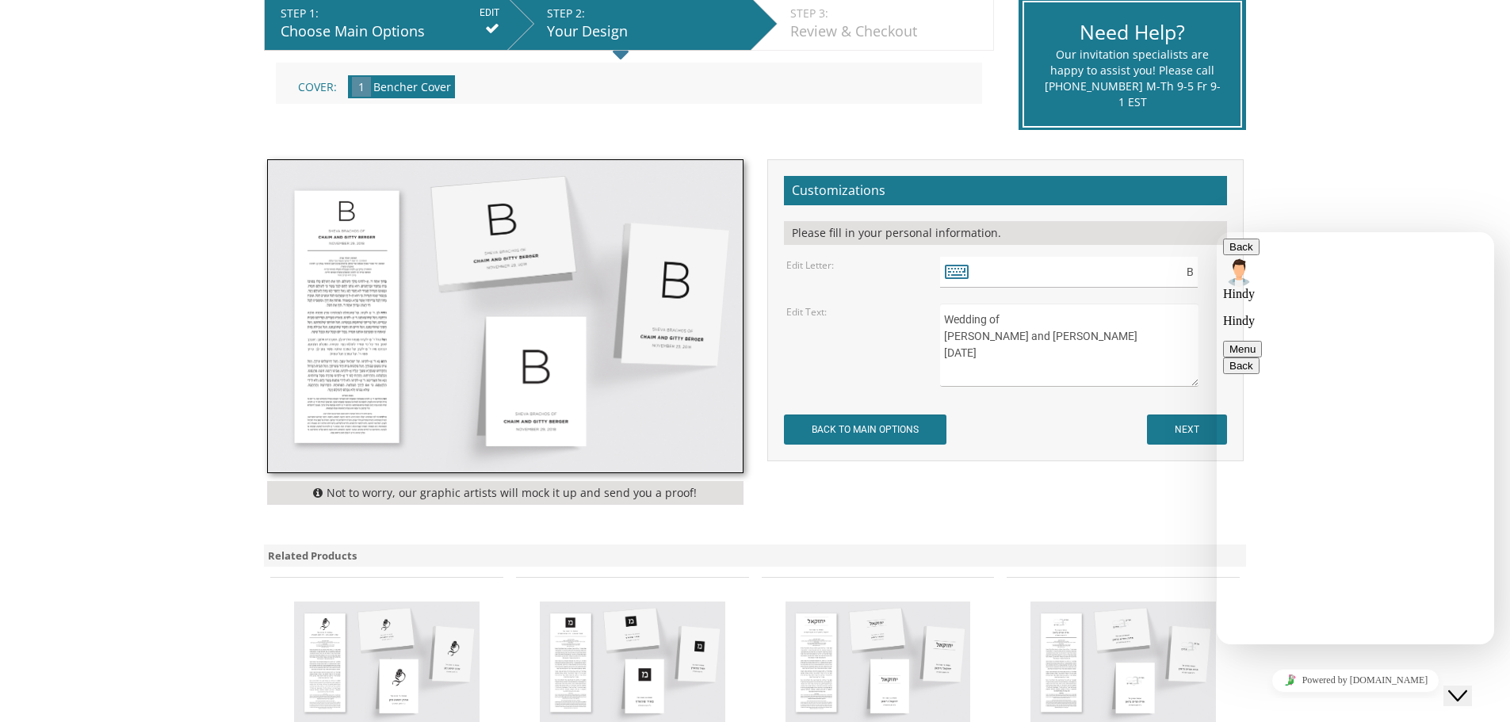
scroll to position [158, 0]
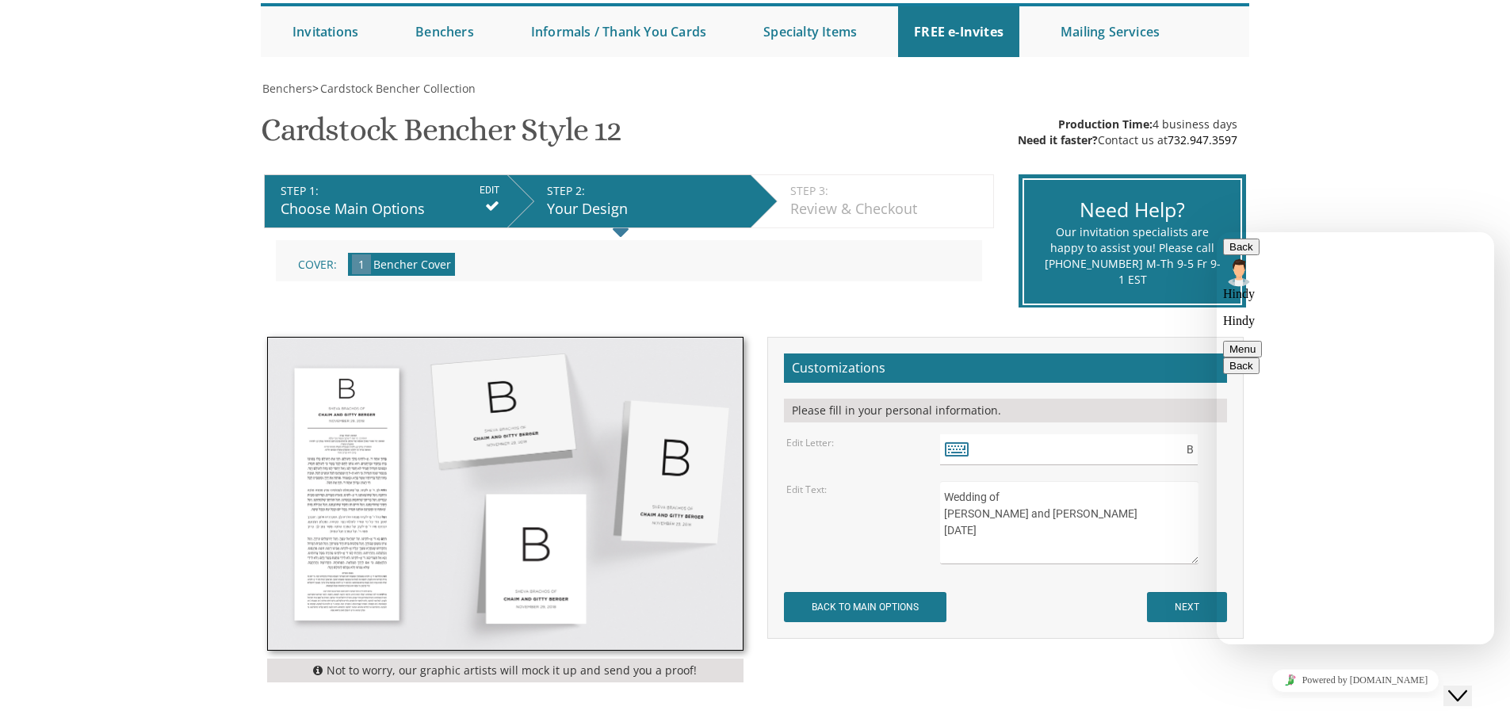
paste textarea
type textarea "if I am choosing this, and uploading my own logo, it will replace the B?"
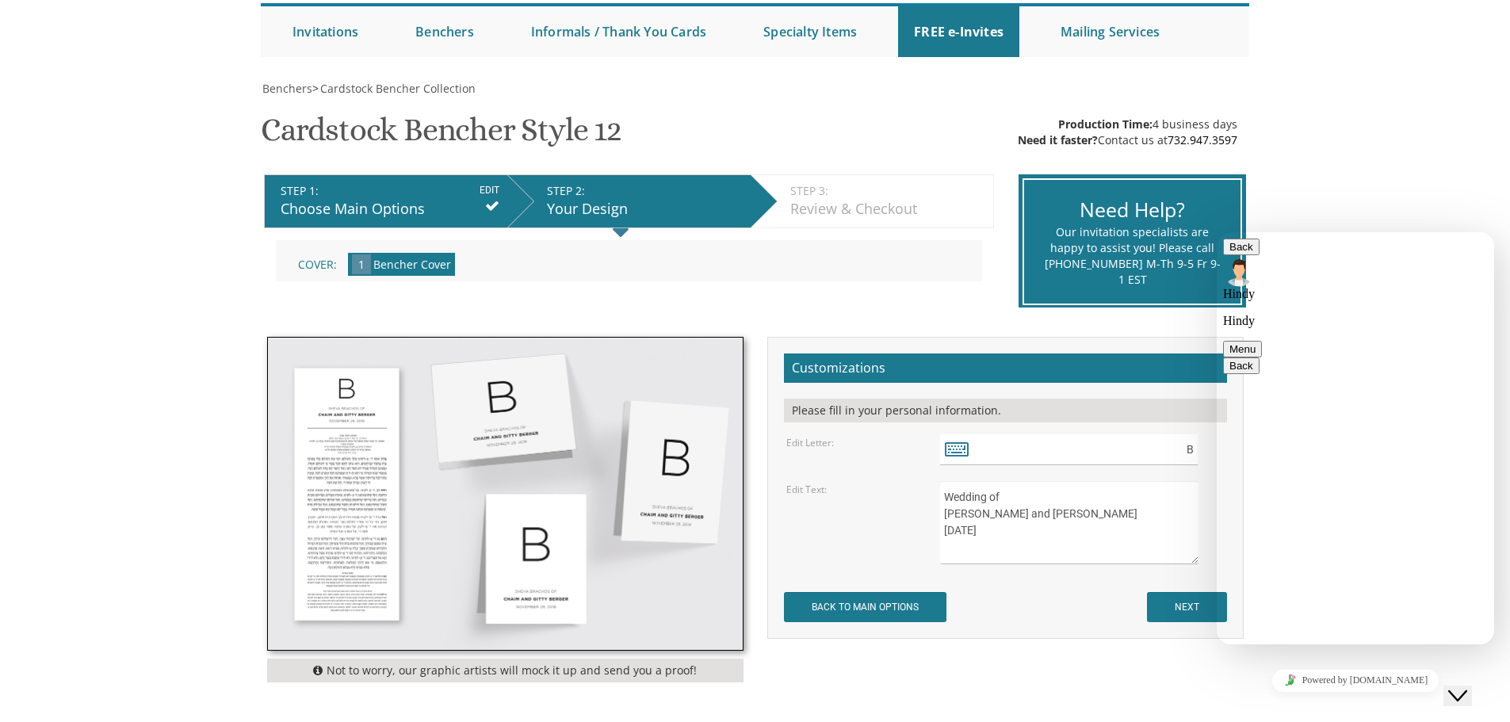
type textarea "and have my text beneath ?"
type textarea "yes!"
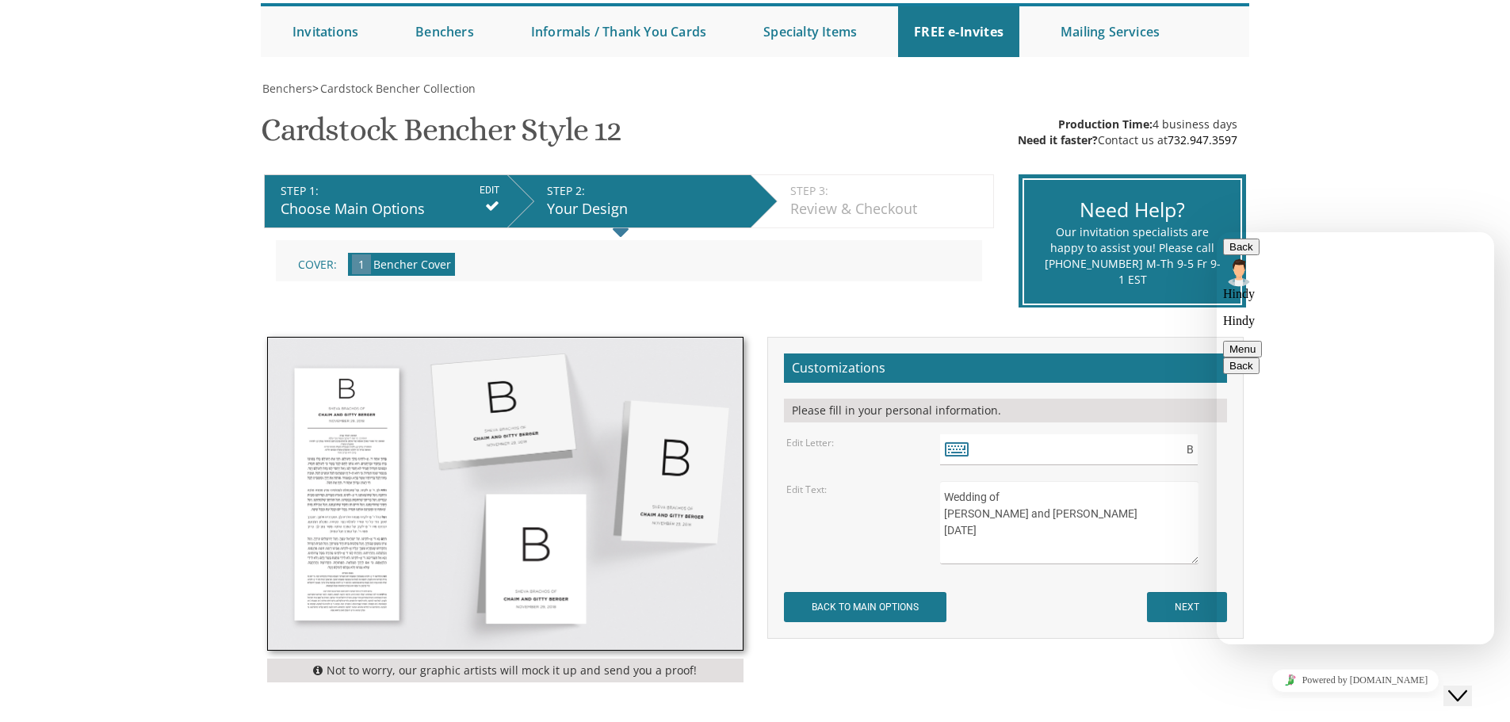
scroll to position [891, 0]
type textarea "also waterproof, is that laminated?"
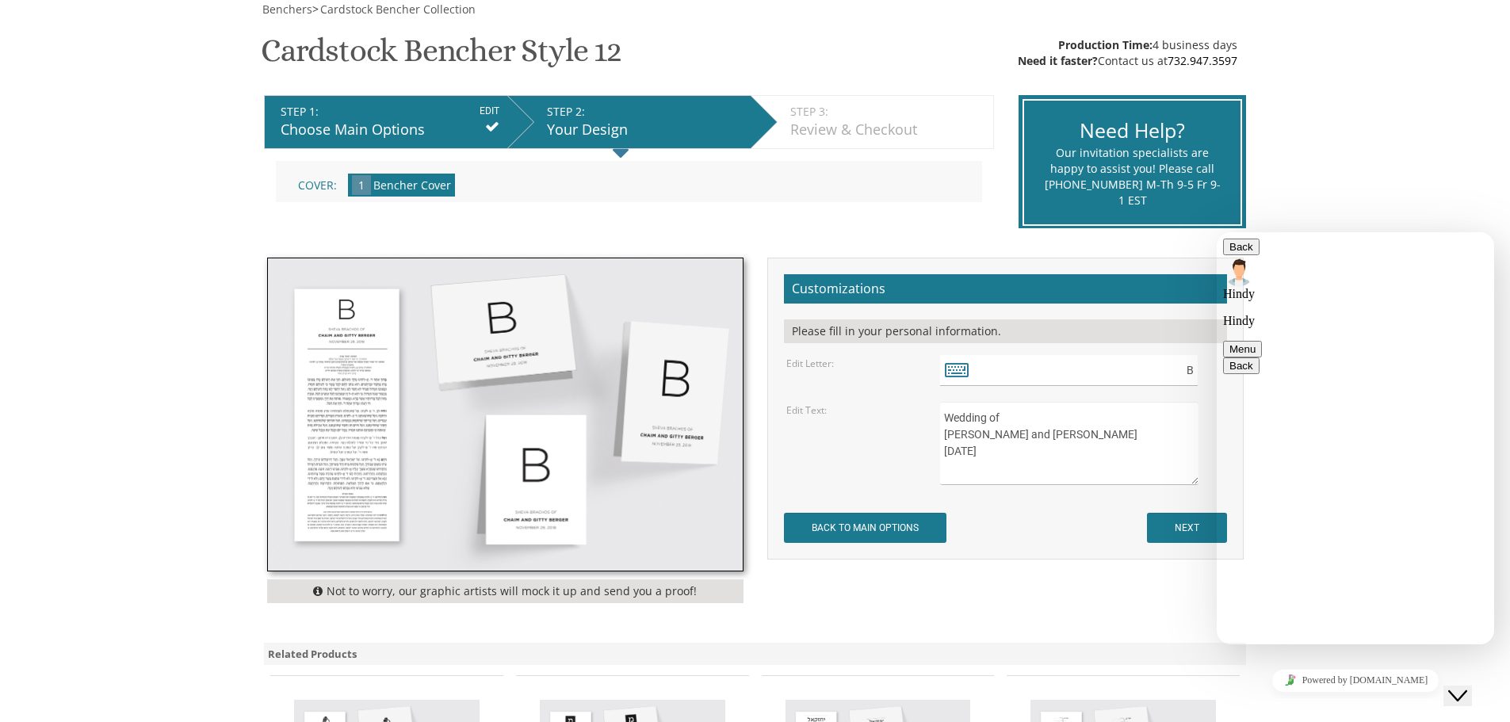
scroll to position [1020, 0]
drag, startPoint x: 1417, startPoint y: 533, endPoint x: 1281, endPoint y: 529, distance: 135.6
copy link "hindyg@bpprintgroup.com"
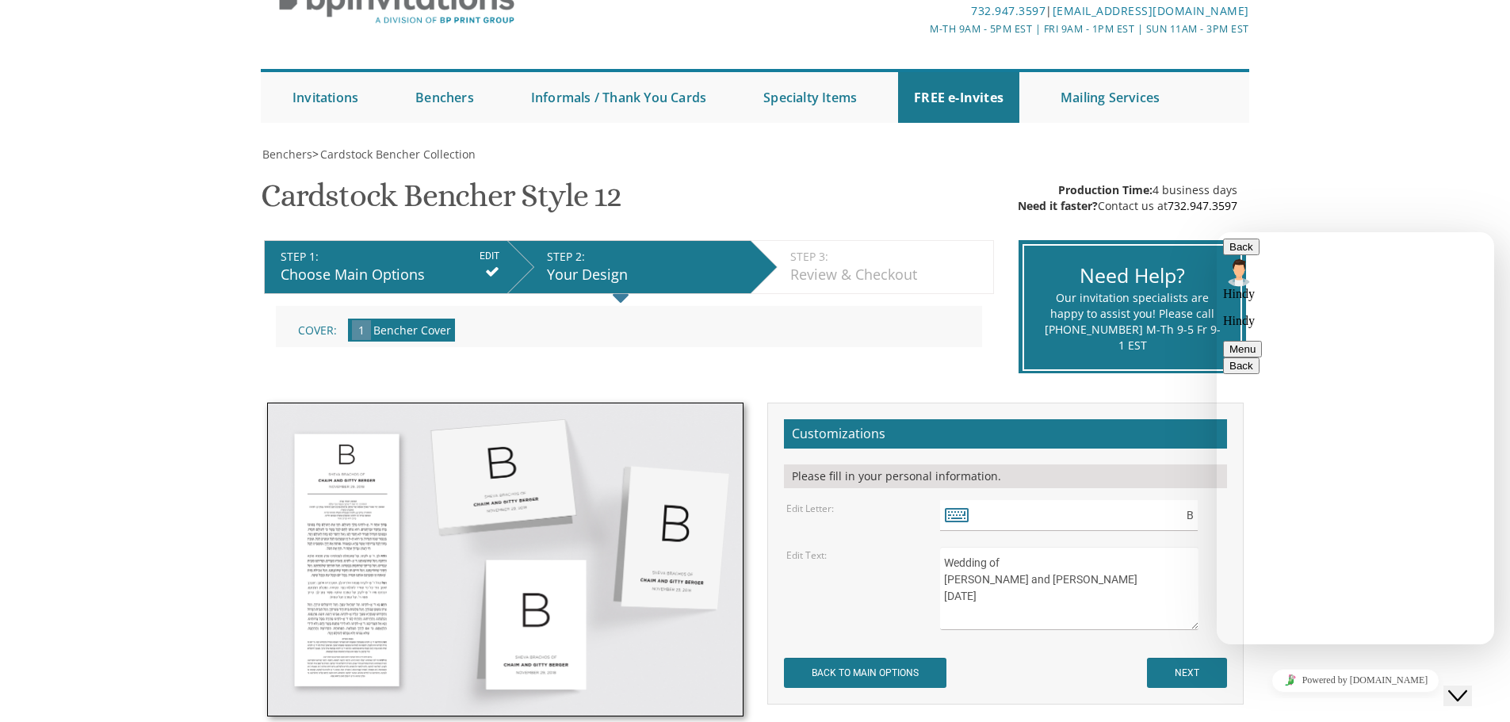
scroll to position [238, 0]
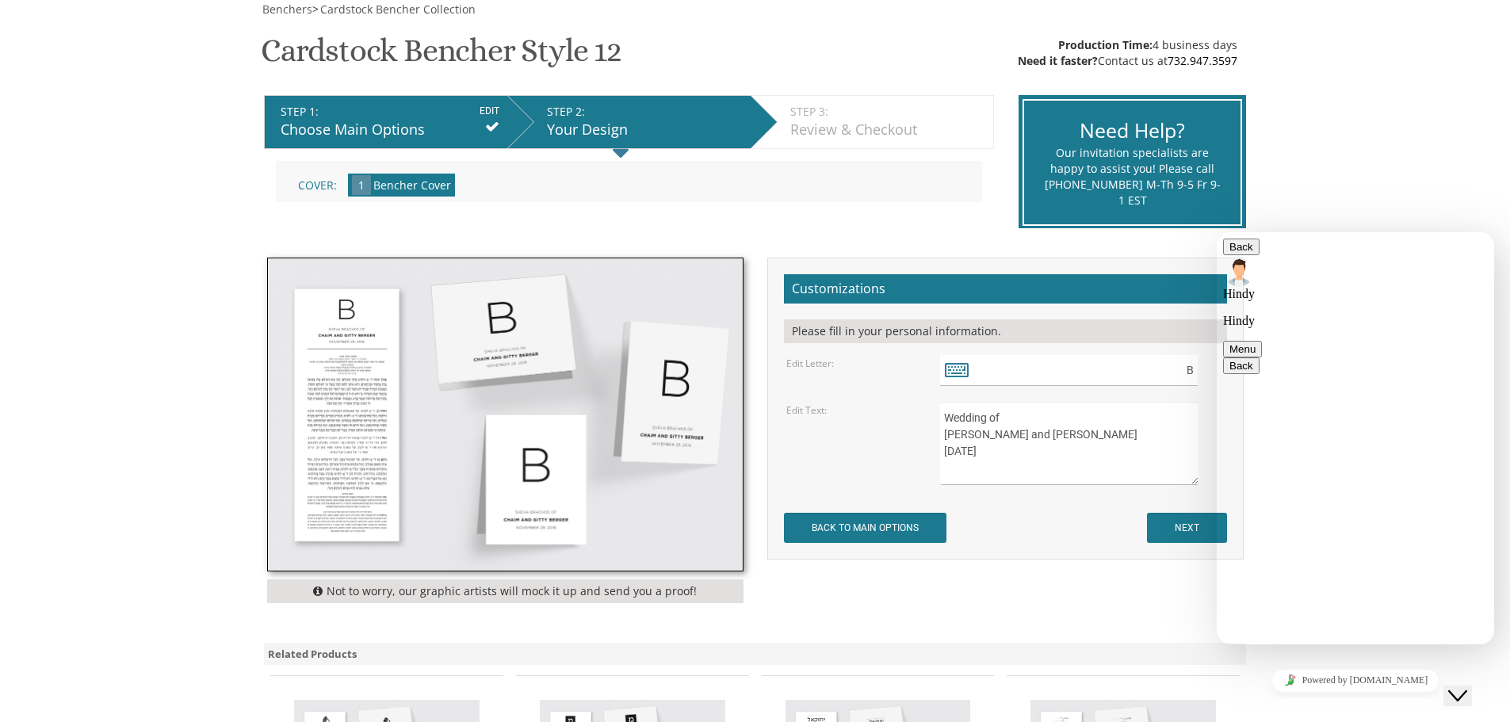
type textarea "amazing!"
type textarea "and what is the shipping time"
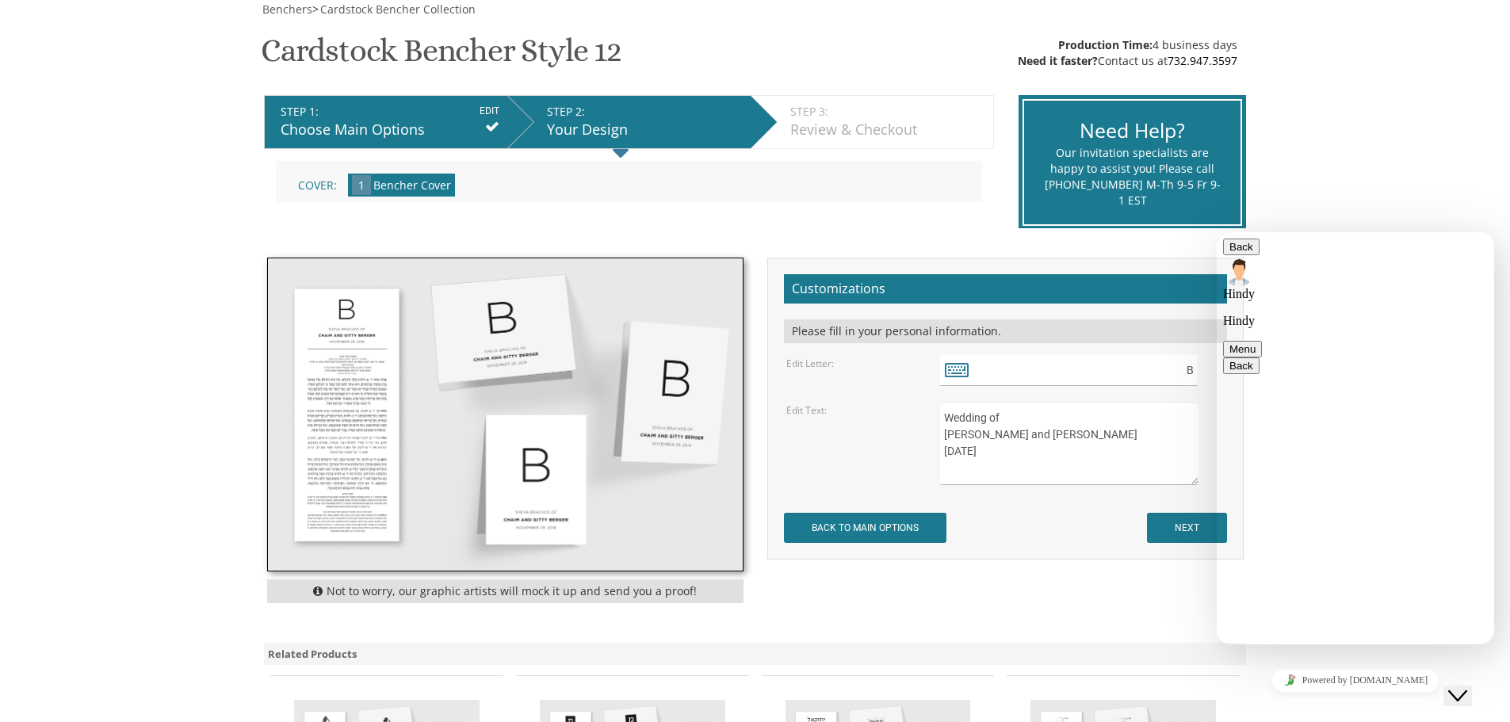
scroll to position [1265, 0]
type textarea "my wedidng is October 19"
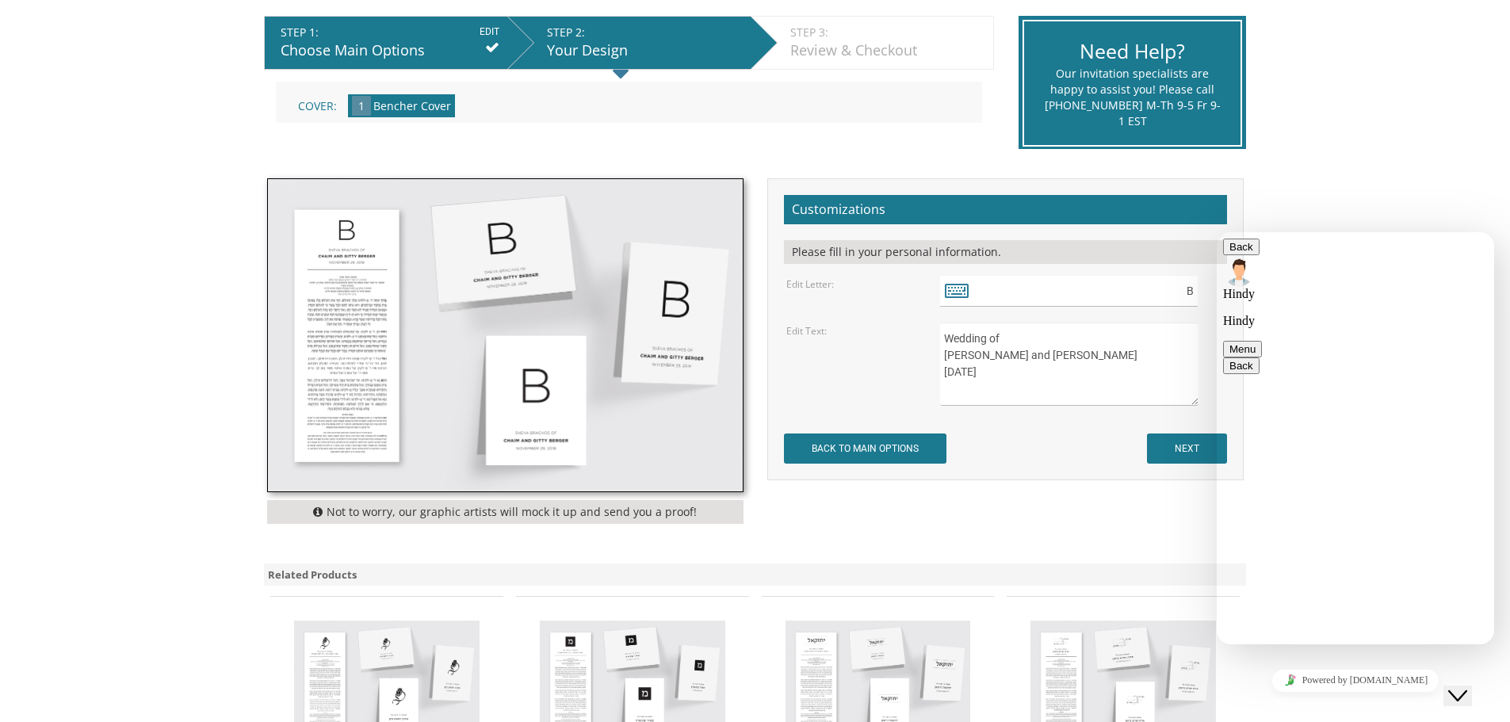
scroll to position [1411, 0]
type textarea "New York / New Jersey"
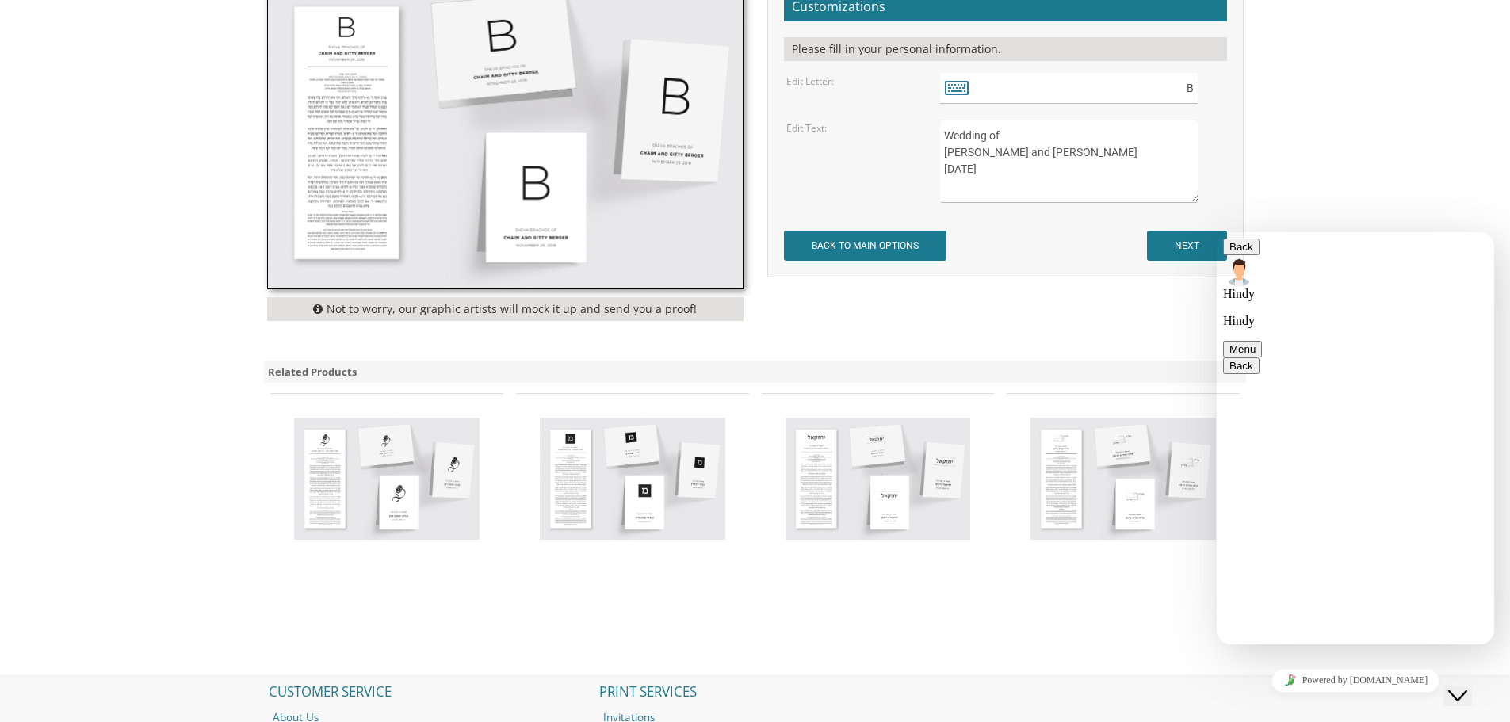
scroll to position [718, 0]
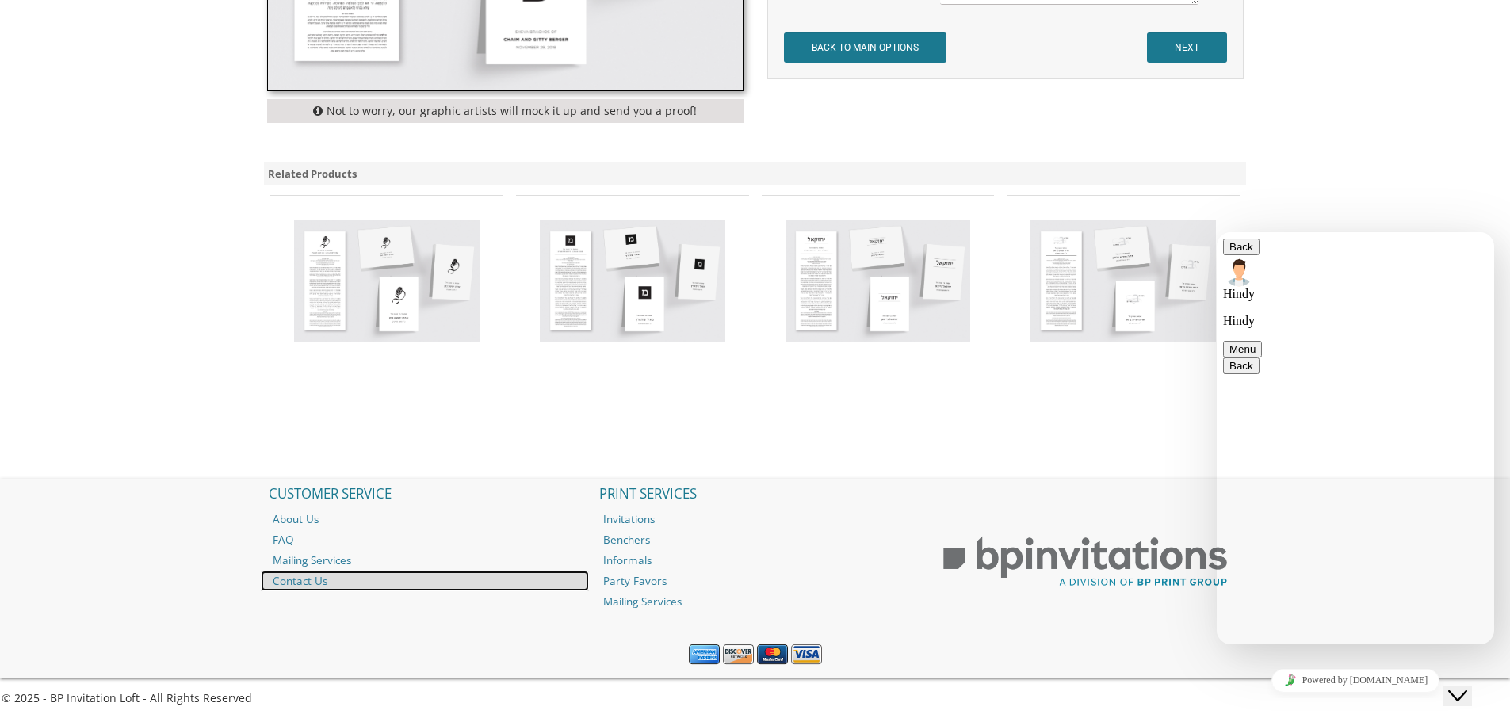
click at [303, 586] on link "Contact Us" at bounding box center [425, 581] width 328 height 21
type textarea "oh great so plenty of time for arrival"
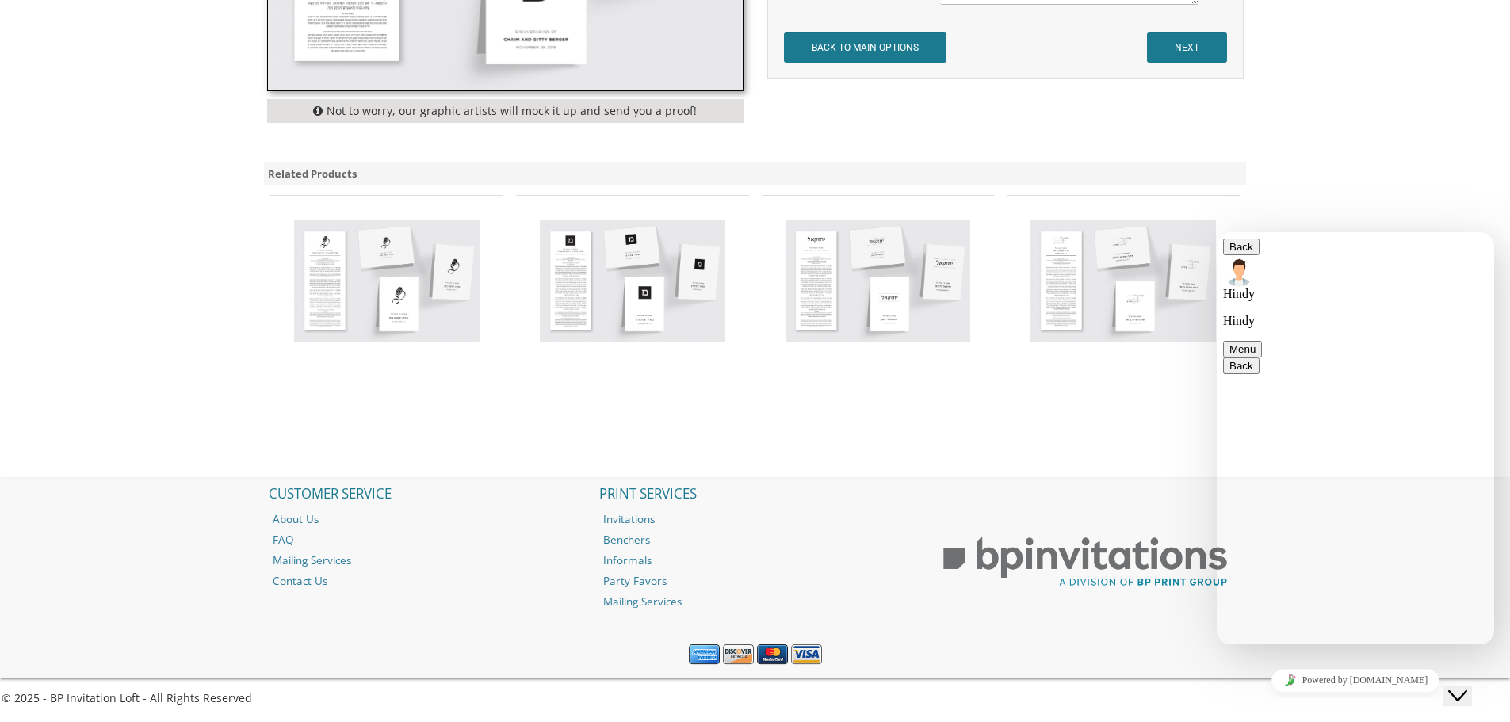
click at [323, 112] on icon at bounding box center [319, 110] width 13 height 11
type textarea "thats all thank you! I will send it over shortly"
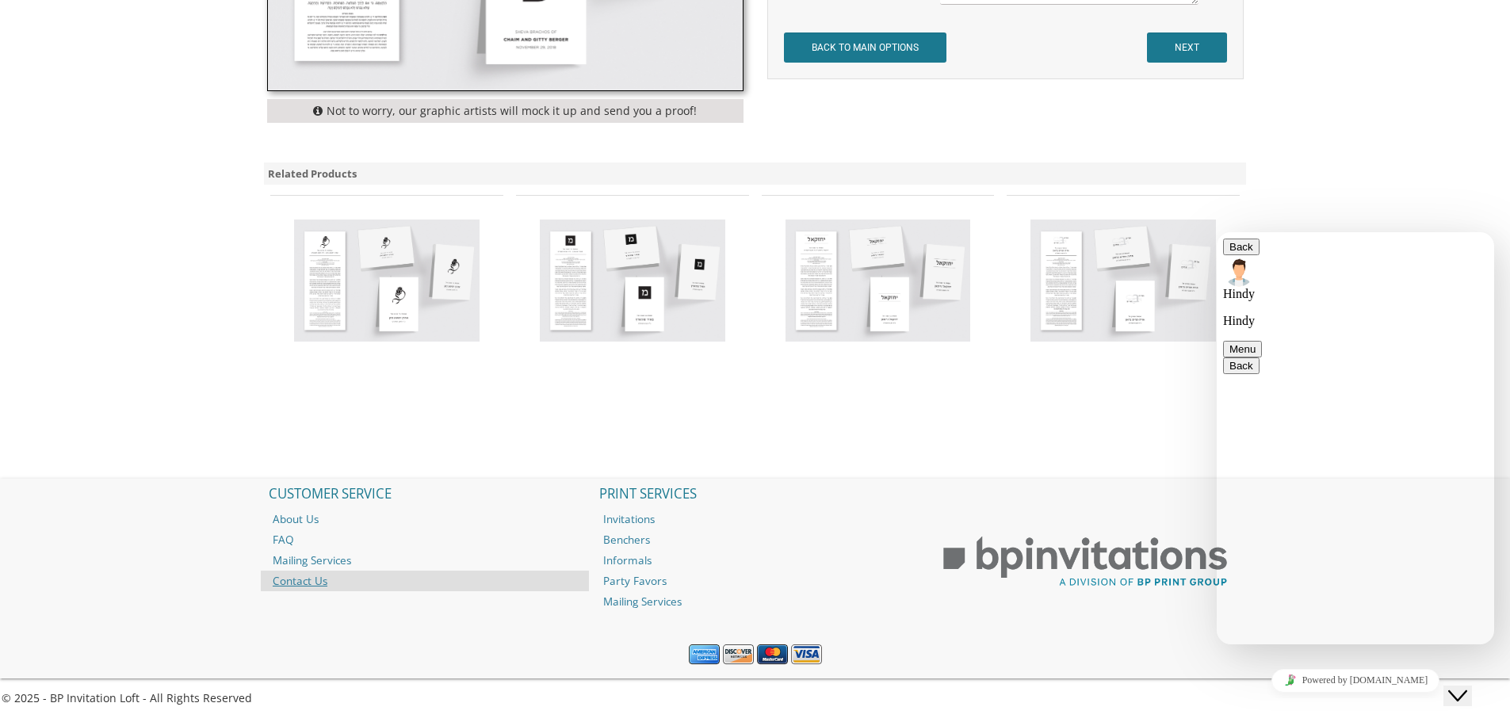
scroll to position [1807, 0]
click at [1377, 181] on body "My Cart {{shoppingcart.totalQuantityDisplay}} Total: {{shoppingcart.subtotal}} …" at bounding box center [755, 2] width 1510 height 1440
click at [1247, 252] on button "Back" at bounding box center [1241, 247] width 36 height 17
click at [1300, 181] on body "My Cart {{shoppingcart.totalQuantityDisplay}} Total: {{shoppingcart.subtotal}} …" at bounding box center [755, 2] width 1510 height 1440
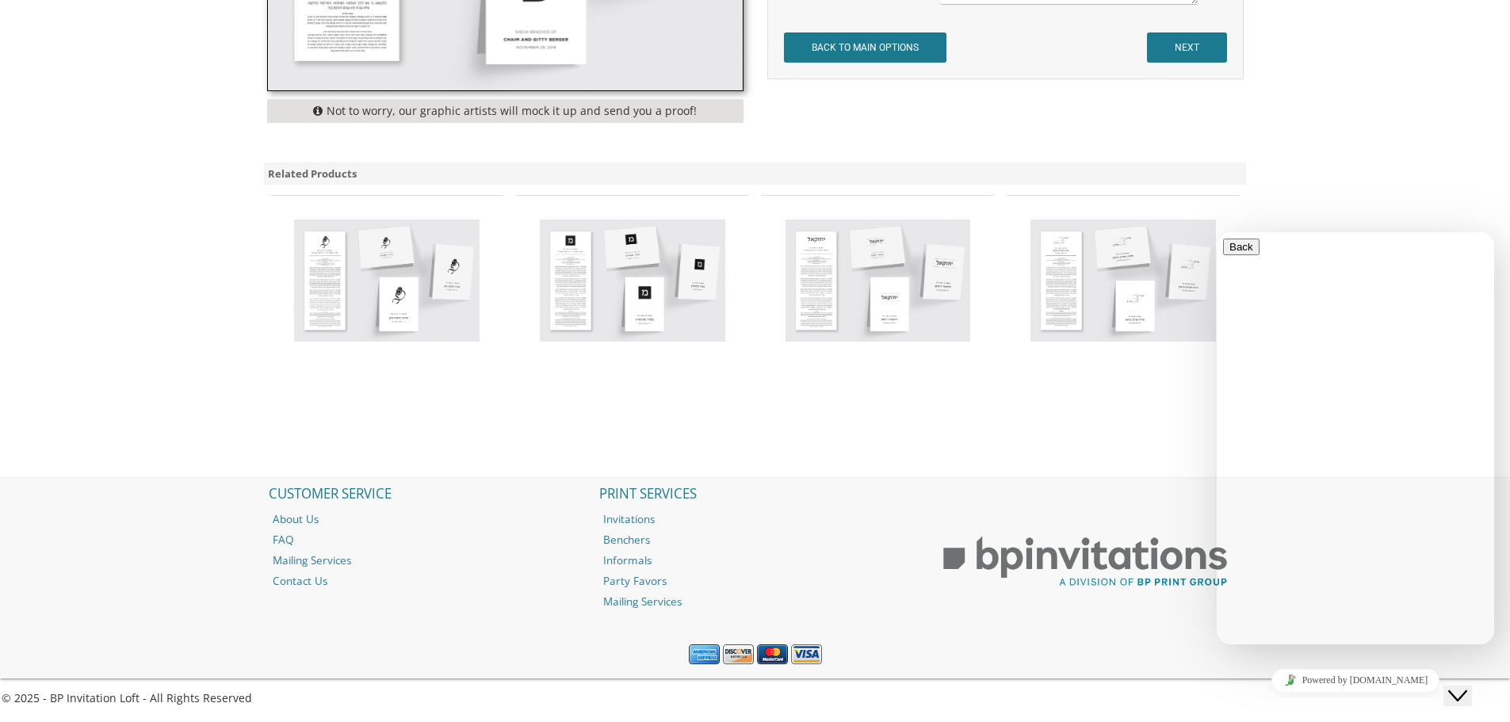
click at [1143, 456] on div "Benchers > Cardstock Bencher Collection Cardstock Bencher Style 12 SKU: cc12 Pr…" at bounding box center [755, -1] width 1014 height 957
click at [1467, 690] on icon "Chat widget" at bounding box center [1457, 695] width 19 height 11
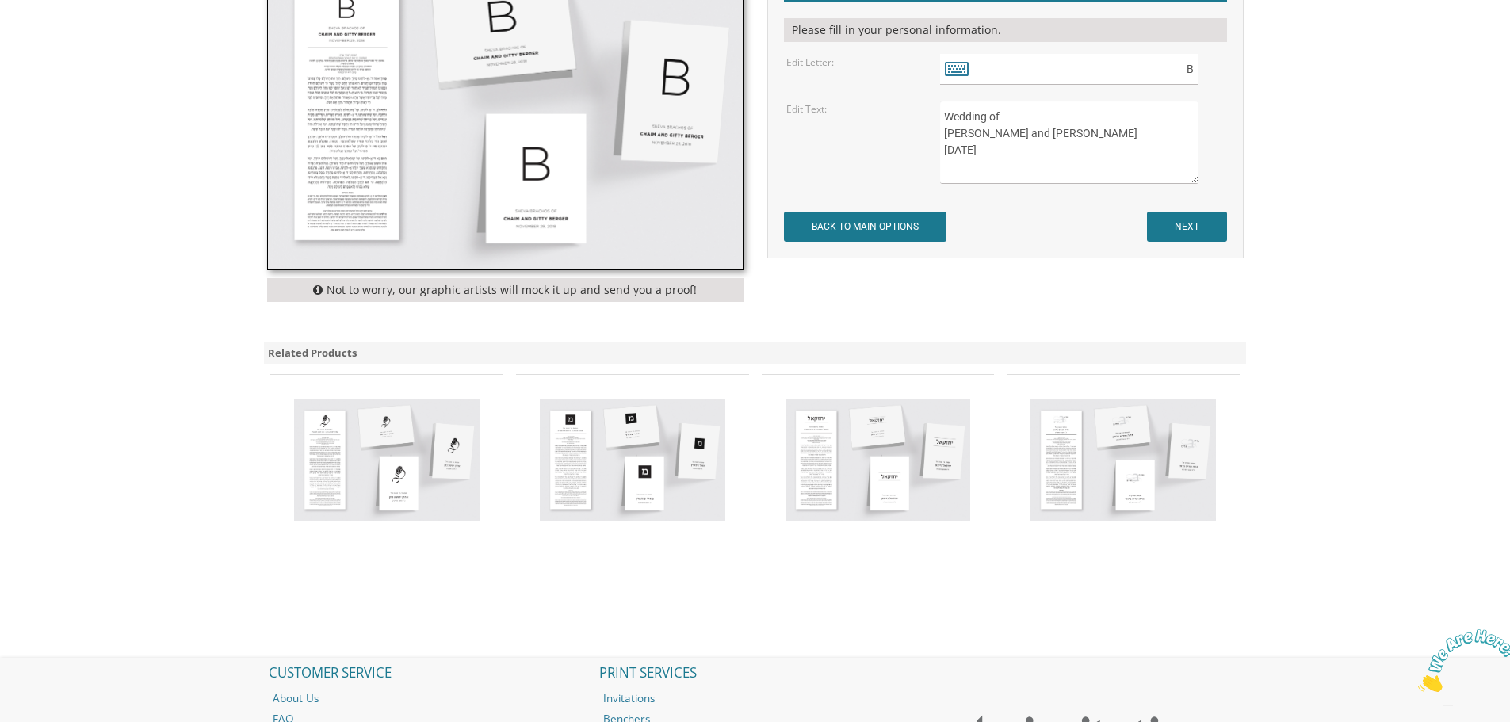
scroll to position [163, 0]
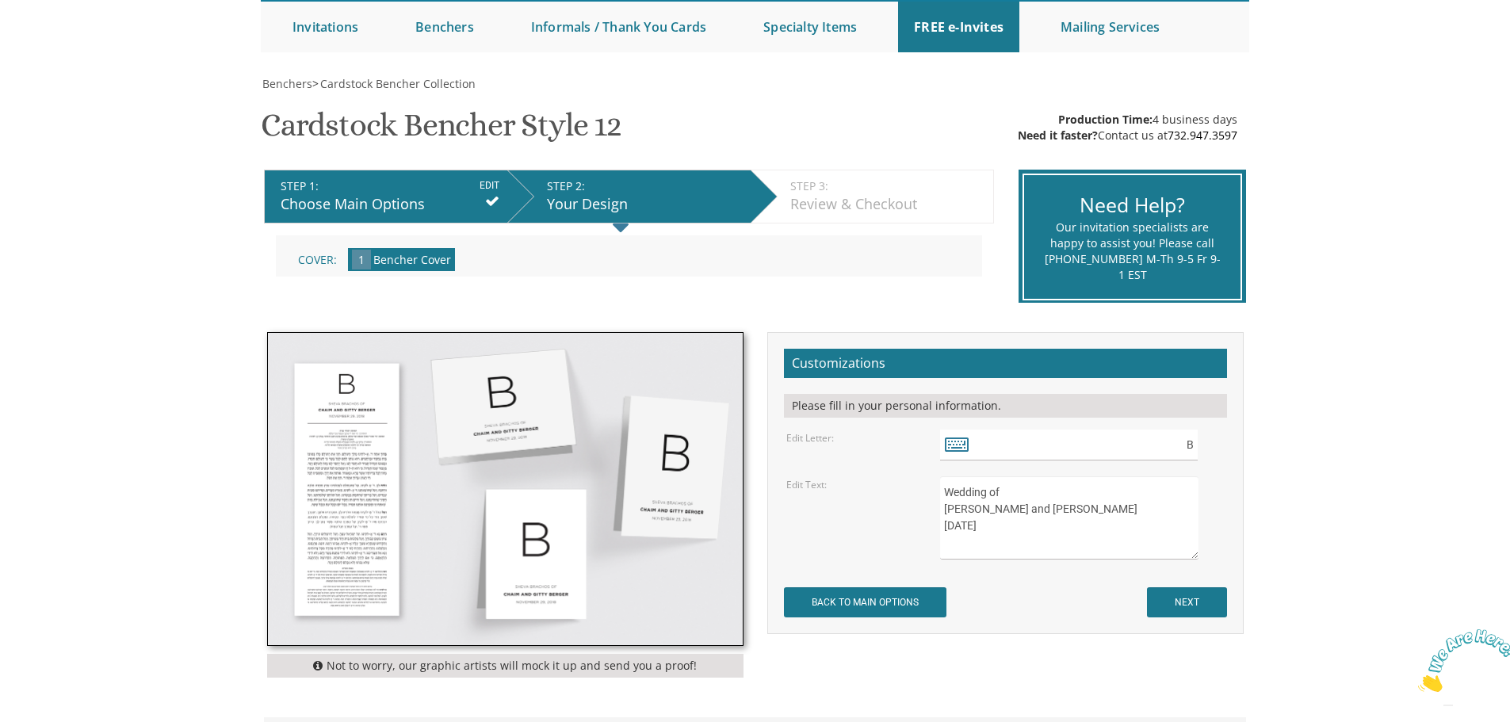
click at [880, 600] on input "BACK TO MAIN OPTIONS" at bounding box center [865, 602] width 162 height 30
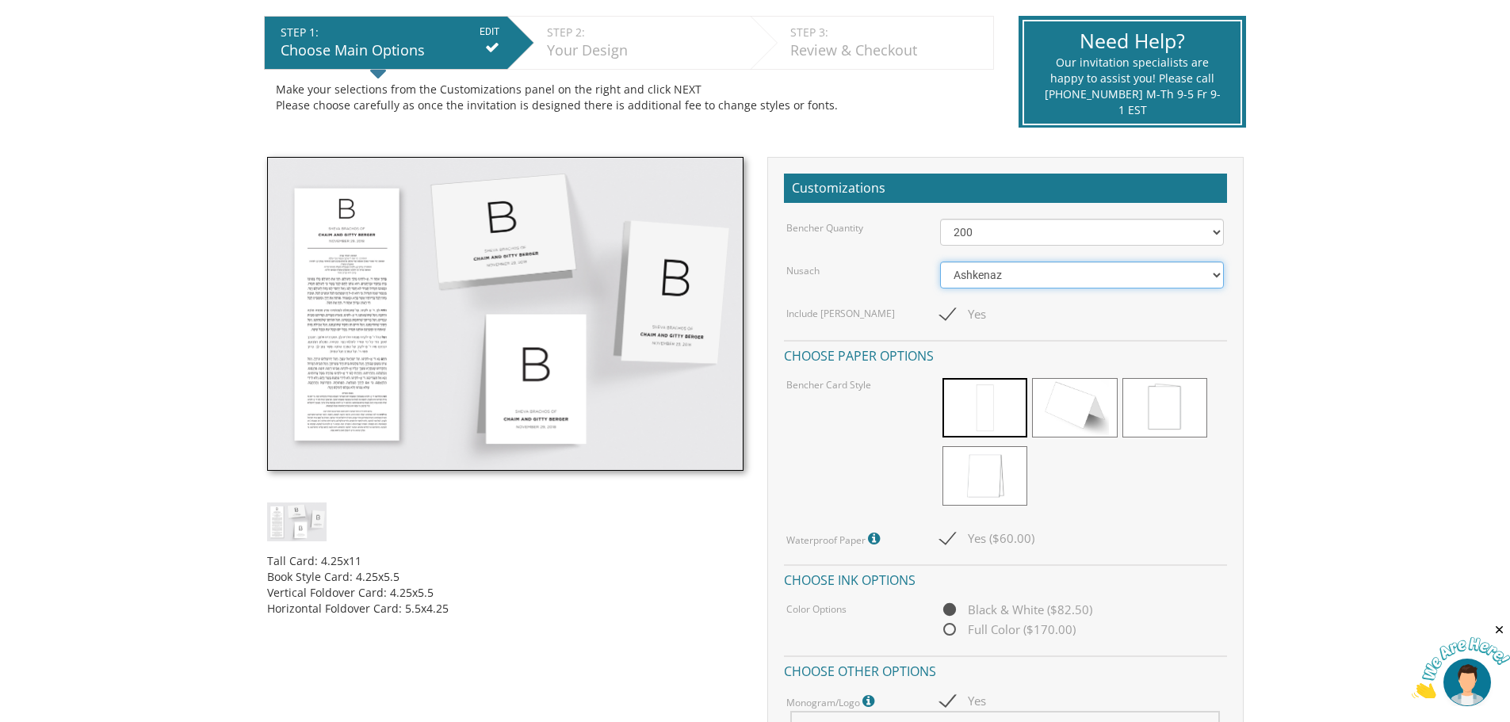
click at [997, 276] on select "Ashkenaz Edut Mizrach" at bounding box center [1082, 274] width 284 height 27
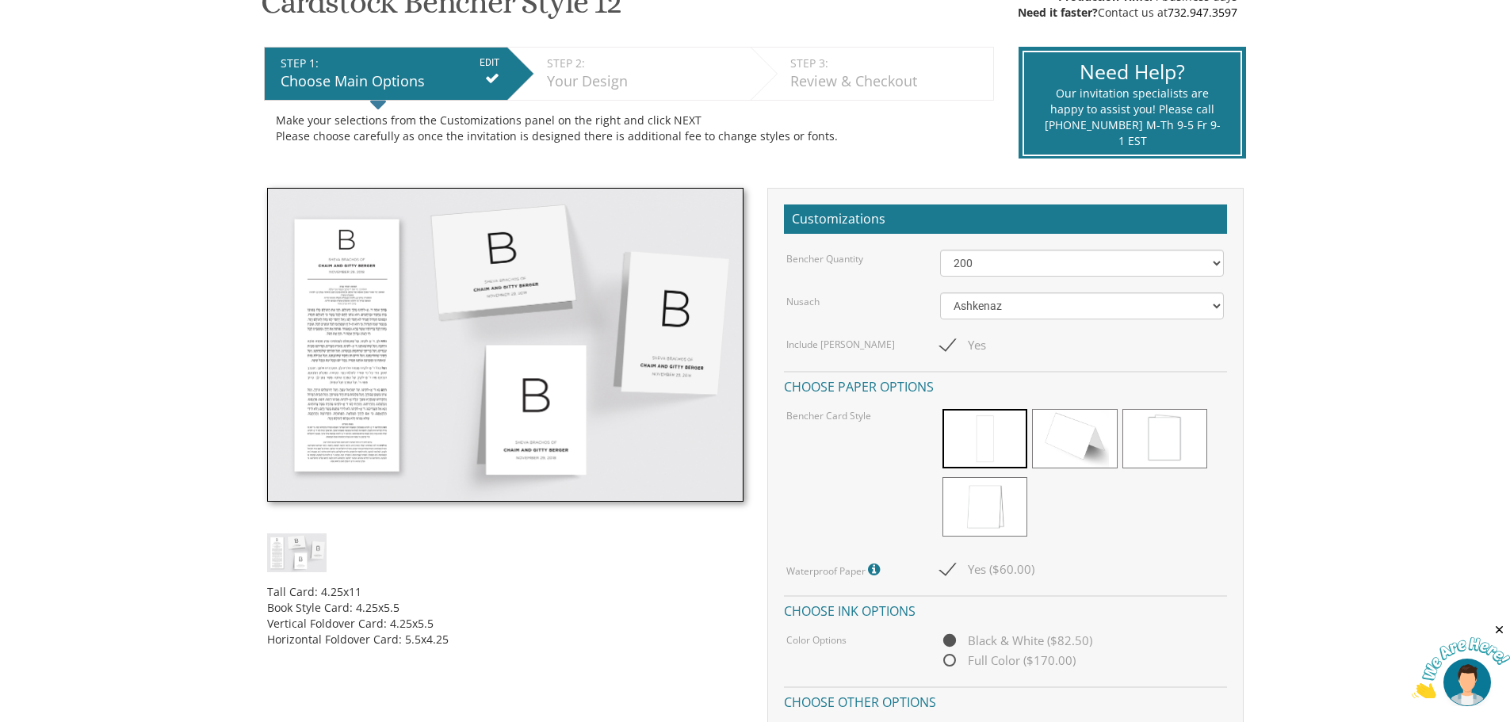
scroll to position [158, 0]
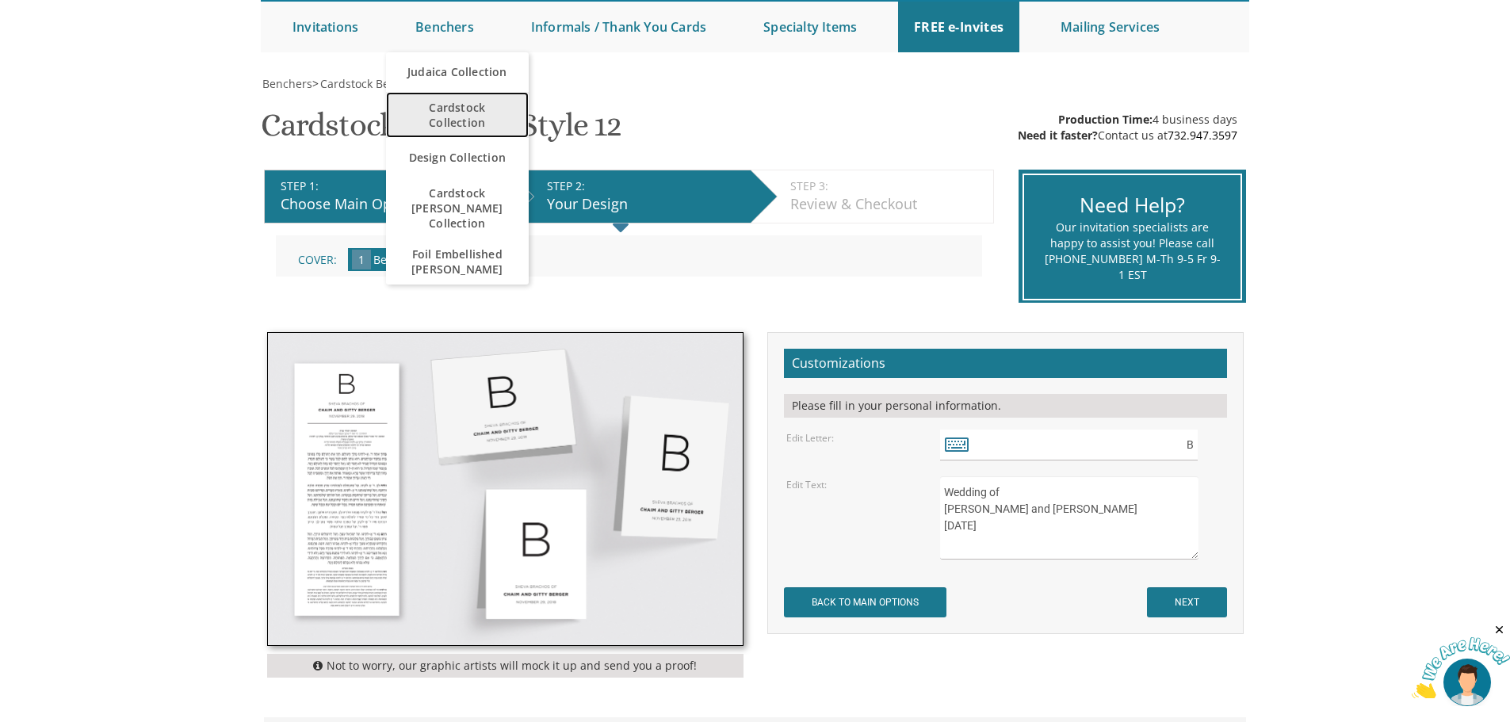
click at [454, 110] on span "Cardstock Collection" at bounding box center [457, 115] width 111 height 46
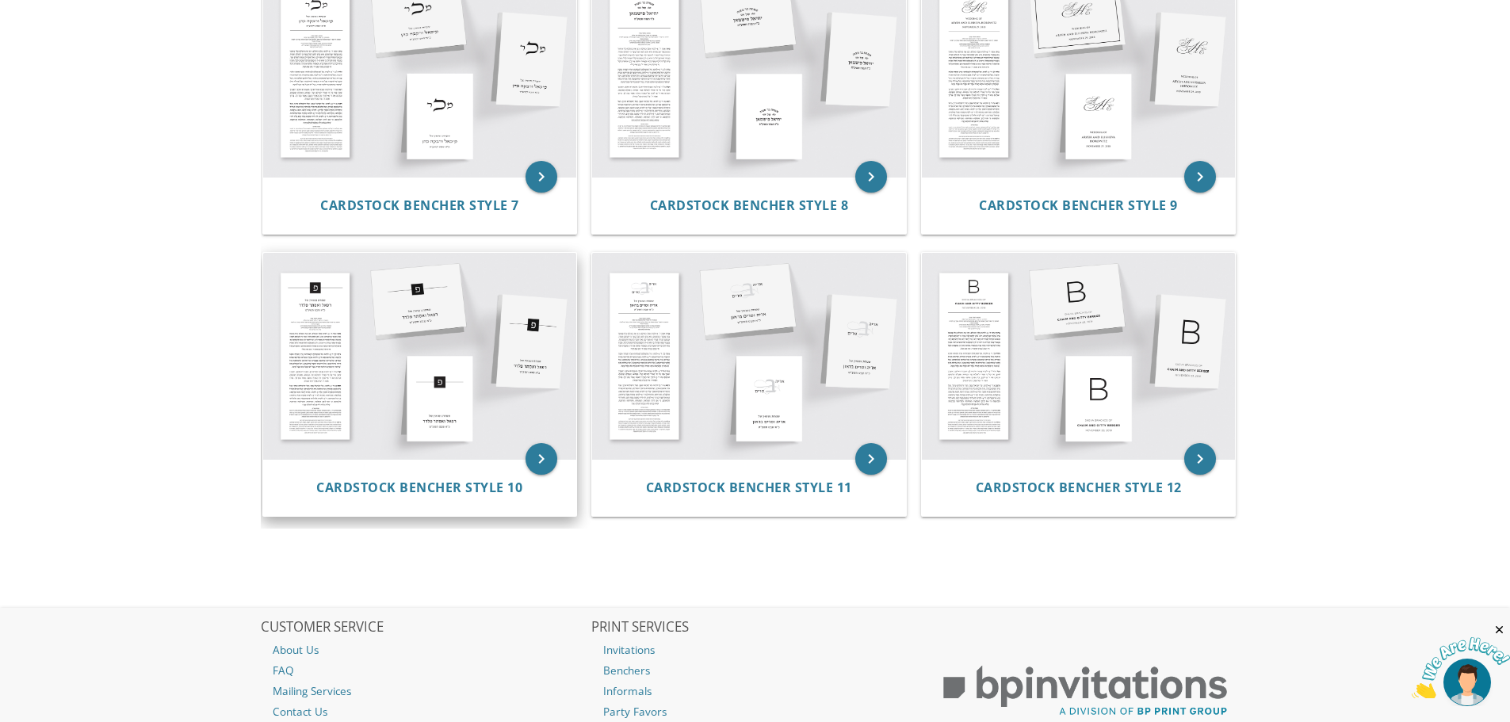
scroll to position [769, 0]
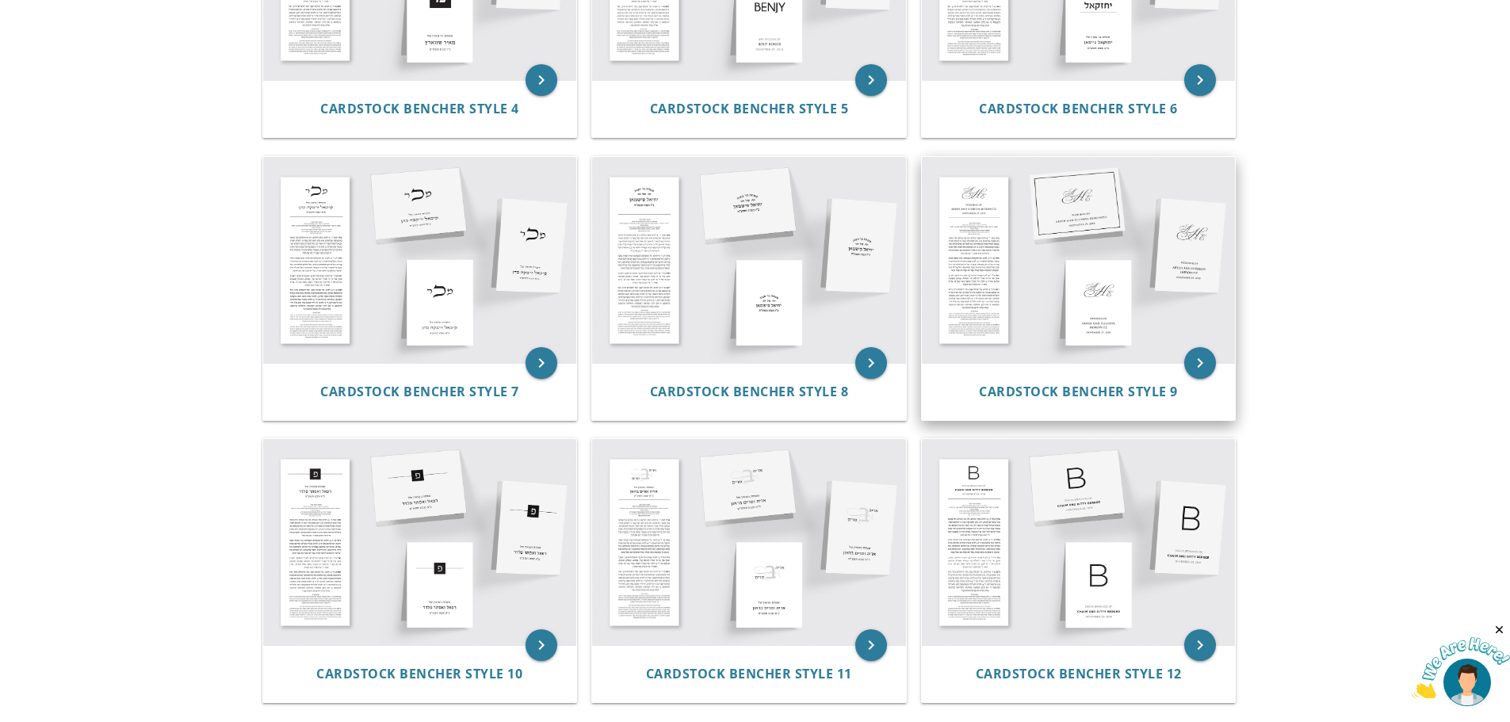
click at [998, 310] on img at bounding box center [1079, 260] width 314 height 206
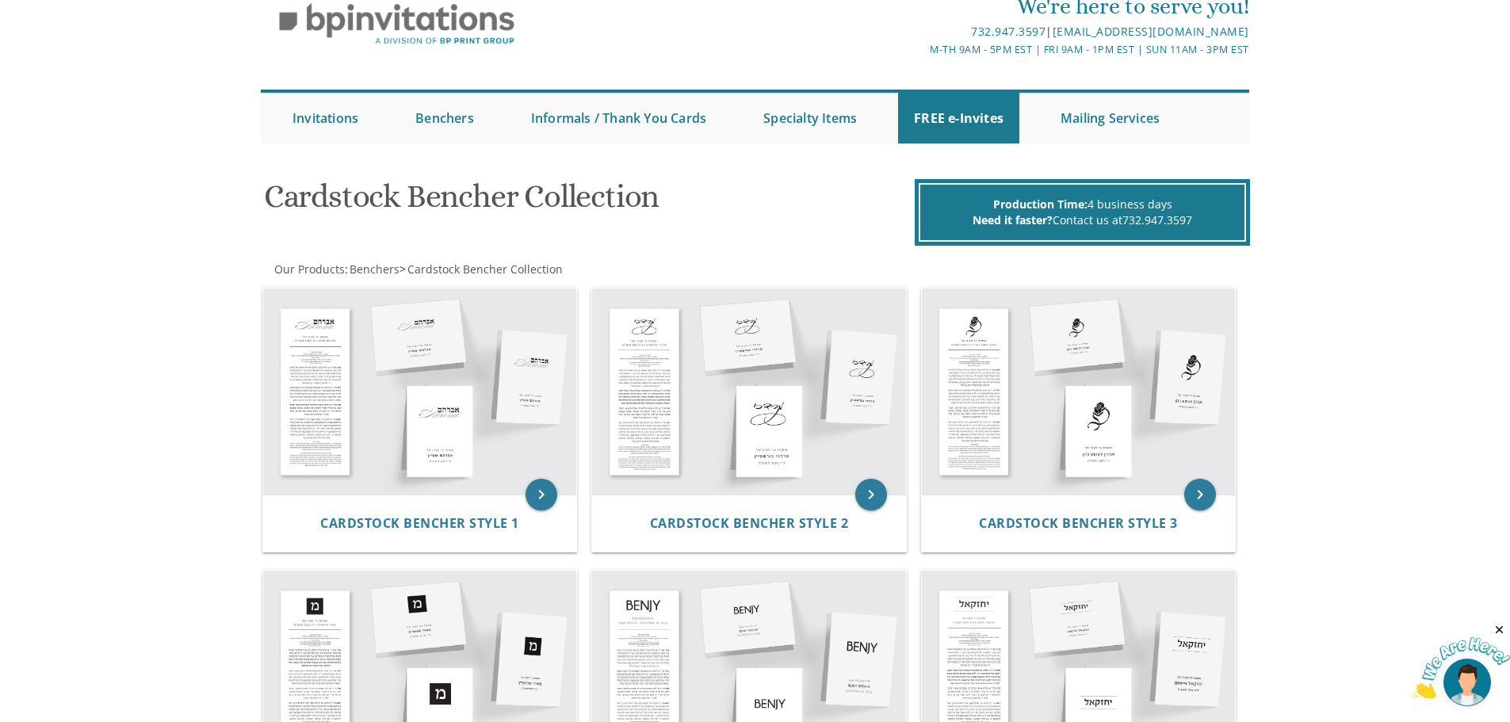
scroll to position [55, 0]
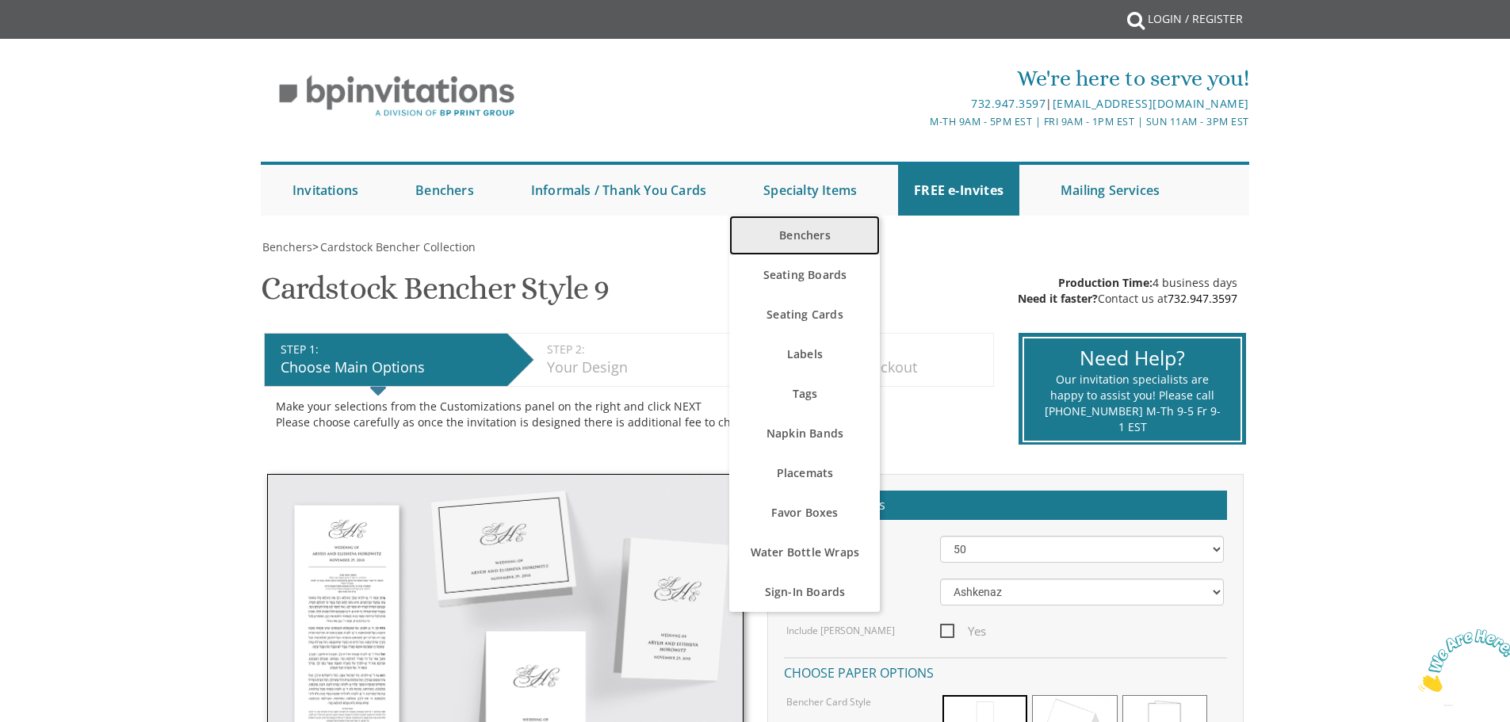
click at [815, 237] on link "Benchers" at bounding box center [804, 236] width 151 height 40
click at [799, 235] on link "Benchers" at bounding box center [804, 236] width 151 height 40
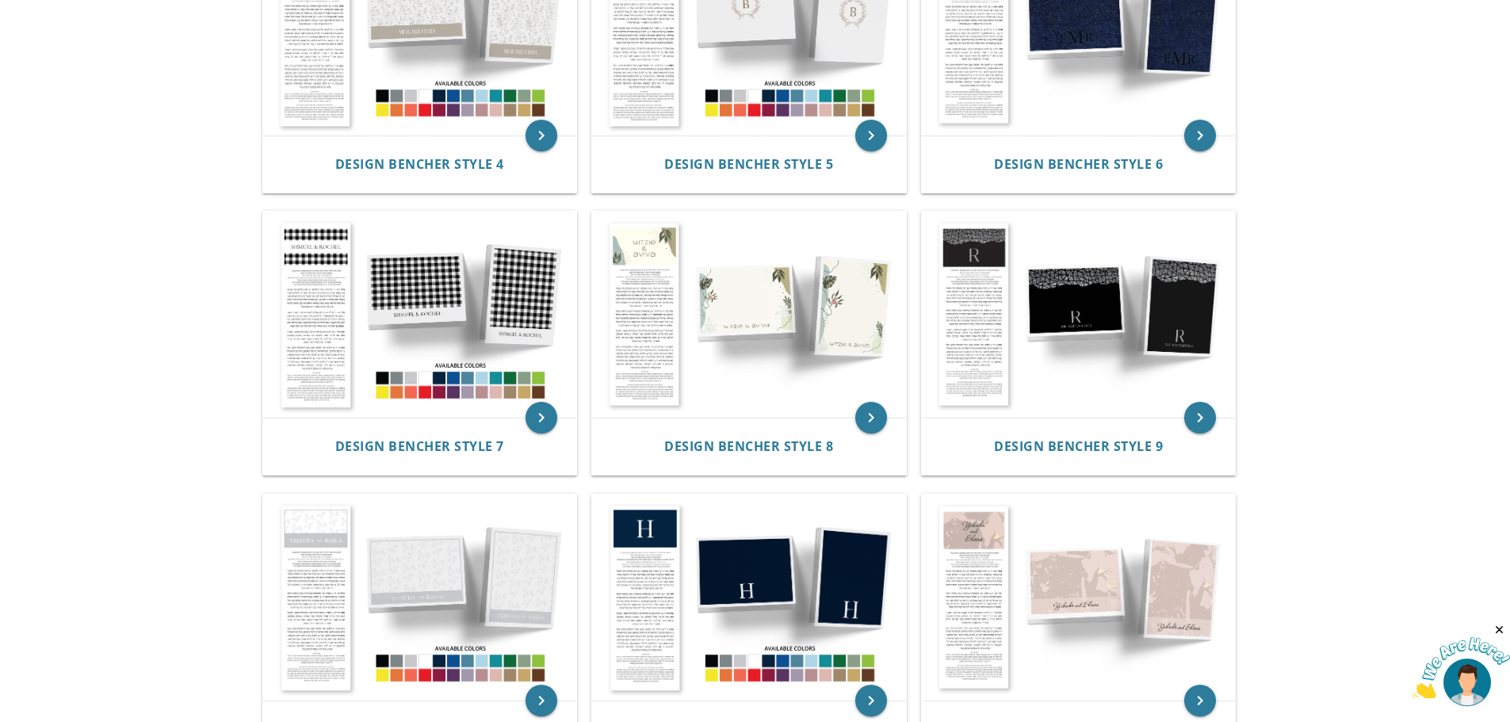
scroll to position [555, 0]
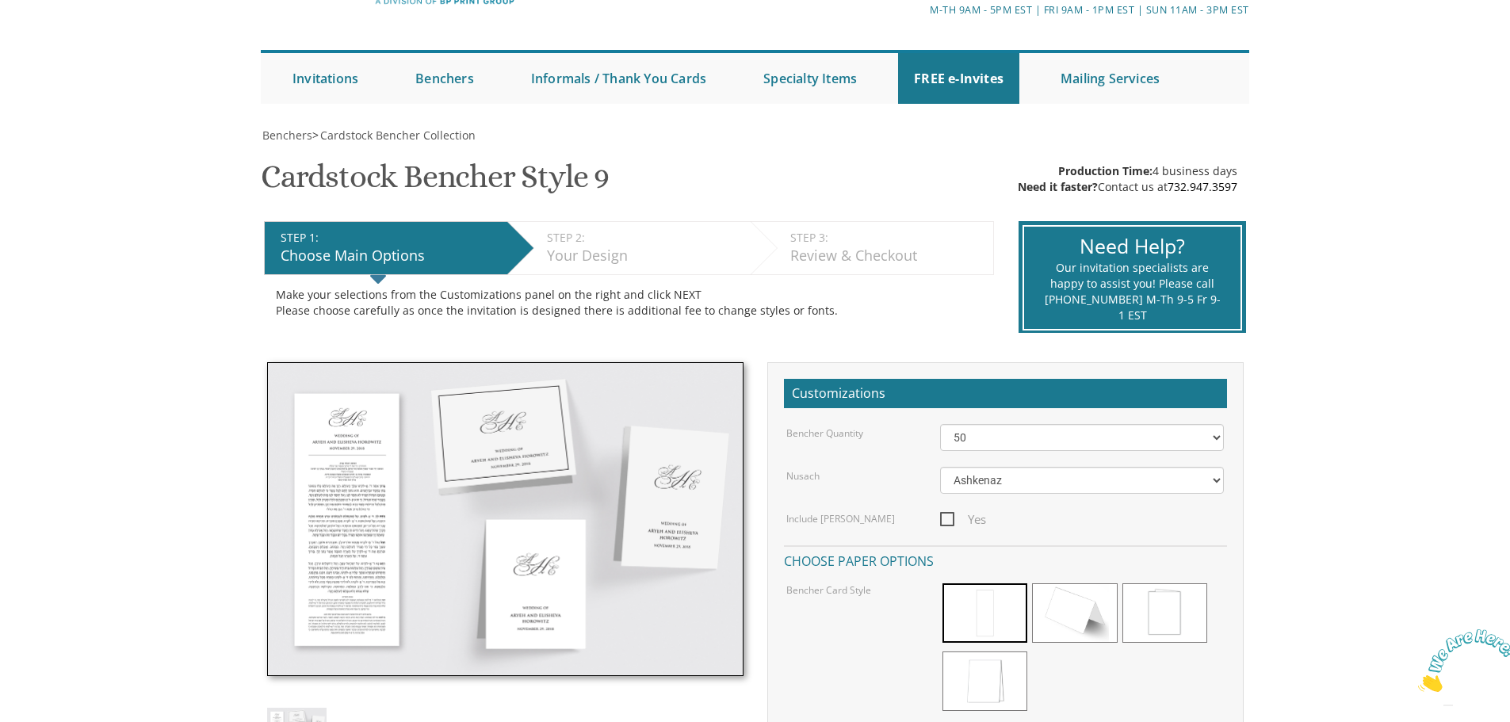
scroll to position [317, 0]
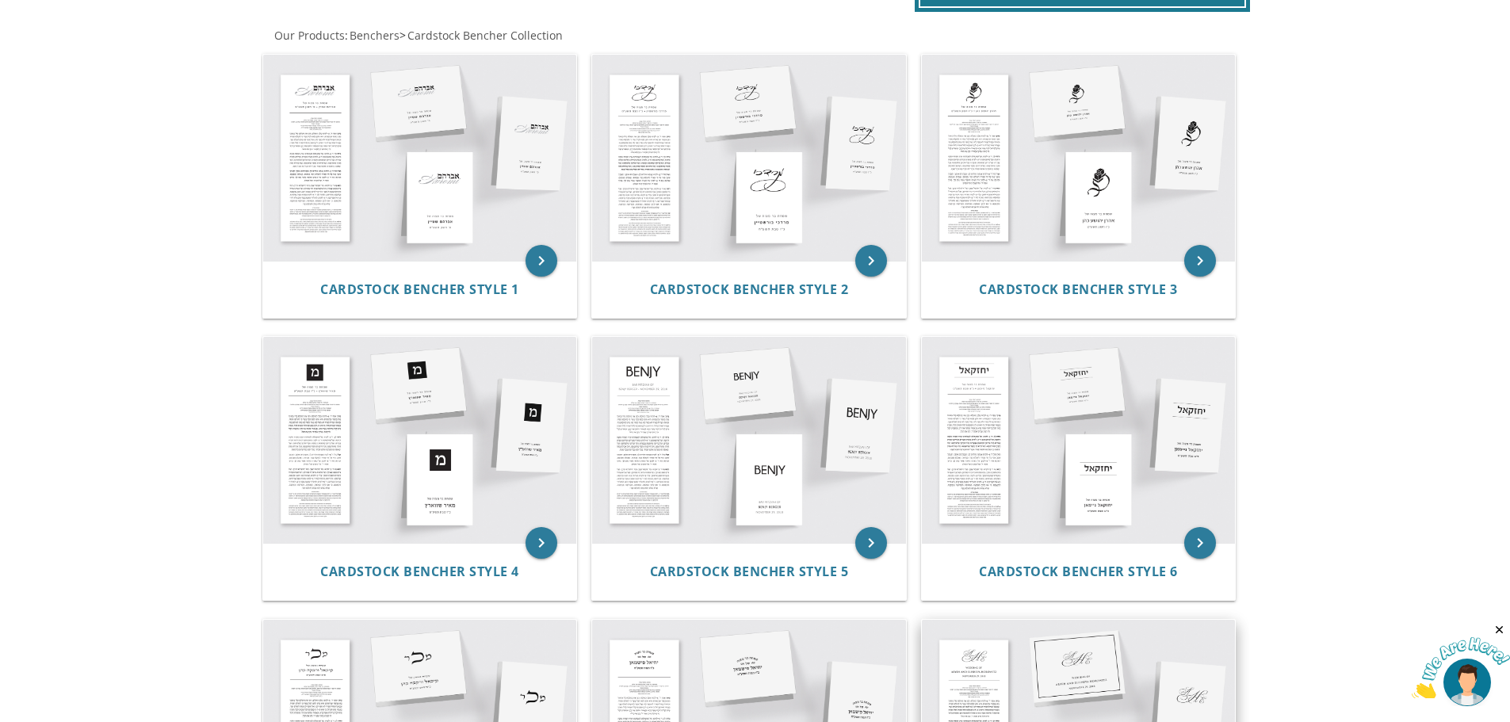
scroll to position [689, 0]
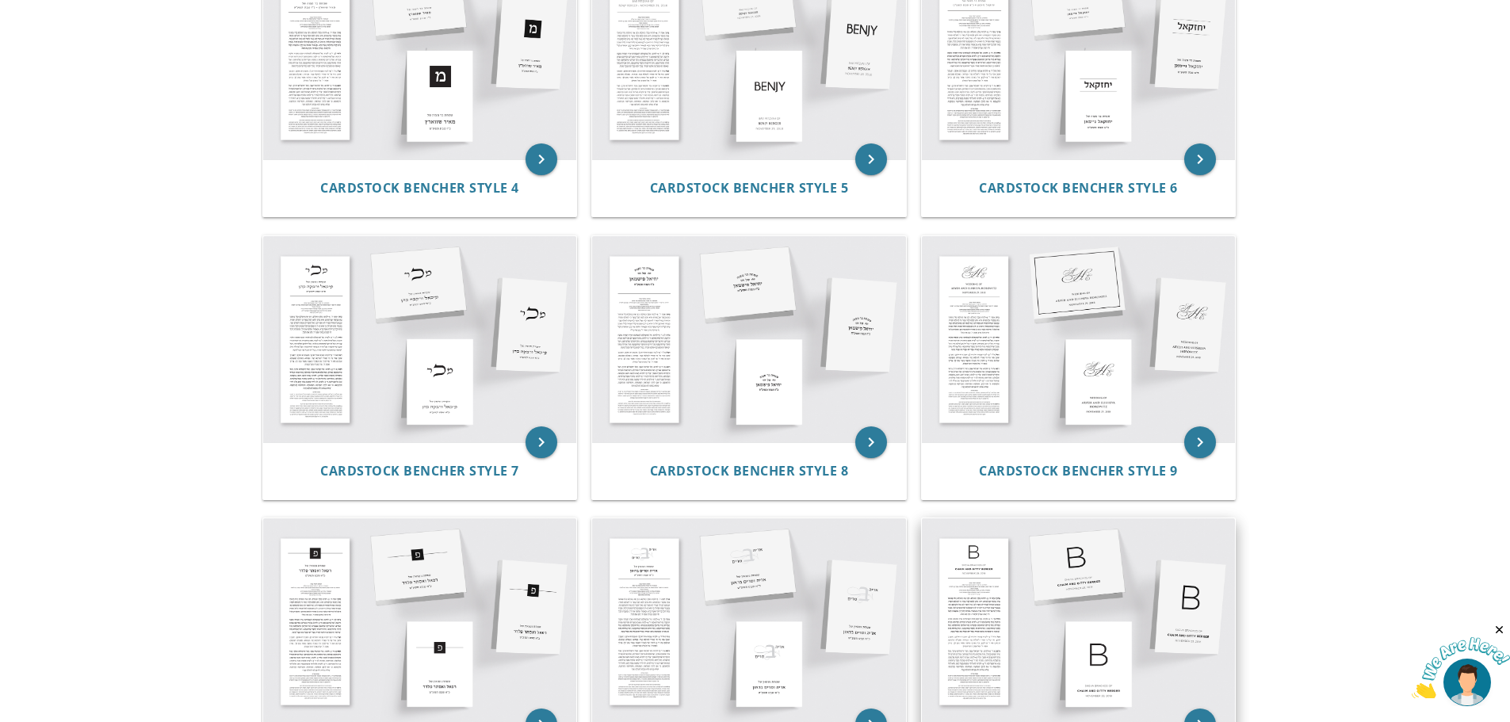
click at [1059, 586] on img at bounding box center [1079, 621] width 314 height 206
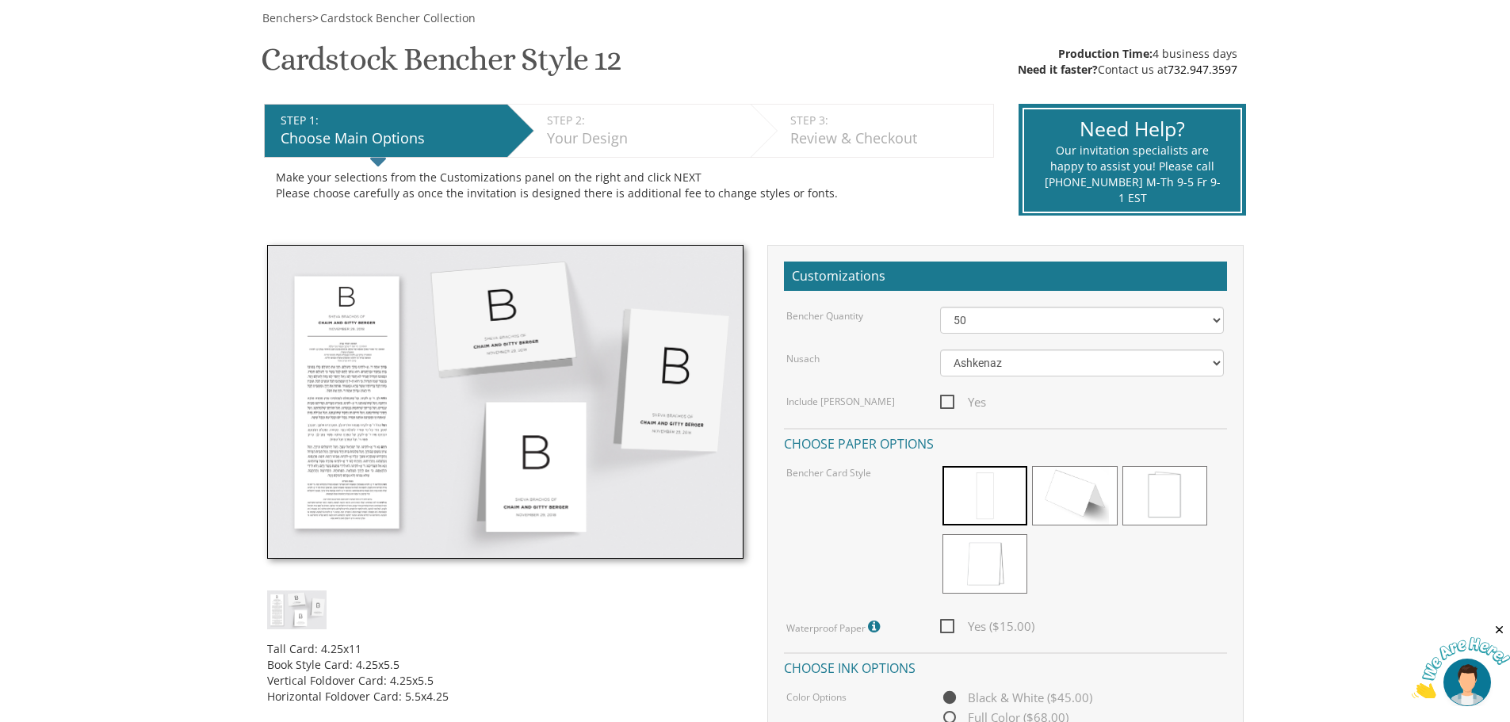
scroll to position [238, 0]
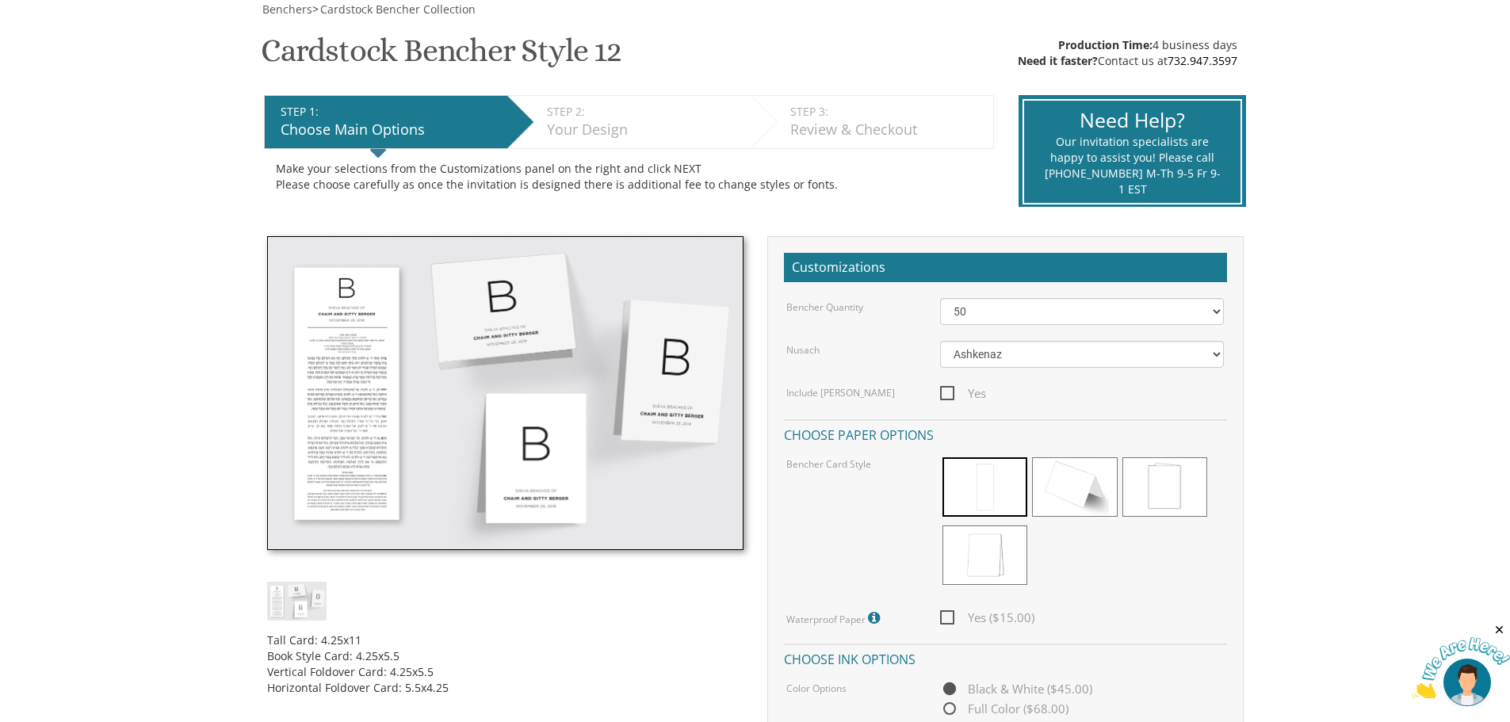
click at [348, 410] on img at bounding box center [505, 393] width 476 height 314
click at [1028, 305] on select "50 60 70 80 90 100 125 150 175 200 225 250 275 300 325 350 375 400 425 450 475 …" at bounding box center [1082, 311] width 284 height 27
click at [940, 298] on select "50 60 70 80 90 100 125 150 175 200 225 250 275 300 325 350 375 400 425 450 475 …" at bounding box center [1082, 311] width 284 height 27
click at [1026, 312] on select "50 60 70 80 90 100 125 150 175 200 225 250 275 300 325 350 375 400 425 450 475 …" at bounding box center [1082, 311] width 284 height 27
select select "175"
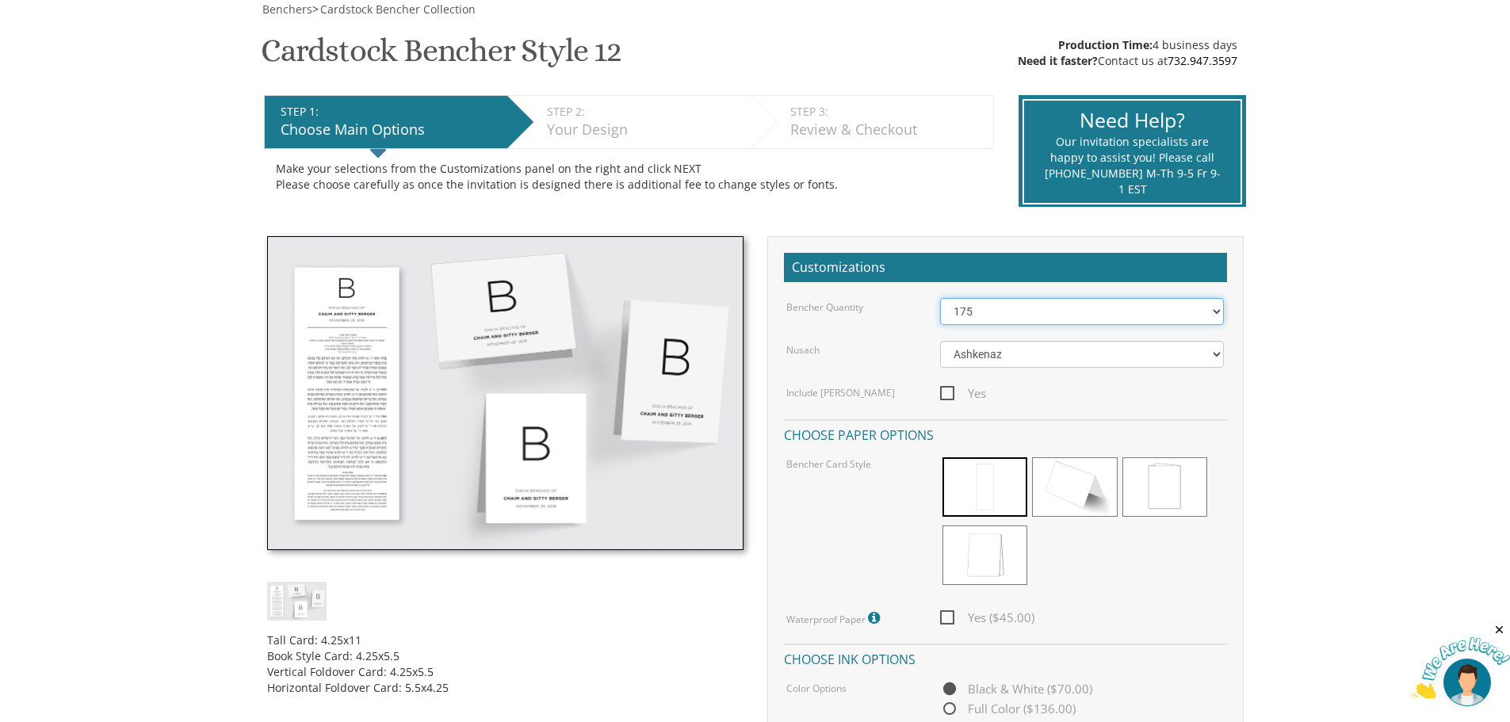
click at [940, 298] on select "50 60 70 80 90 100 125 150 175 200 225 250 275 300 325 350 375 400 425 450 475 …" at bounding box center [1082, 311] width 284 height 27
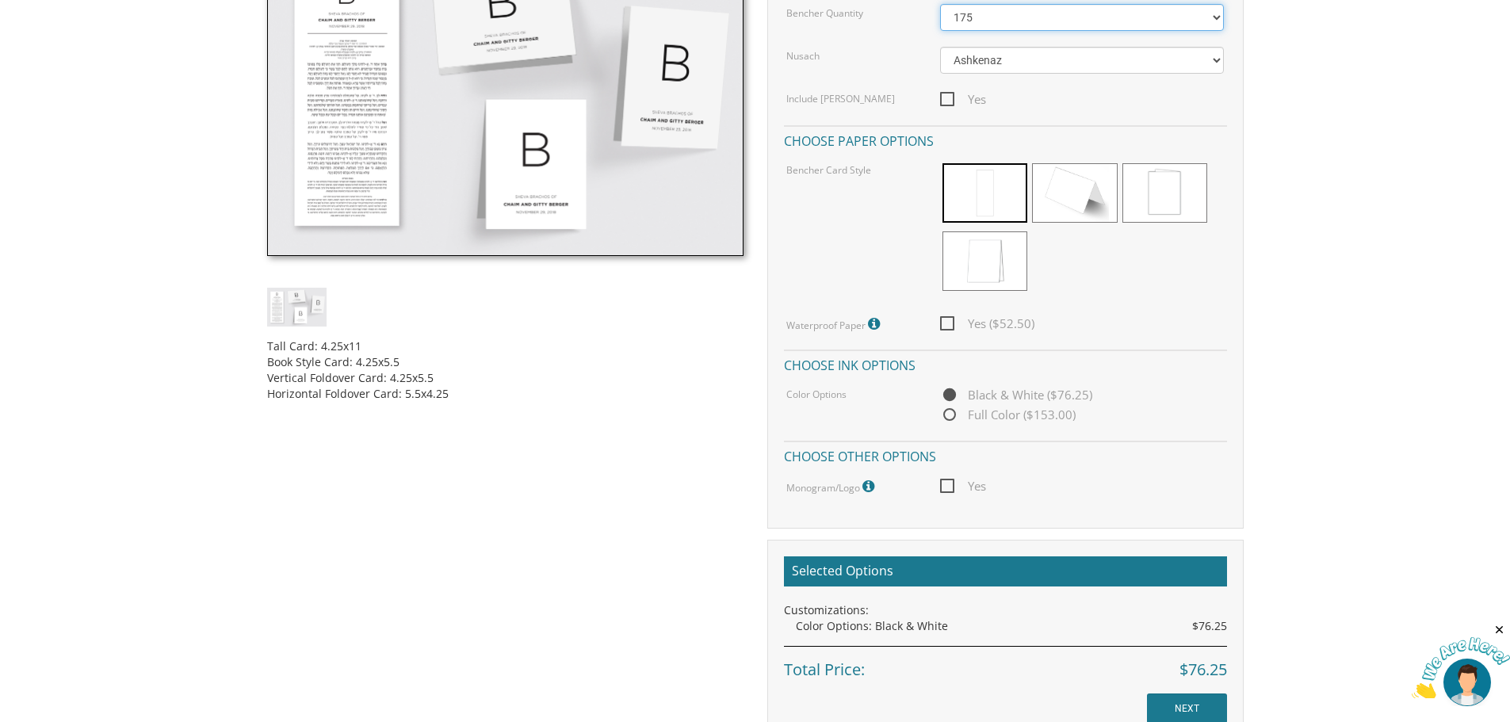
scroll to position [317, 0]
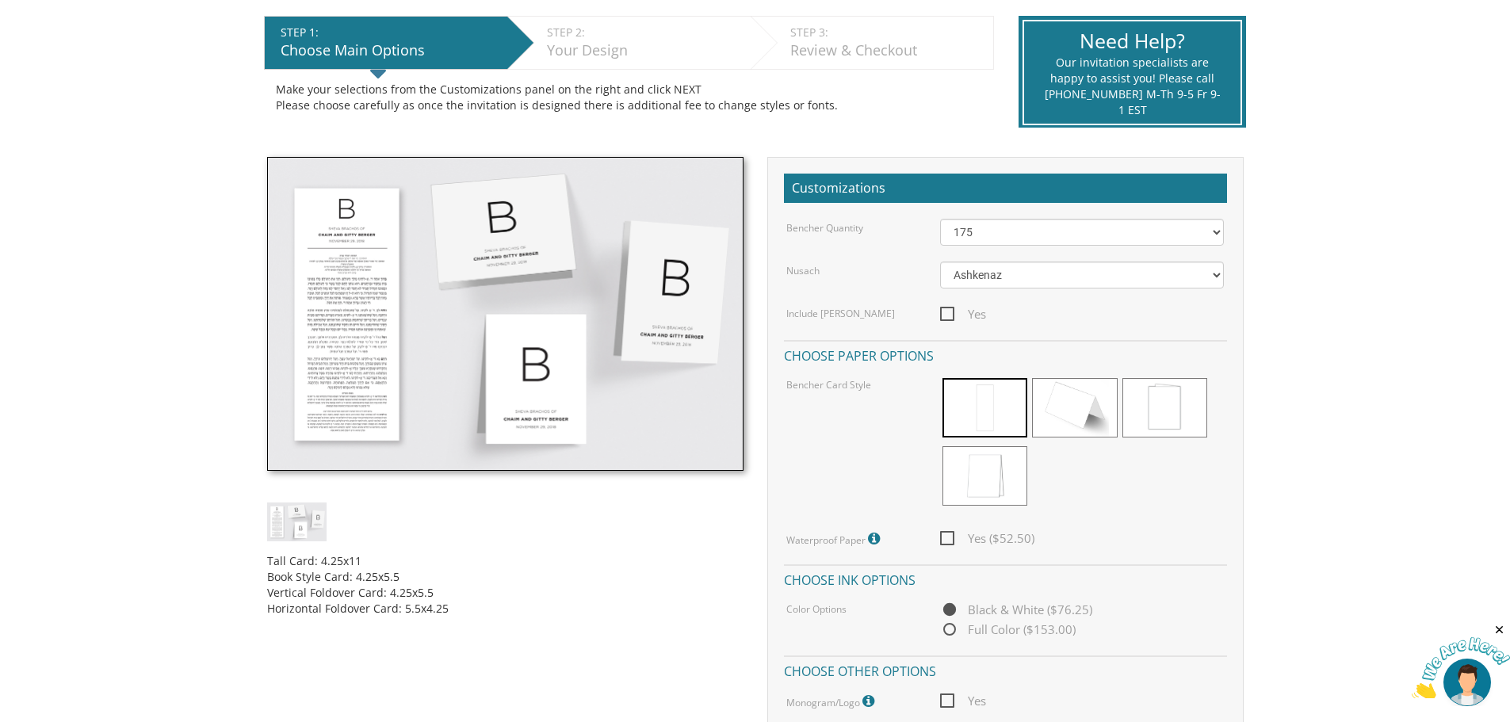
click at [1368, 531] on body "My Cart {{shoppingcart.totalQuantityDisplay}} Total: {{shoppingcart.subtotal}} …" at bounding box center [755, 614] width 1510 height 1863
click at [960, 544] on span "Yes ($52.50)" at bounding box center [987, 539] width 94 height 20
click at [950, 542] on input "Yes ($52.50)" at bounding box center [945, 537] width 10 height 10
checkbox input "true"
click at [951, 312] on span "Yes" at bounding box center [963, 314] width 46 height 20
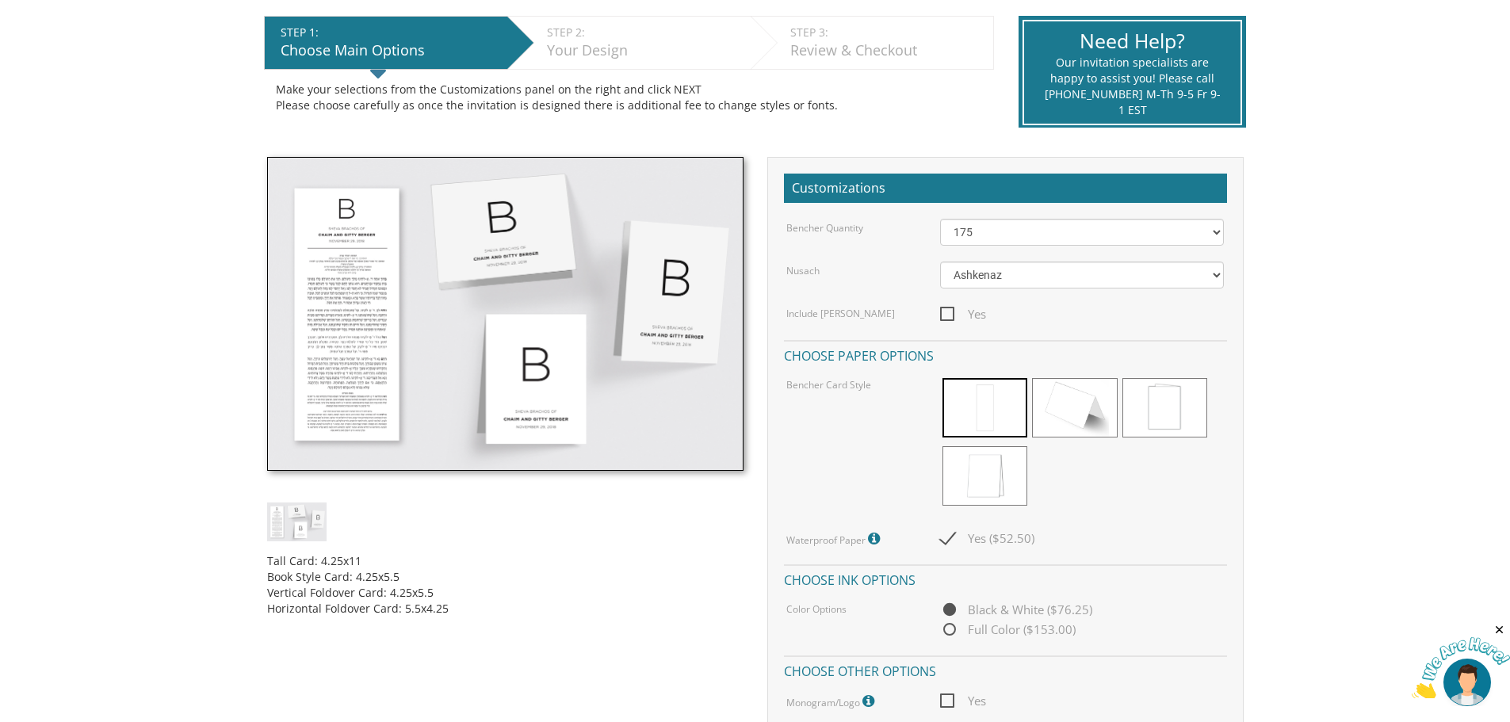
click at [950, 312] on input "Yes" at bounding box center [945, 312] width 10 height 10
checkbox input "true"
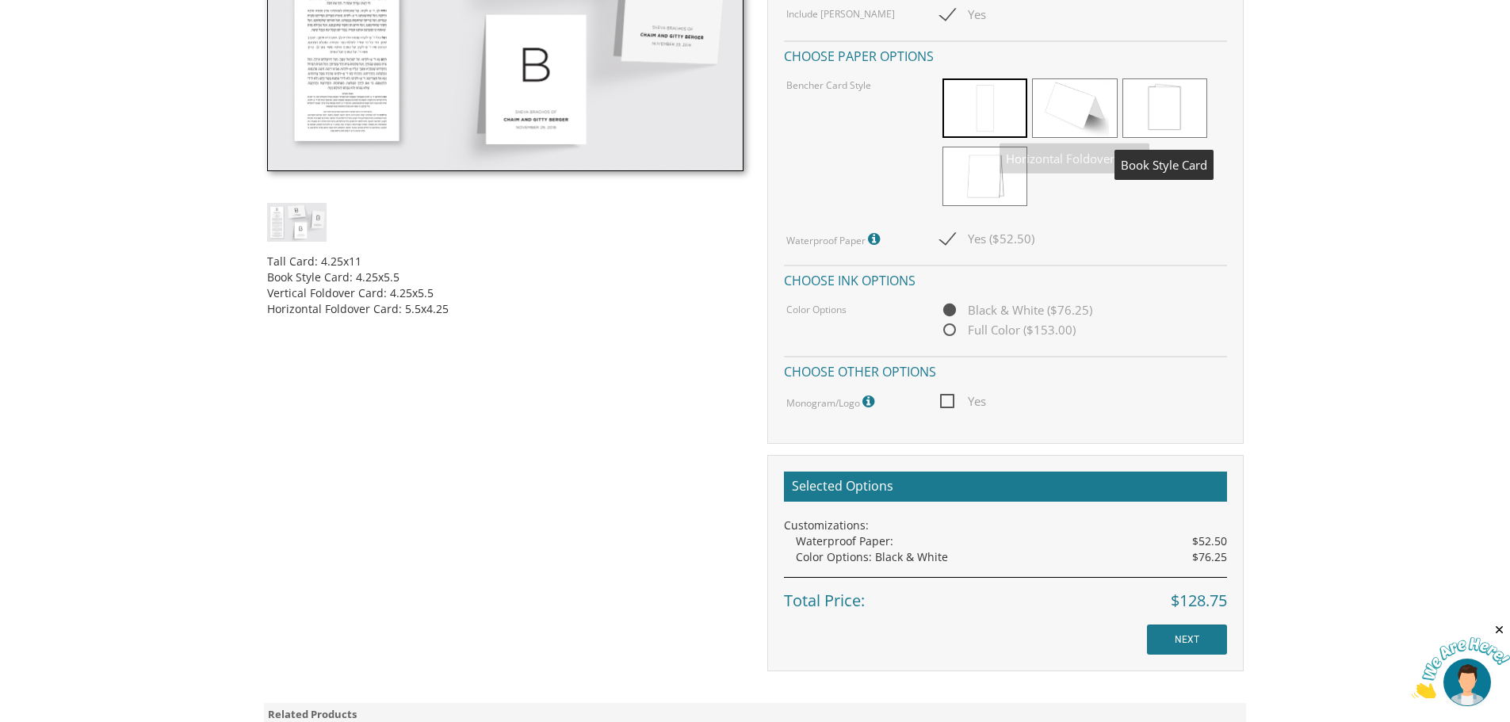
scroll to position [634, 0]
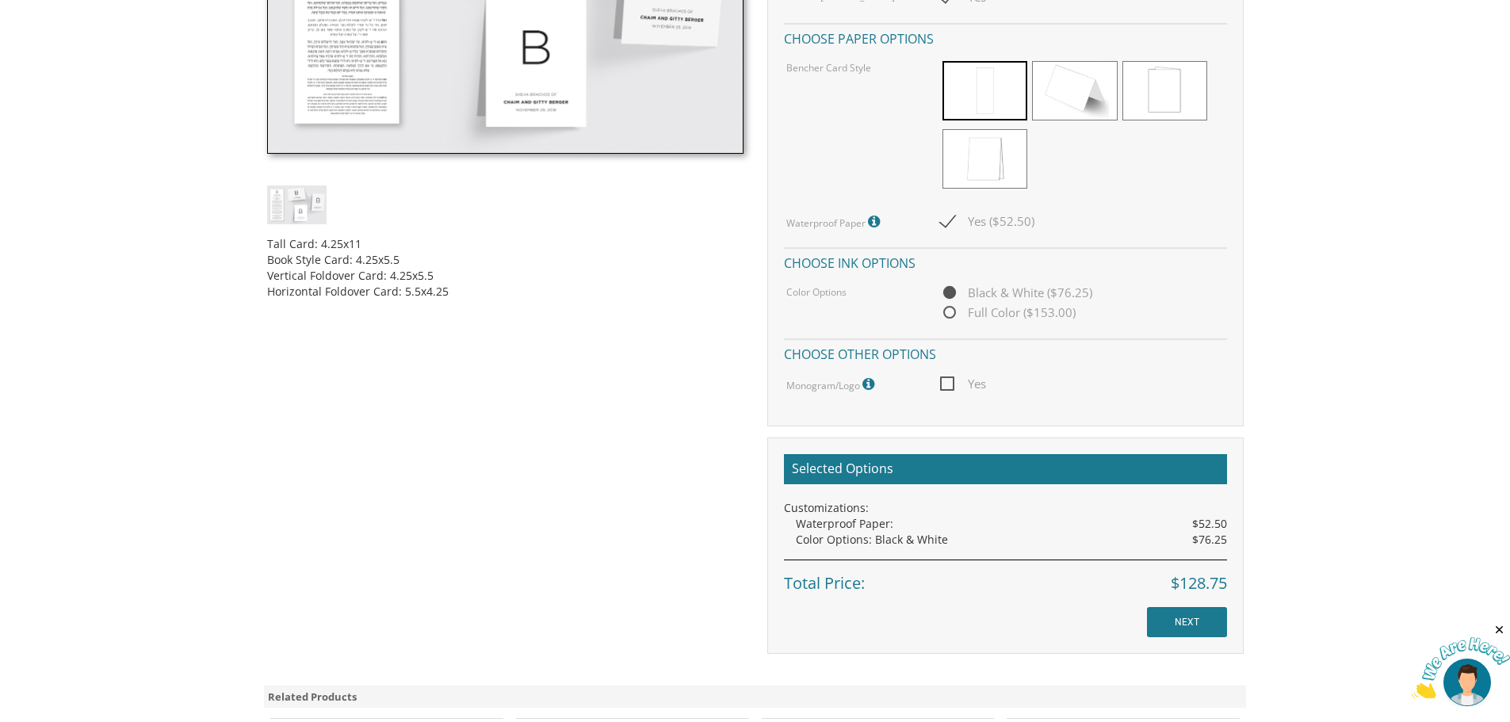
click at [947, 380] on span "Yes" at bounding box center [963, 384] width 46 height 20
click at [947, 380] on input "Yes" at bounding box center [945, 382] width 10 height 10
checkbox input "true"
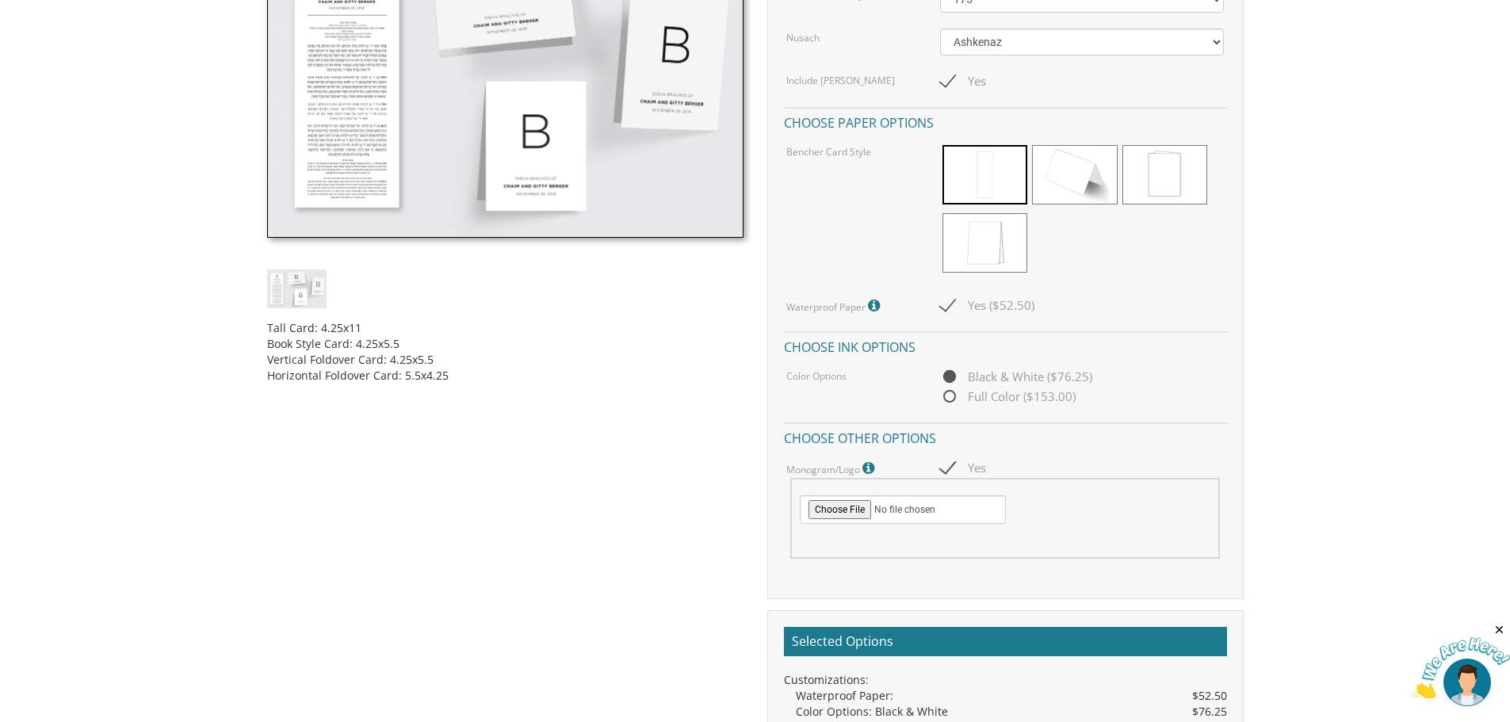
scroll to position [317, 0]
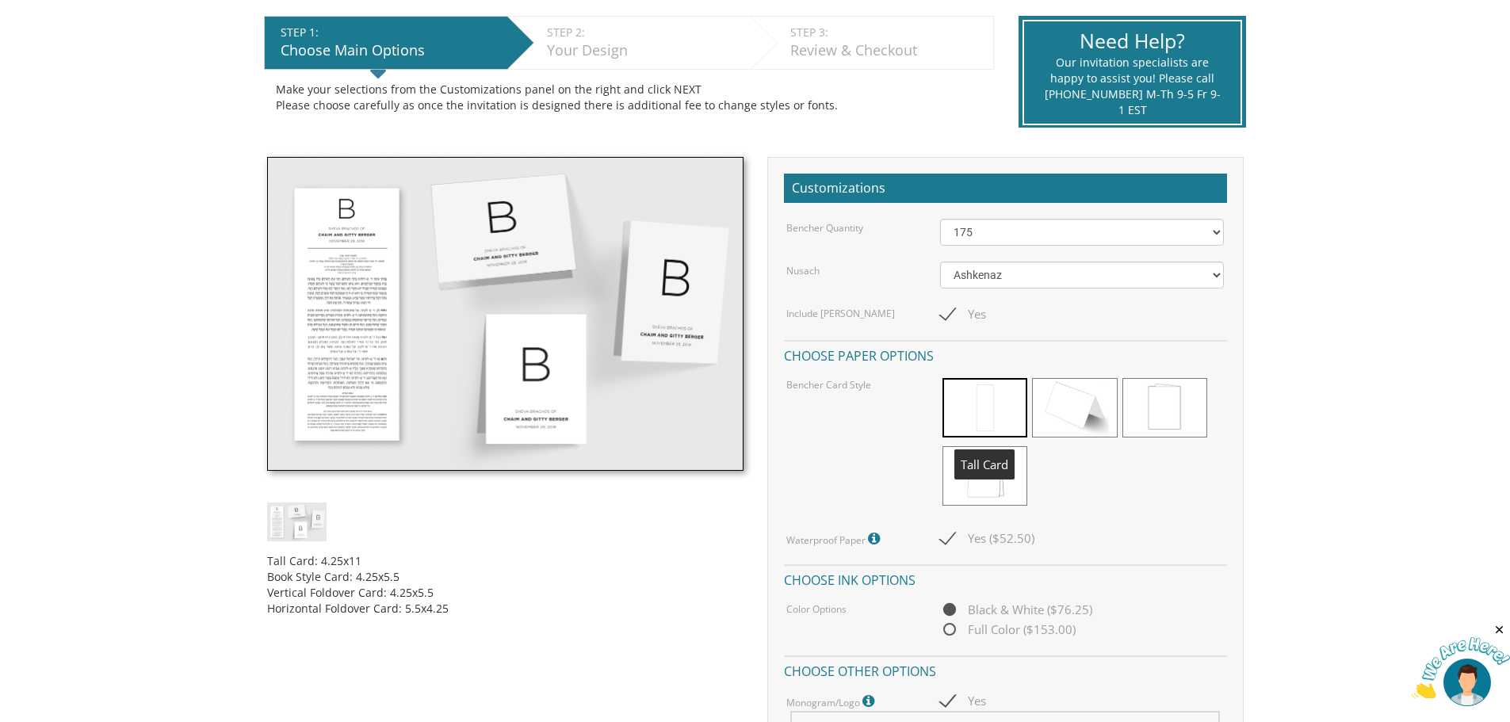
click at [1009, 217] on div "Customizations Bencher Quantity 50 60 70 80 90 100 125 150 175 200 225 250 275 …" at bounding box center [1005, 494] width 476 height 675
click at [1007, 224] on select "50 60 70 80 90 100 125 150 175 200 225 250 275 300 325 350 375 400 425 450 475 …" at bounding box center [1082, 232] width 284 height 27
select select "200"
click at [940, 219] on select "50 60 70 80 90 100 125 150 175 200 225 250 275 300 325 350 375 400 425 450 475 …" at bounding box center [1082, 232] width 284 height 27
